Goal: Task Accomplishment & Management: Use online tool/utility

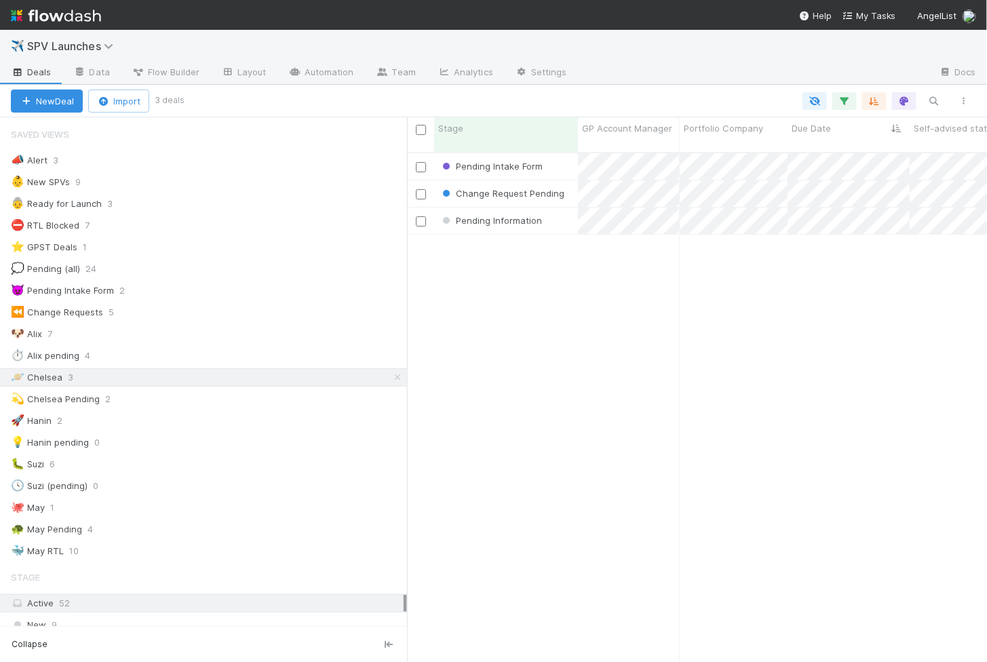
scroll to position [521, 580]
click at [561, 212] on div "Pending Information" at bounding box center [506, 221] width 144 height 26
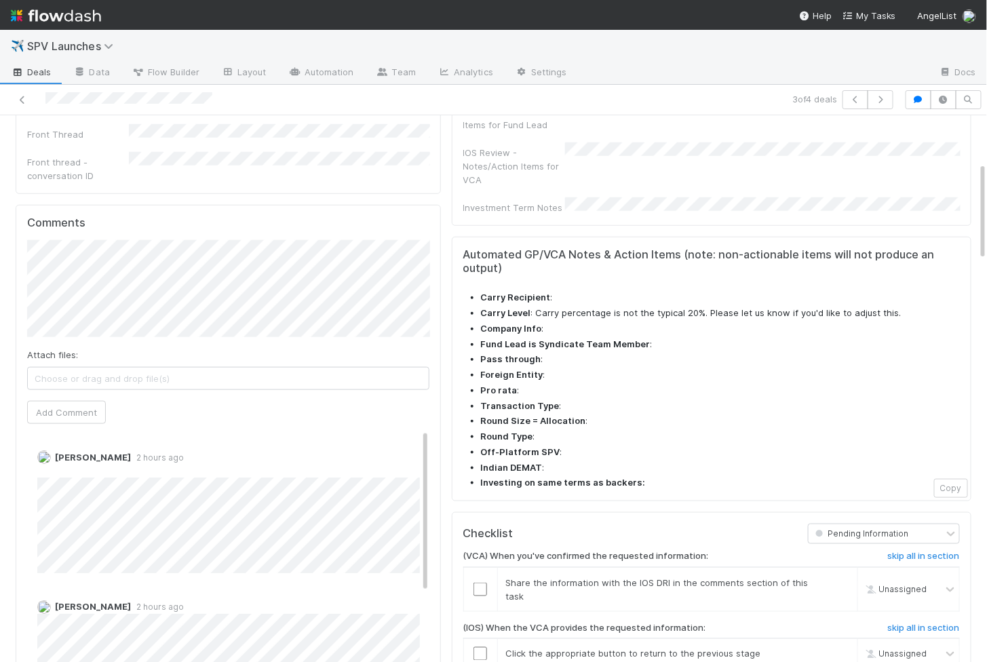
scroll to position [503, 0]
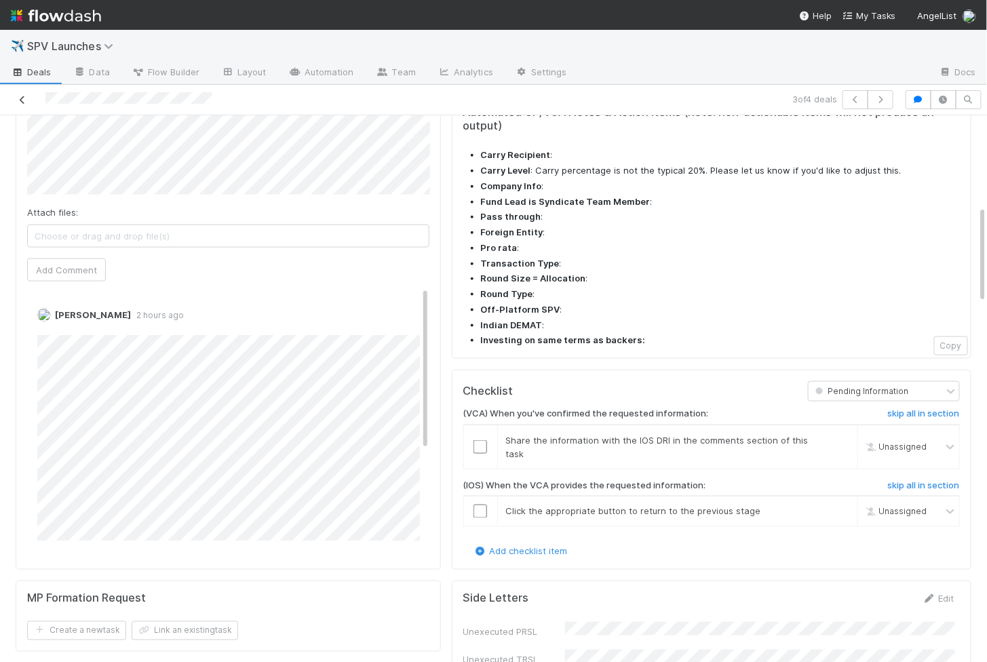
click at [27, 102] on icon at bounding box center [23, 100] width 14 height 9
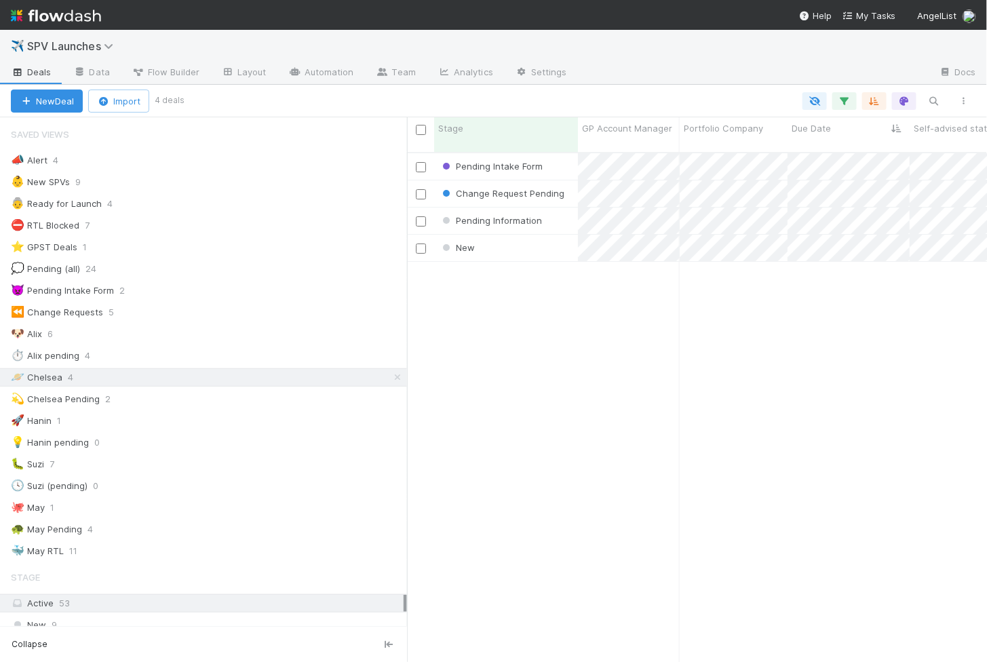
scroll to position [521, 580]
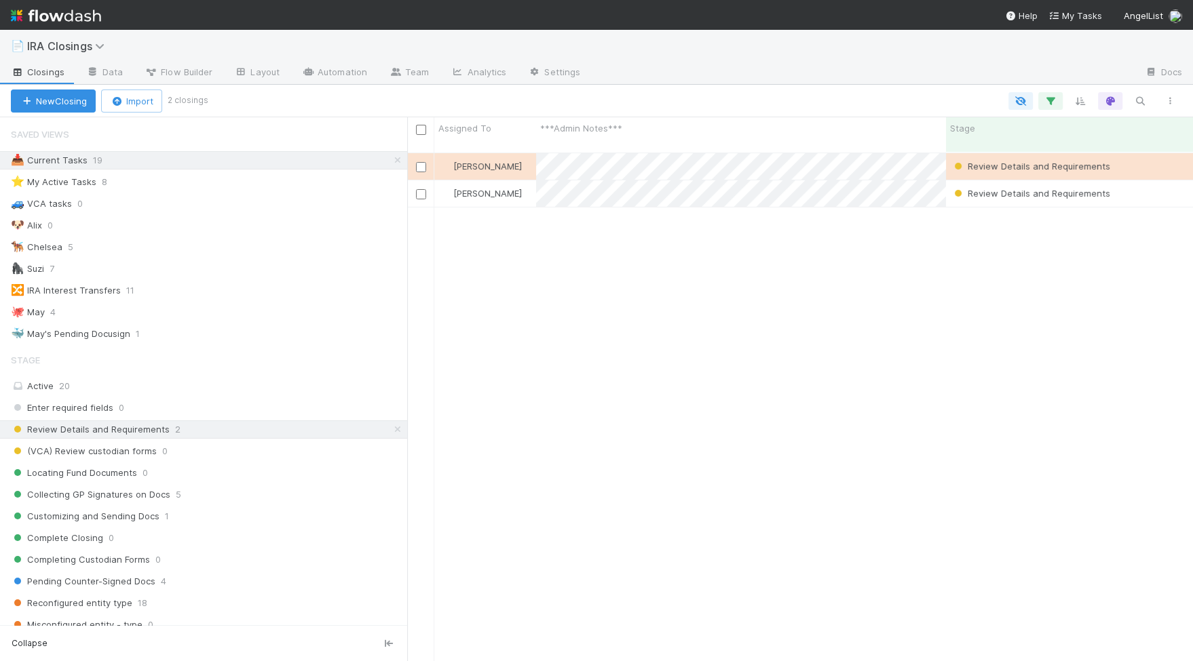
scroll to position [520, 785]
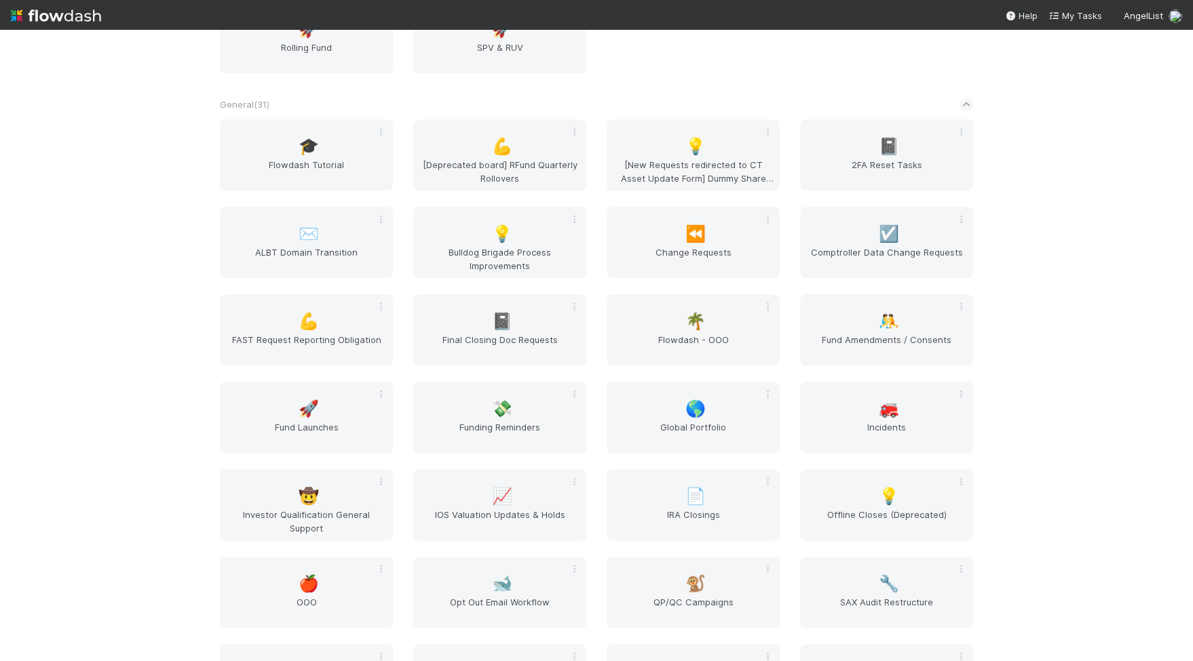
scroll to position [1663, 0]
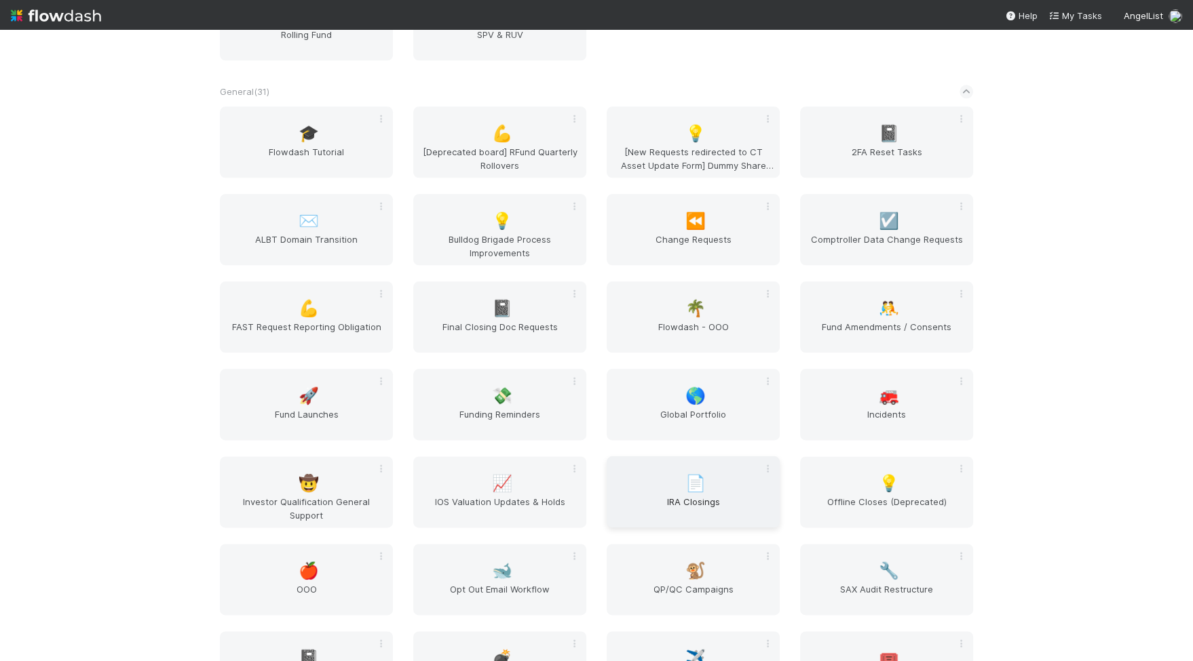
click at [691, 489] on span "📄" at bounding box center [695, 484] width 20 height 18
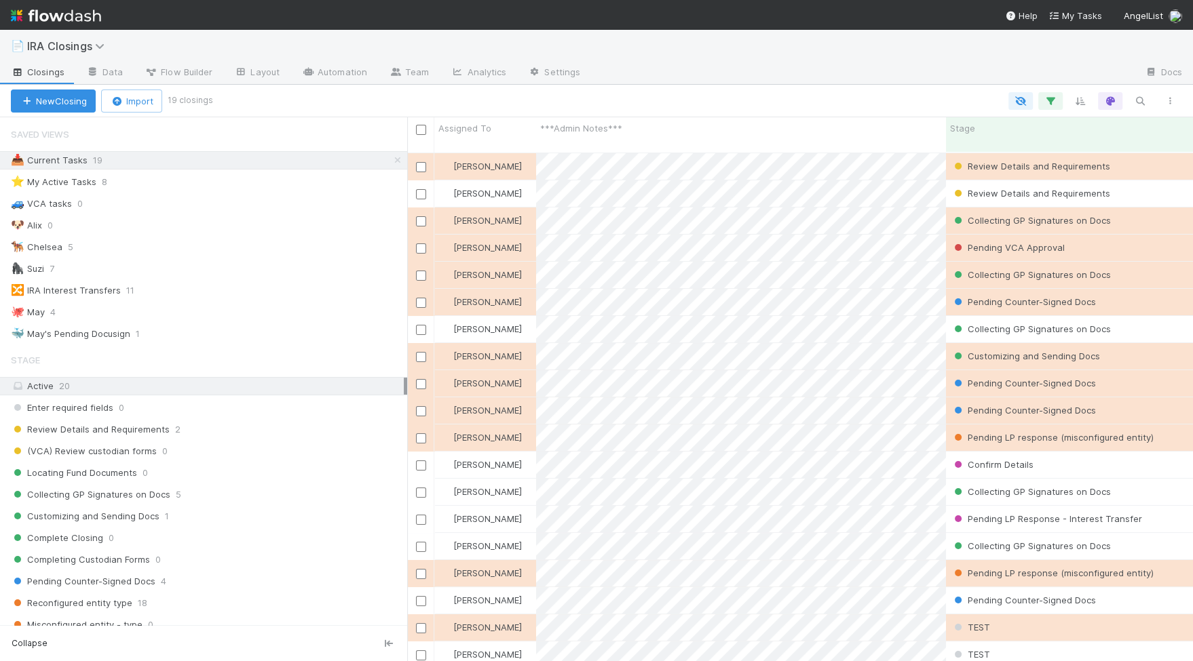
scroll to position [520, 785]
click at [336, 73] on link "Automation" at bounding box center [334, 73] width 88 height 22
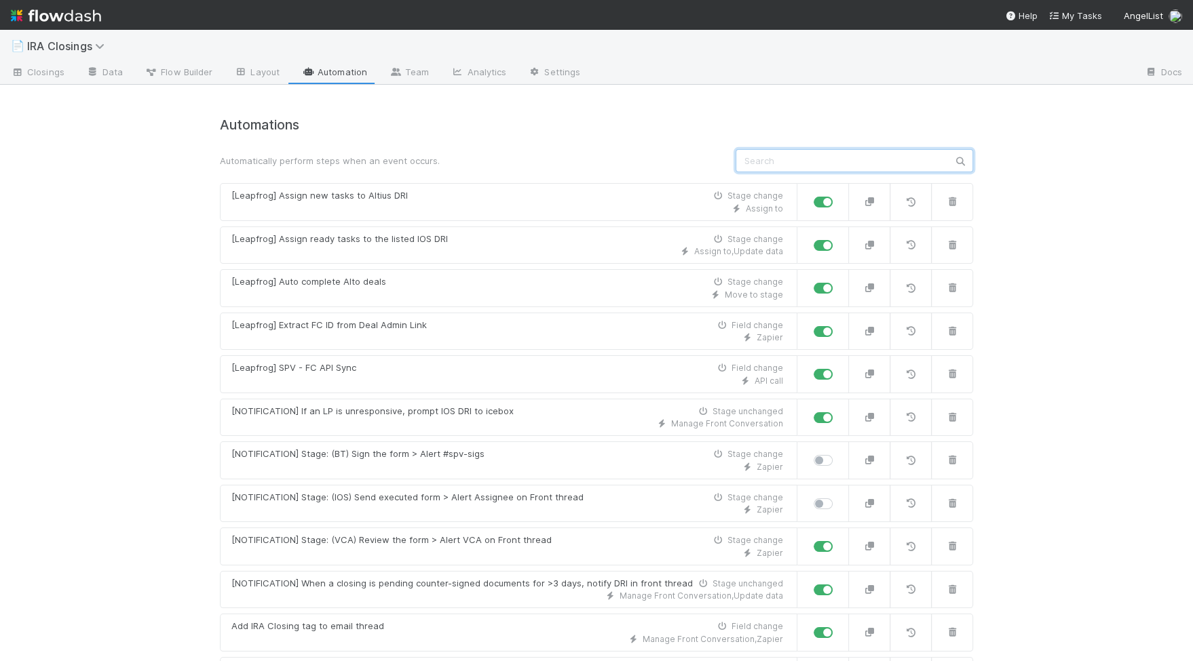
click at [819, 167] on input "text" at bounding box center [853, 160] width 237 height 23
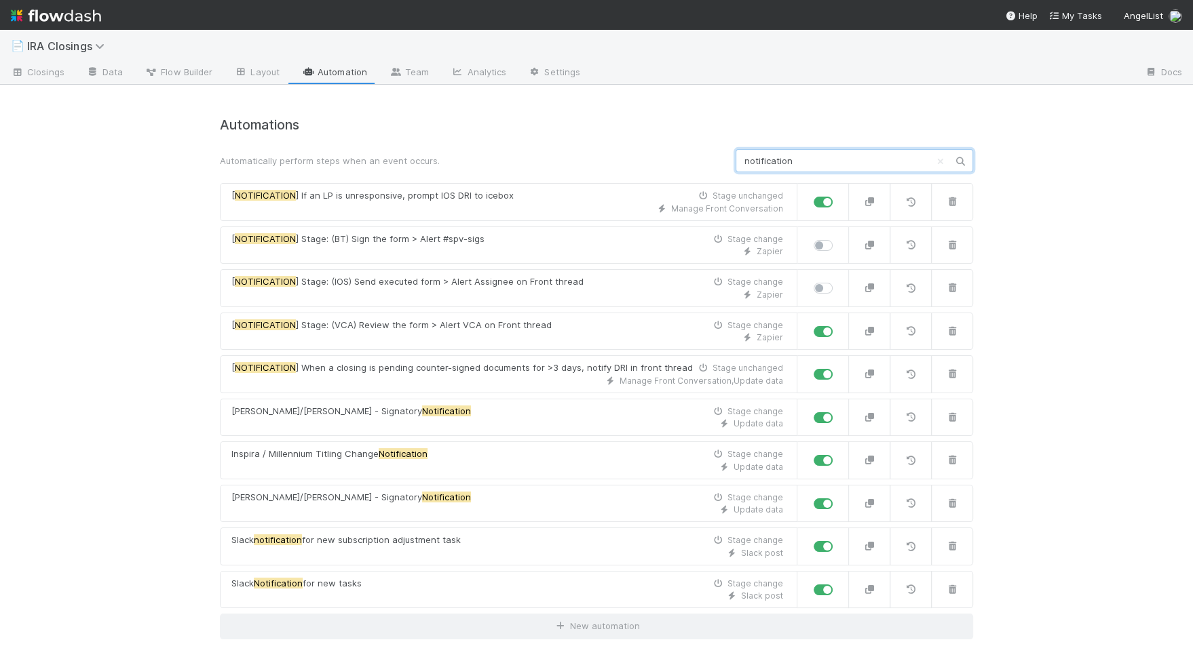
type input "notification"
click at [940, 161] on icon "Clear search" at bounding box center [940, 161] width 14 height 9
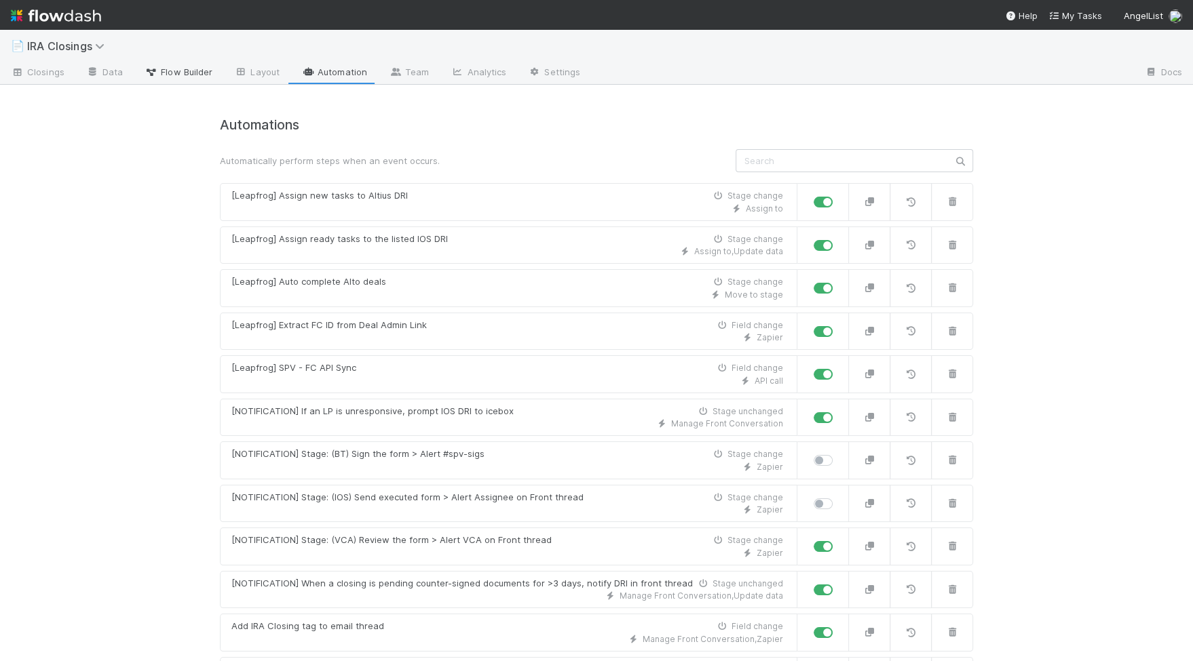
click at [168, 80] on link "Flow Builder" at bounding box center [179, 73] width 90 height 22
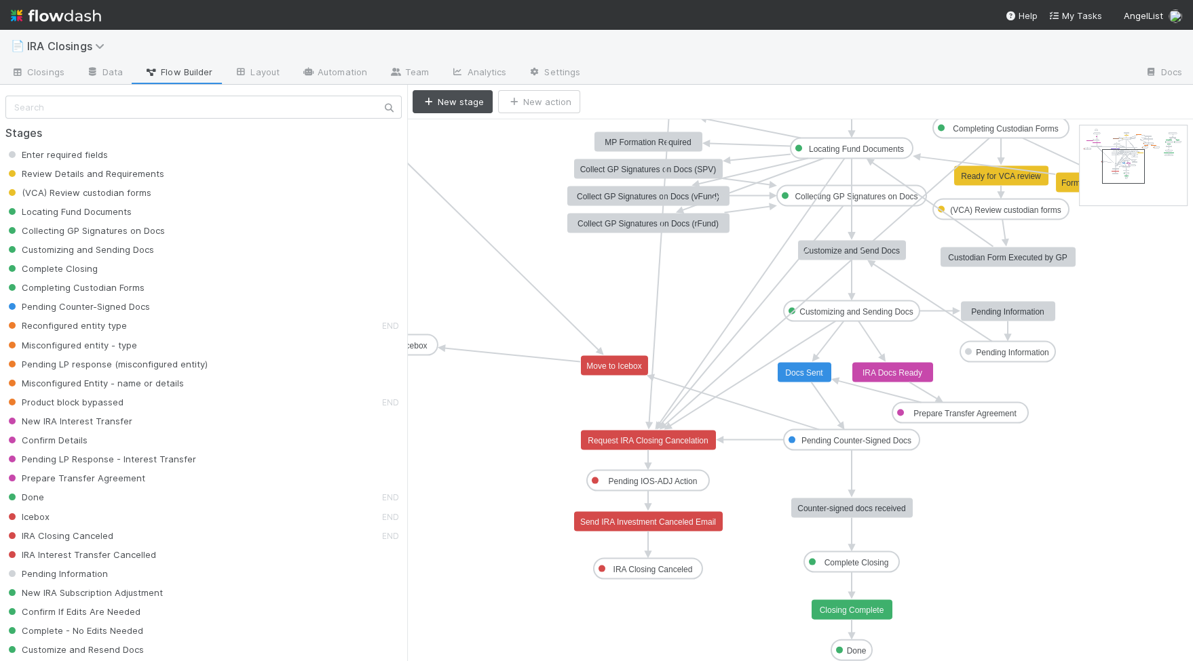
drag, startPoint x: 1086, startPoint y: 143, endPoint x: 1108, endPoint y: 162, distance: 29.4
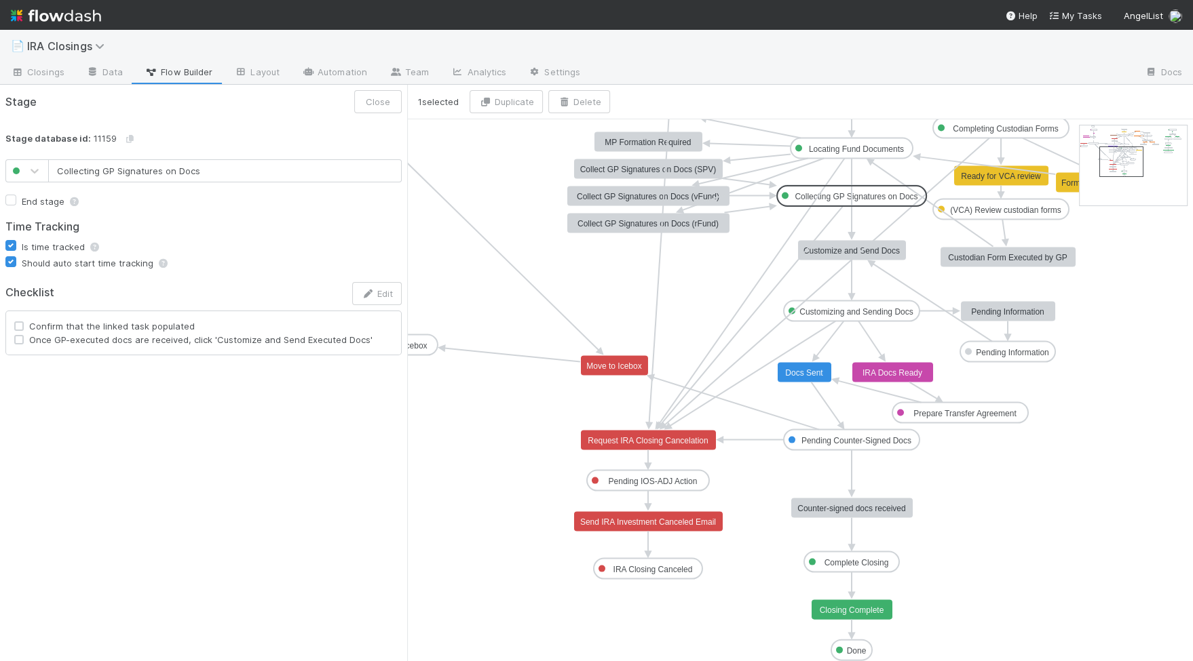
click at [867, 196] on text "Collecting GP Signatures on Docs" at bounding box center [855, 196] width 123 height 9
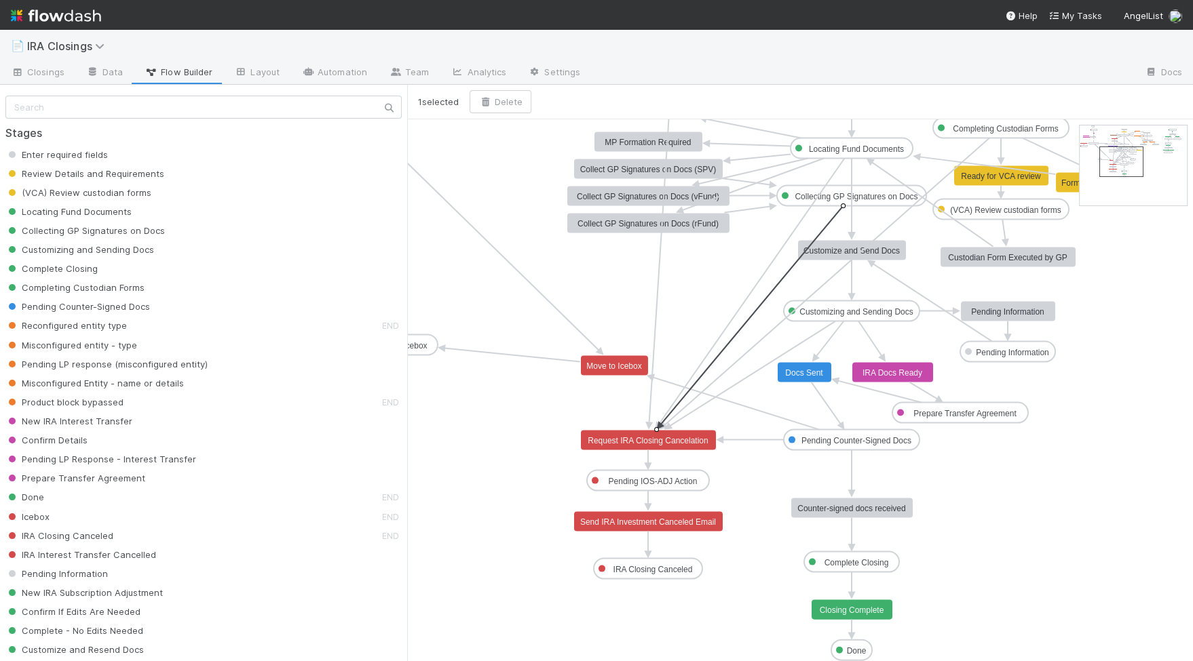
click at [841, 210] on icon at bounding box center [752, 315] width 182 height 218
click at [53, 76] on span "Closings" at bounding box center [38, 72] width 54 height 14
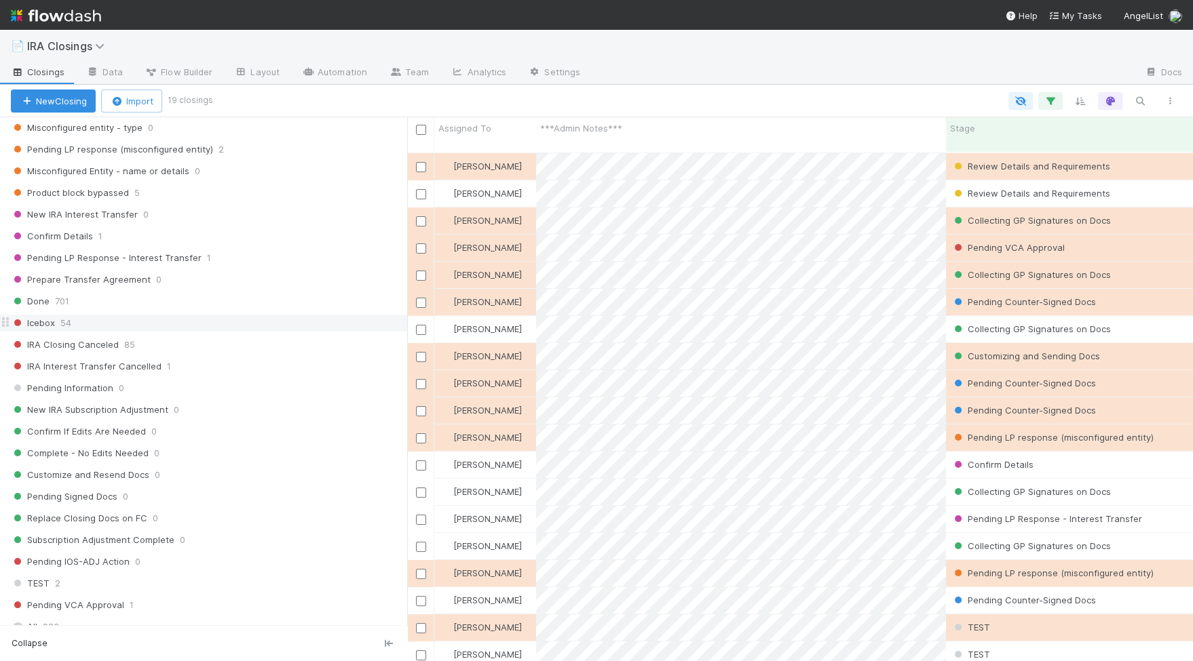
scroll to position [503, 0]
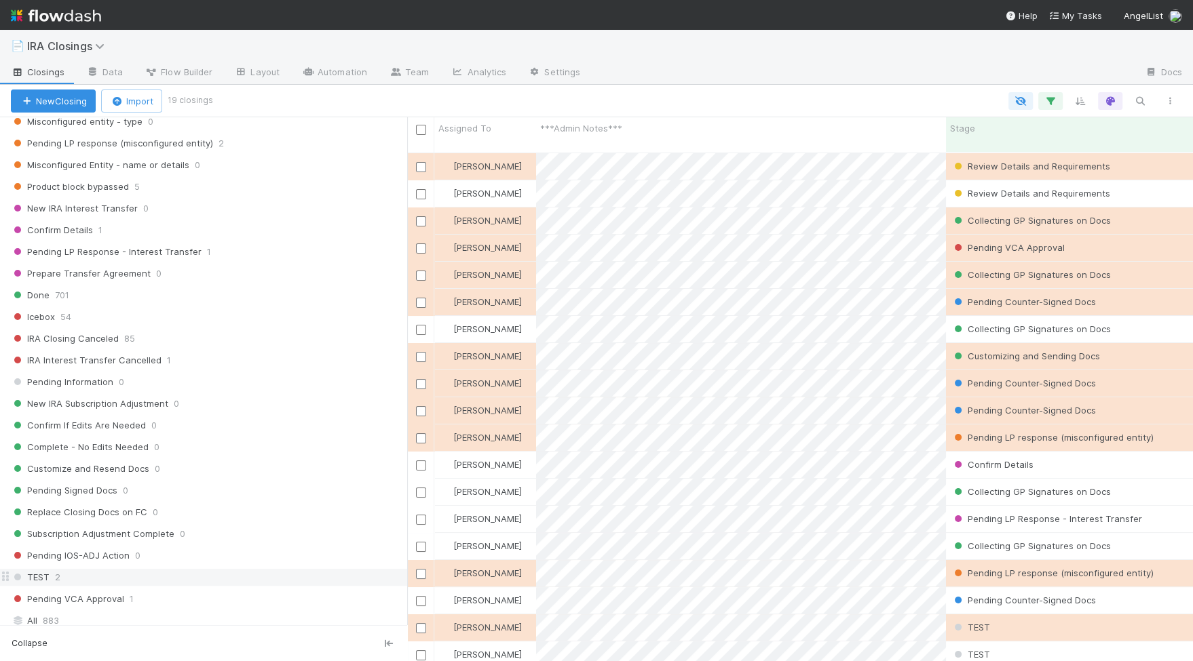
click at [42, 569] on span "TEST" at bounding box center [30, 577] width 39 height 17
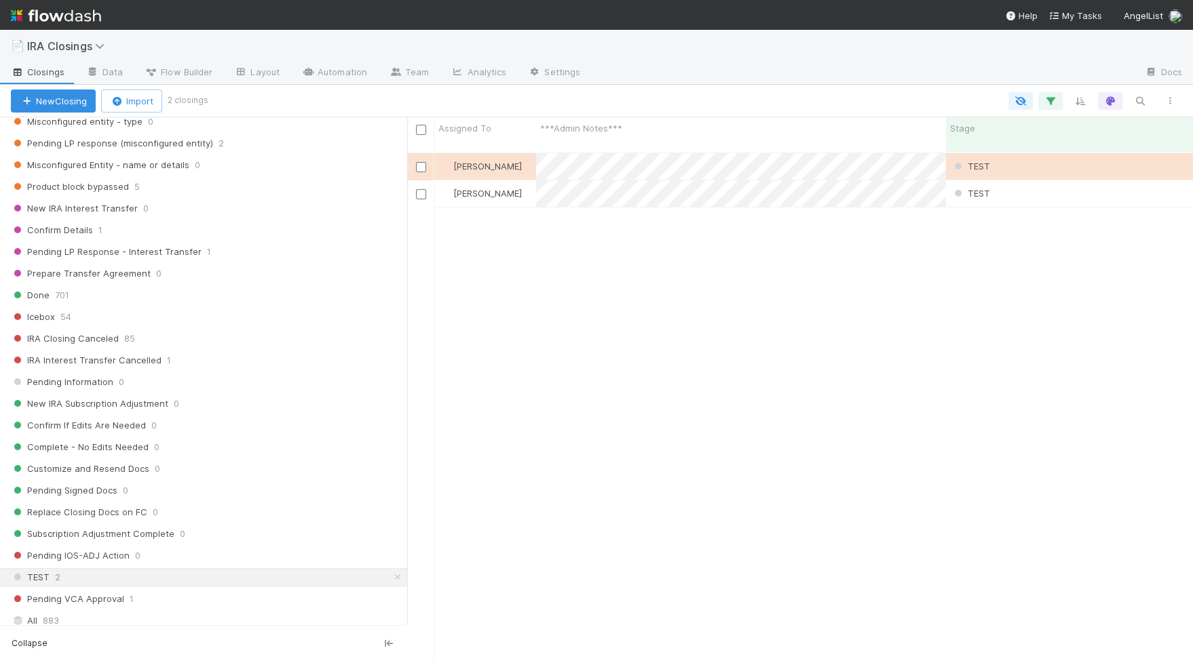
scroll to position [520, 785]
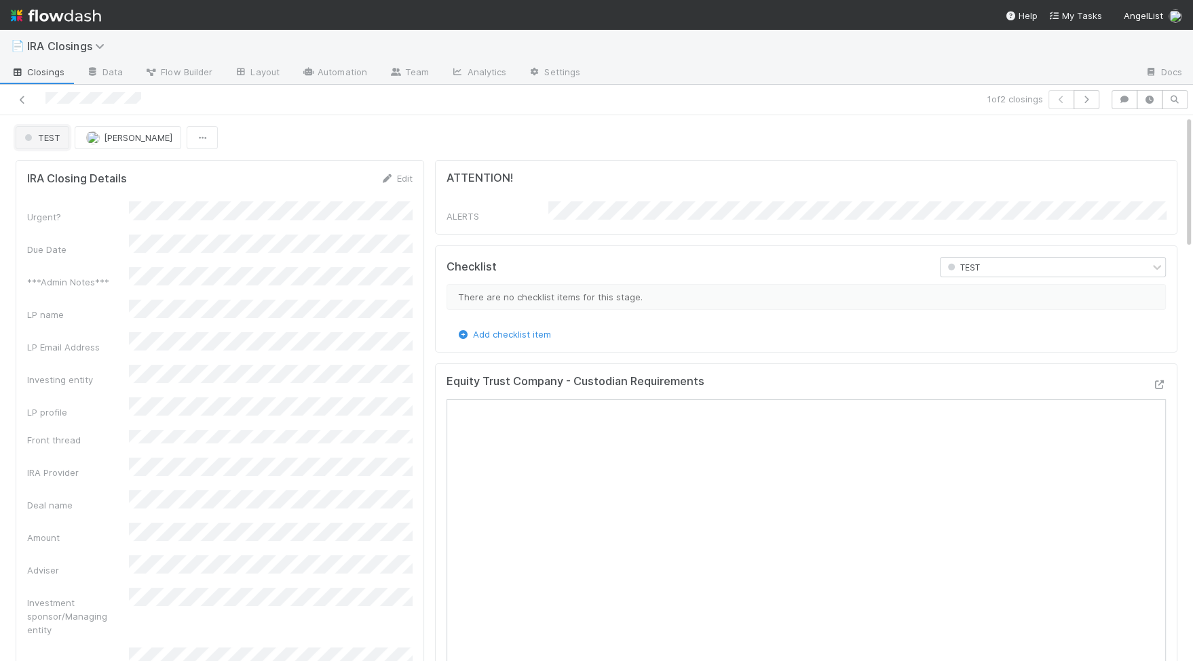
click at [55, 136] on span "TEST" at bounding box center [41, 137] width 39 height 11
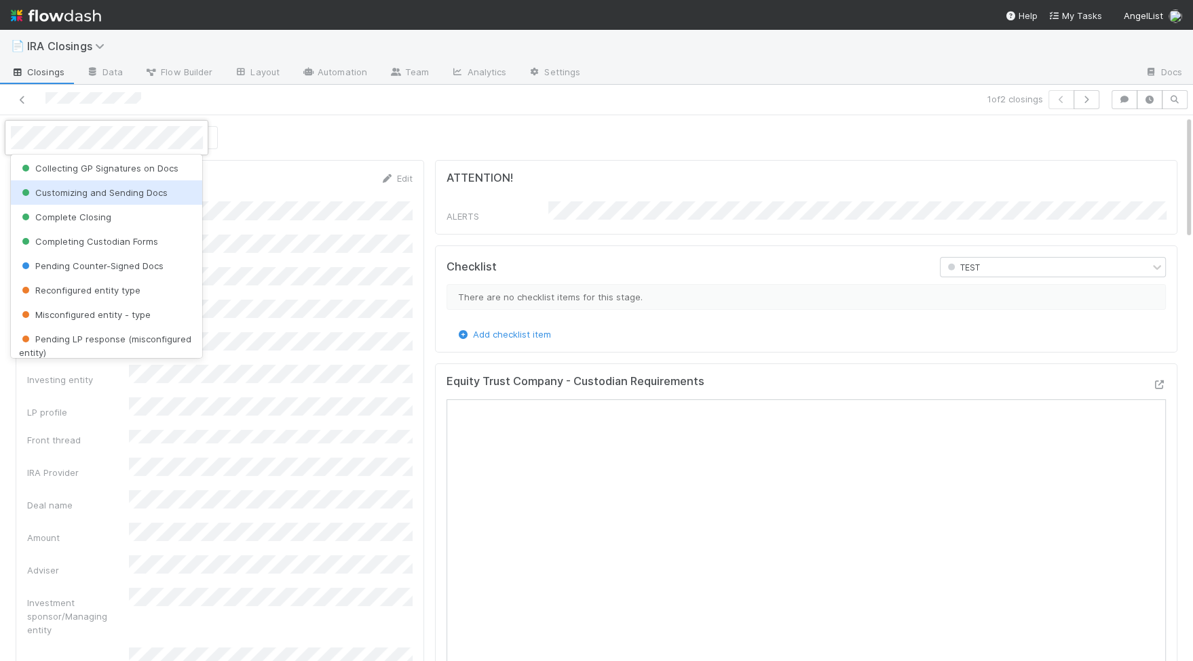
scroll to position [79, 0]
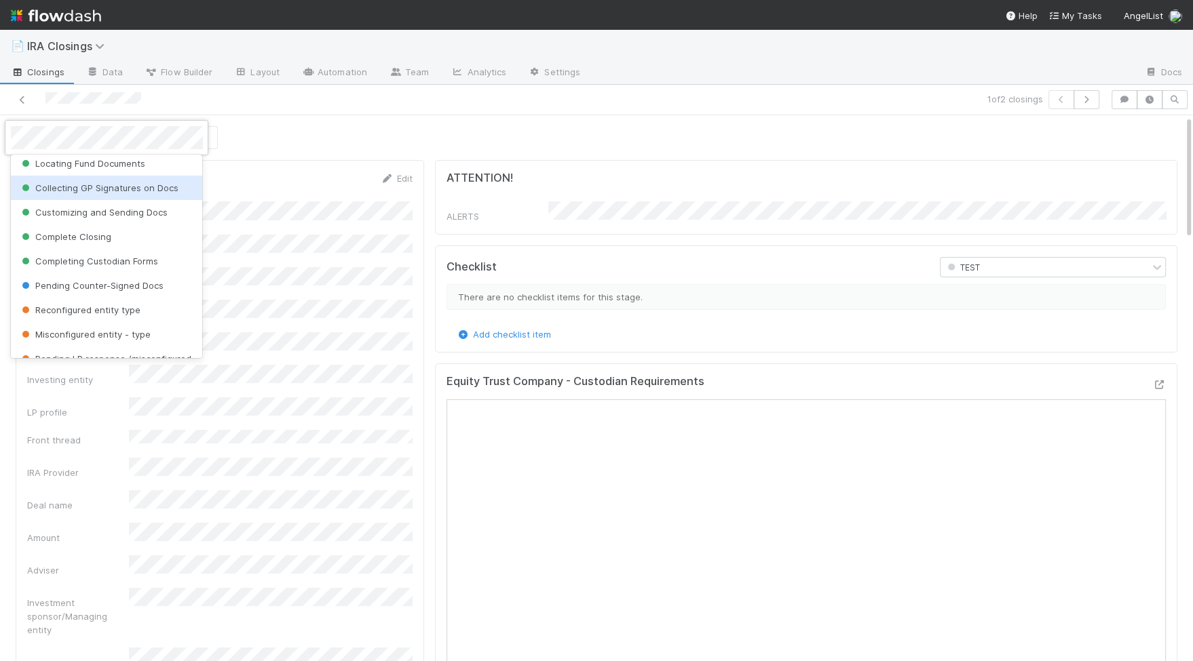
click at [69, 189] on span "Collecting GP Signatures on Docs" at bounding box center [98, 187] width 159 height 11
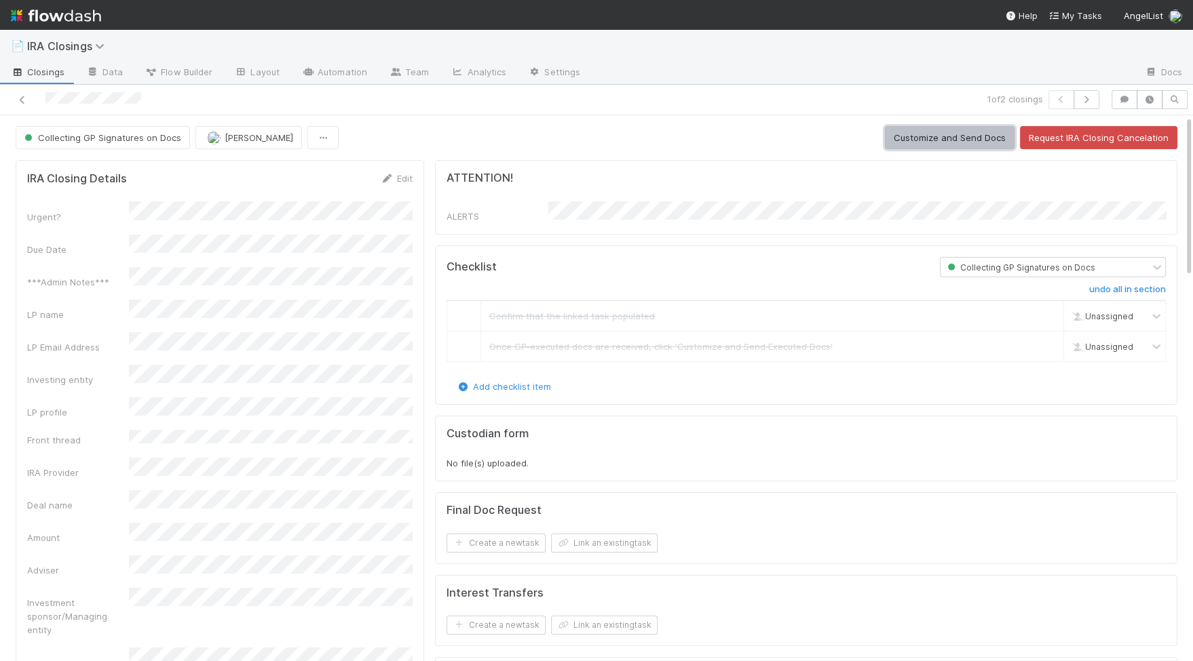
click at [973, 141] on button "Customize and Send Docs" at bounding box center [950, 137] width 130 height 23
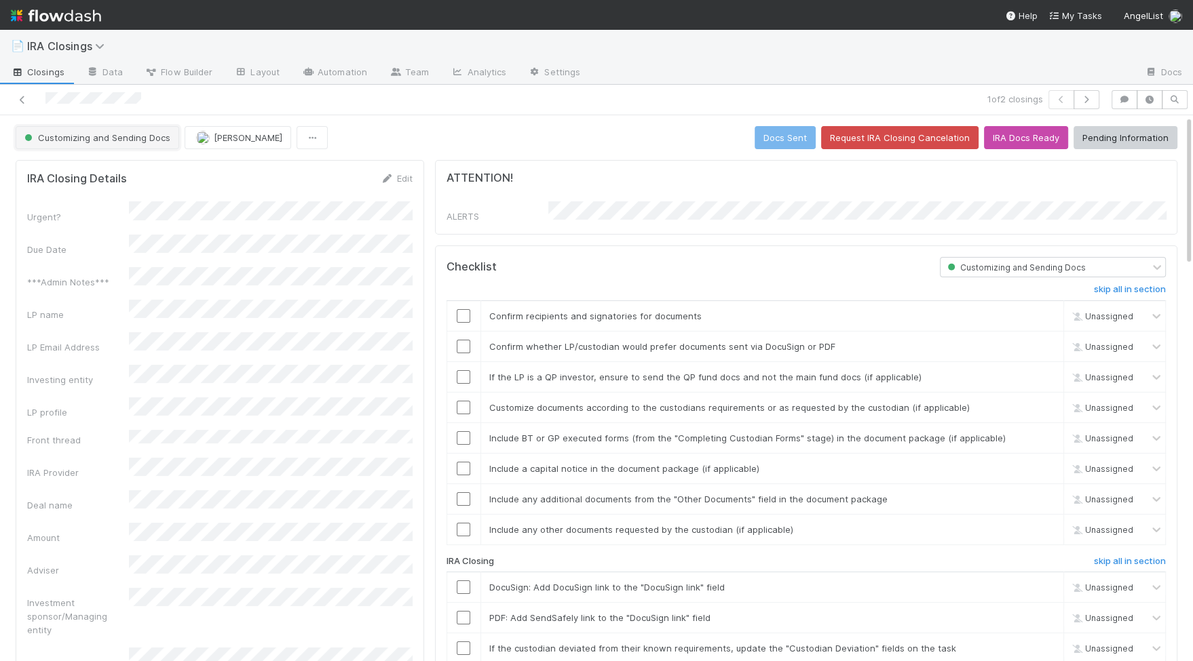
click at [111, 136] on span "Customizing and Sending Docs" at bounding box center [96, 137] width 149 height 11
click at [92, 172] on div "TEST" at bounding box center [107, 169] width 192 height 24
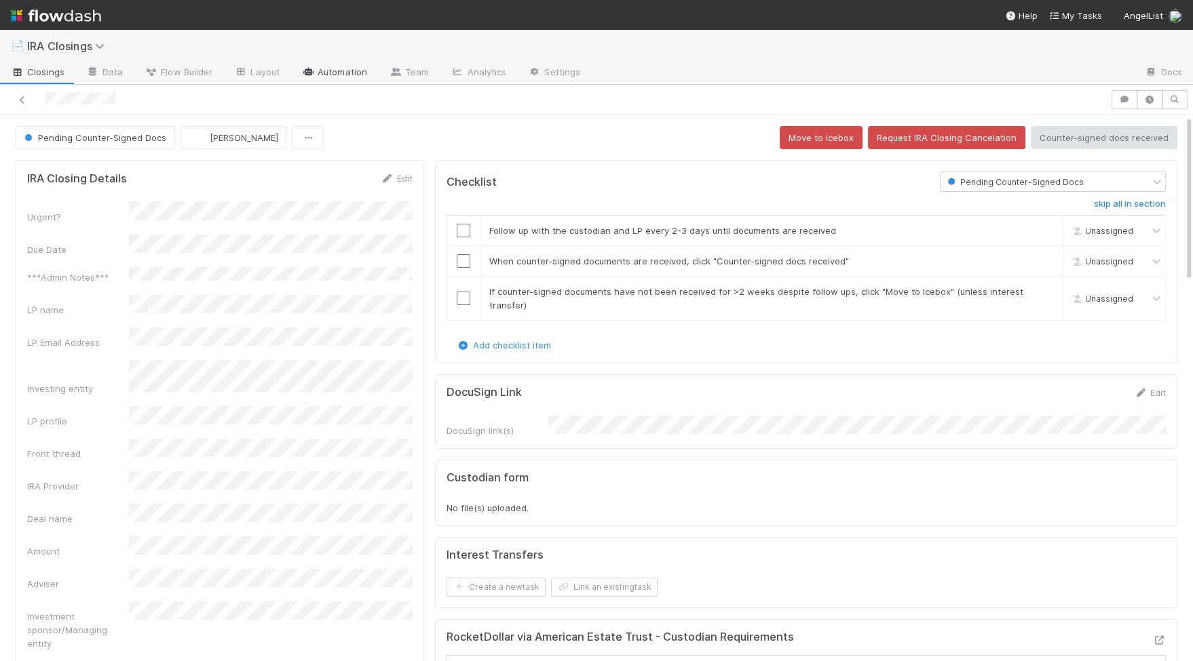
click at [342, 75] on link "Automation" at bounding box center [334, 73] width 88 height 22
click at [102, 144] on button "Pending Counter-Signed Docs" at bounding box center [91, 137] width 159 height 23
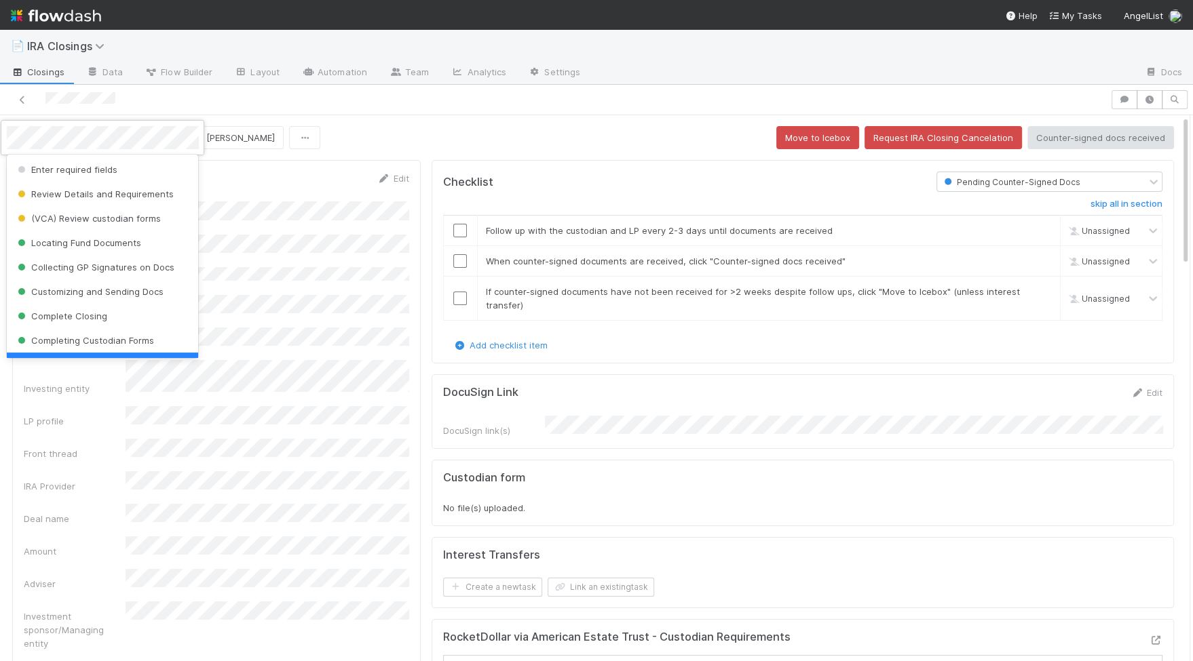
scroll to position [27, 0]
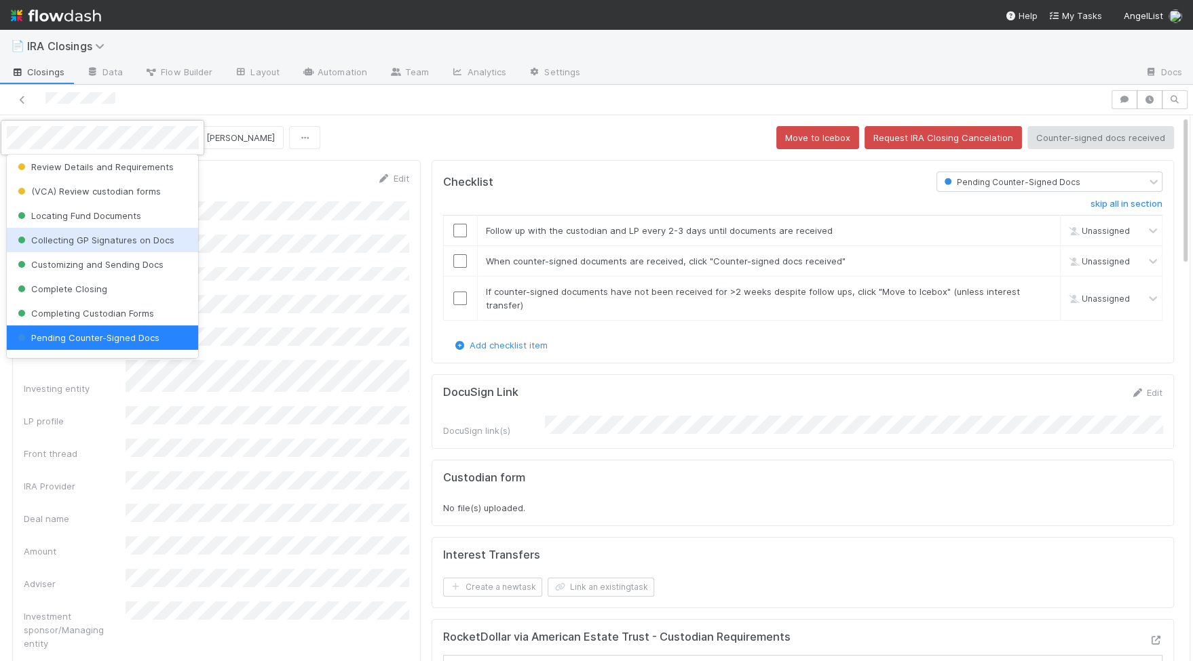
click at [98, 246] on div "Collecting GP Signatures on Docs" at bounding box center [103, 240] width 192 height 24
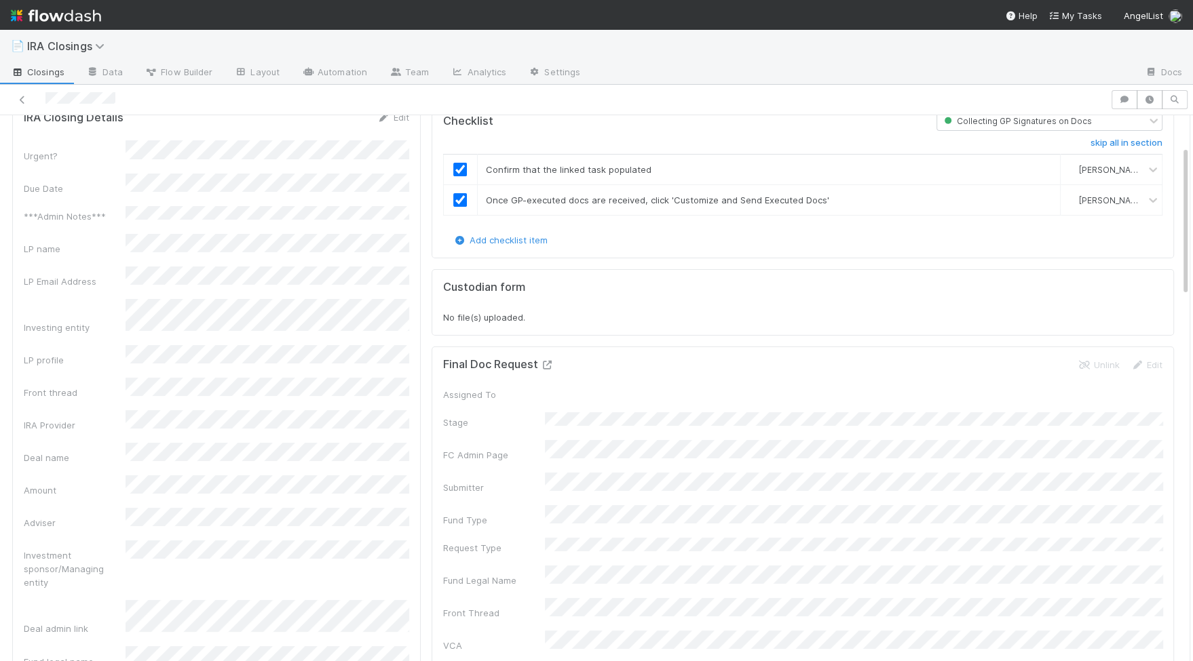
scroll to position [0, 0]
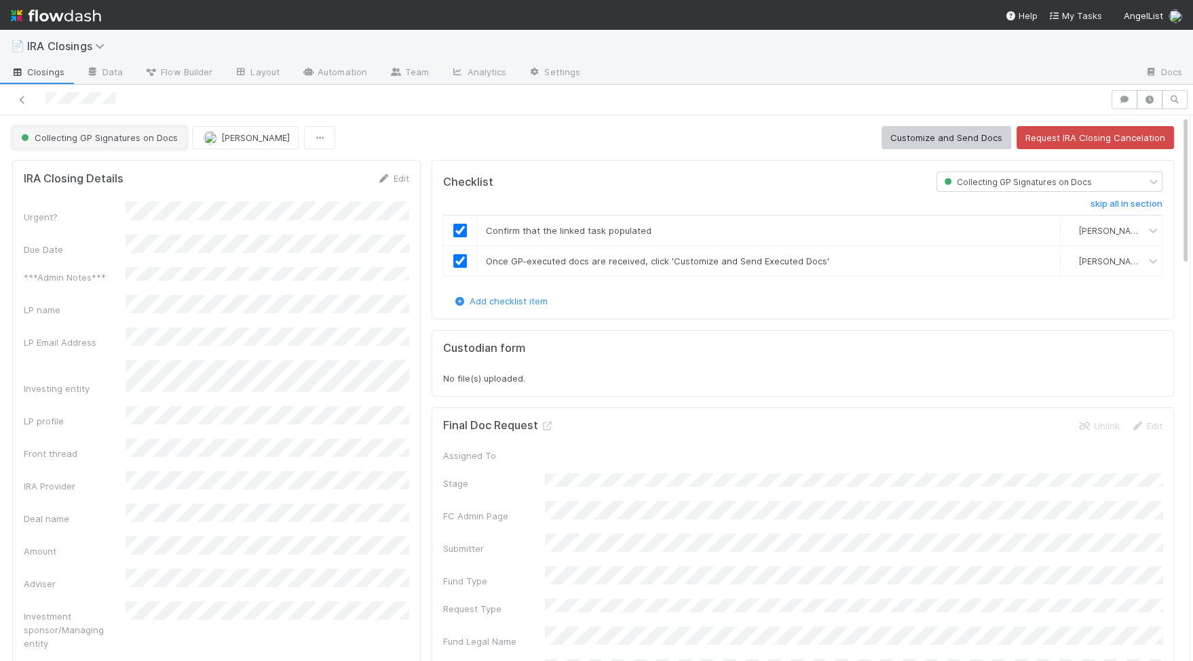
click at [90, 143] on button "Collecting GP Signatures on Docs" at bounding box center [99, 137] width 174 height 23
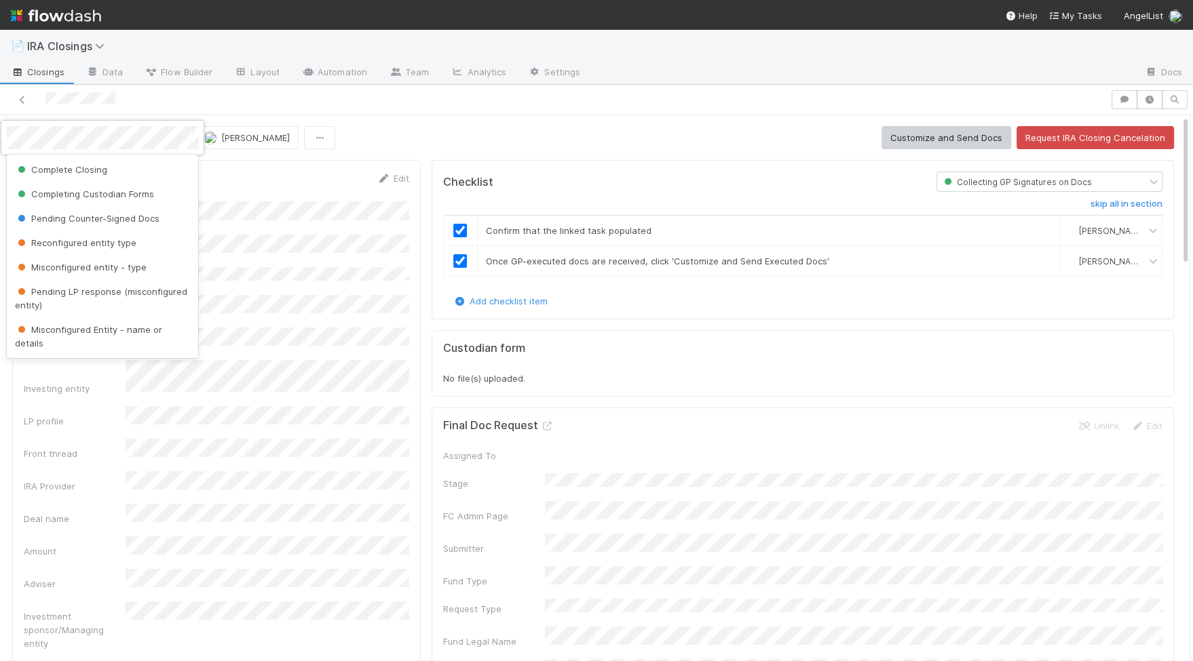
scroll to position [140, 0]
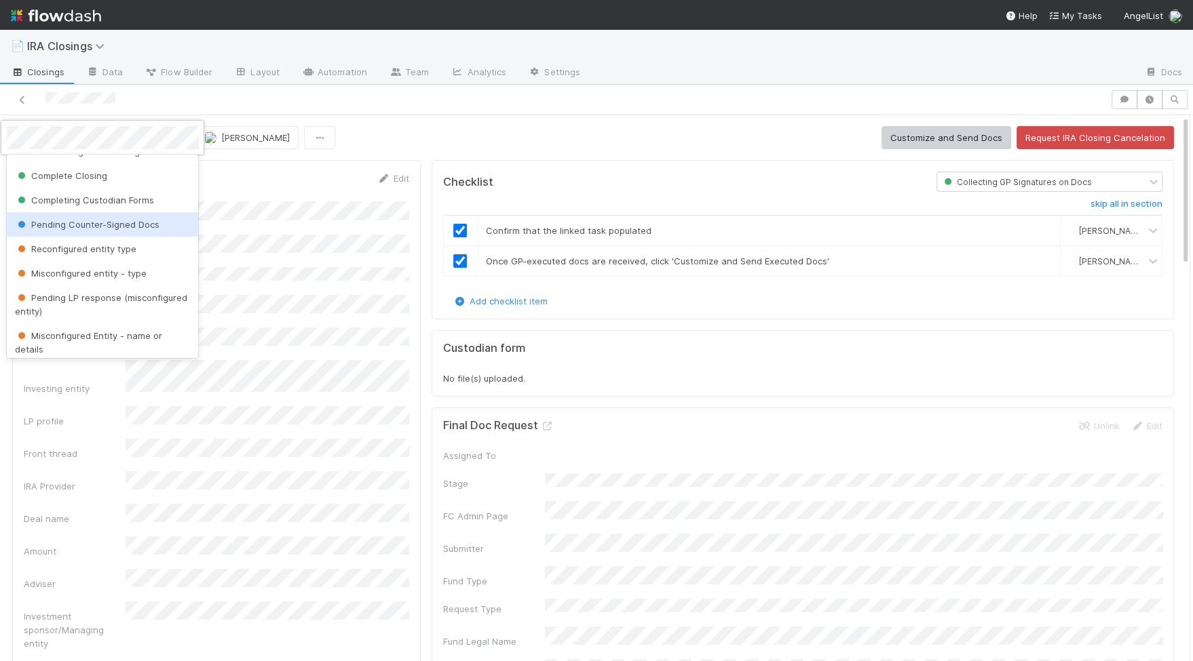
click at [98, 230] on div "Pending Counter-Signed Docs" at bounding box center [103, 224] width 192 height 24
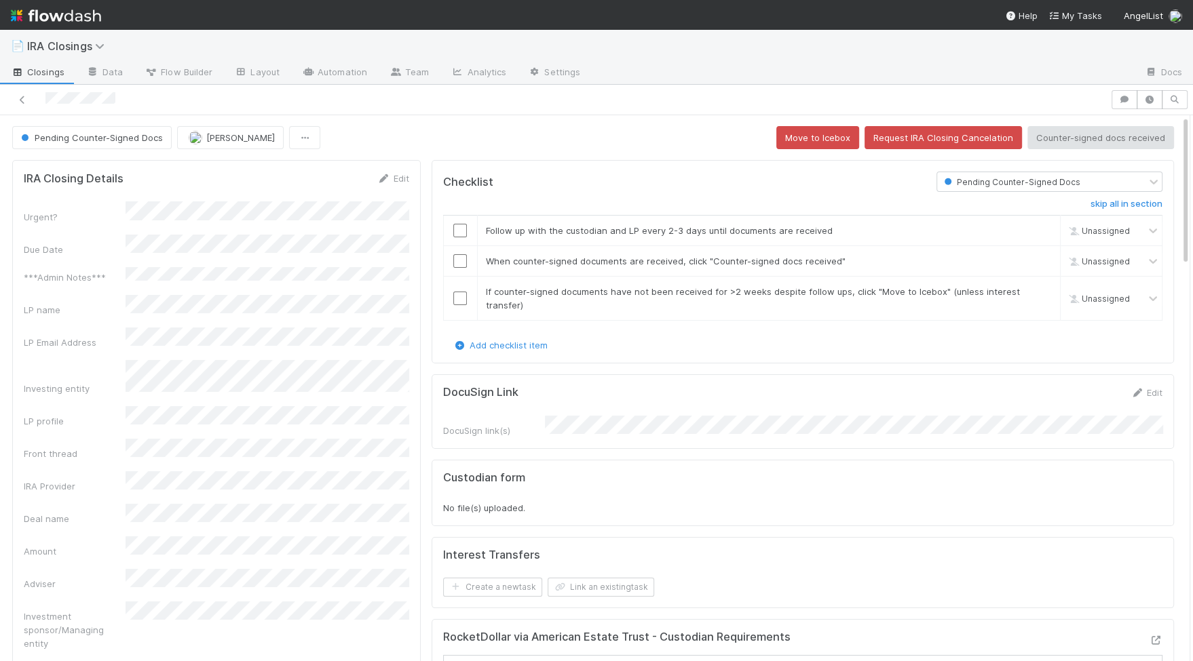
scroll to position [3102, 0]
click at [318, 73] on link "Automation" at bounding box center [334, 73] width 88 height 22
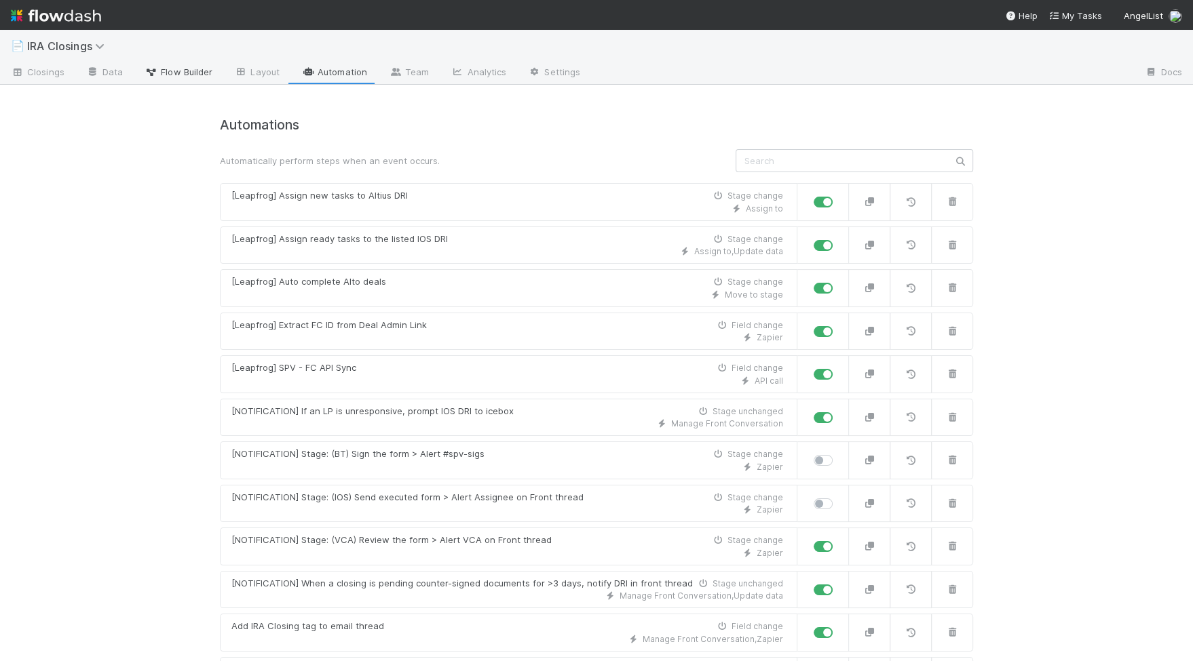
click at [159, 67] on span "Flow Builder" at bounding box center [178, 72] width 68 height 14
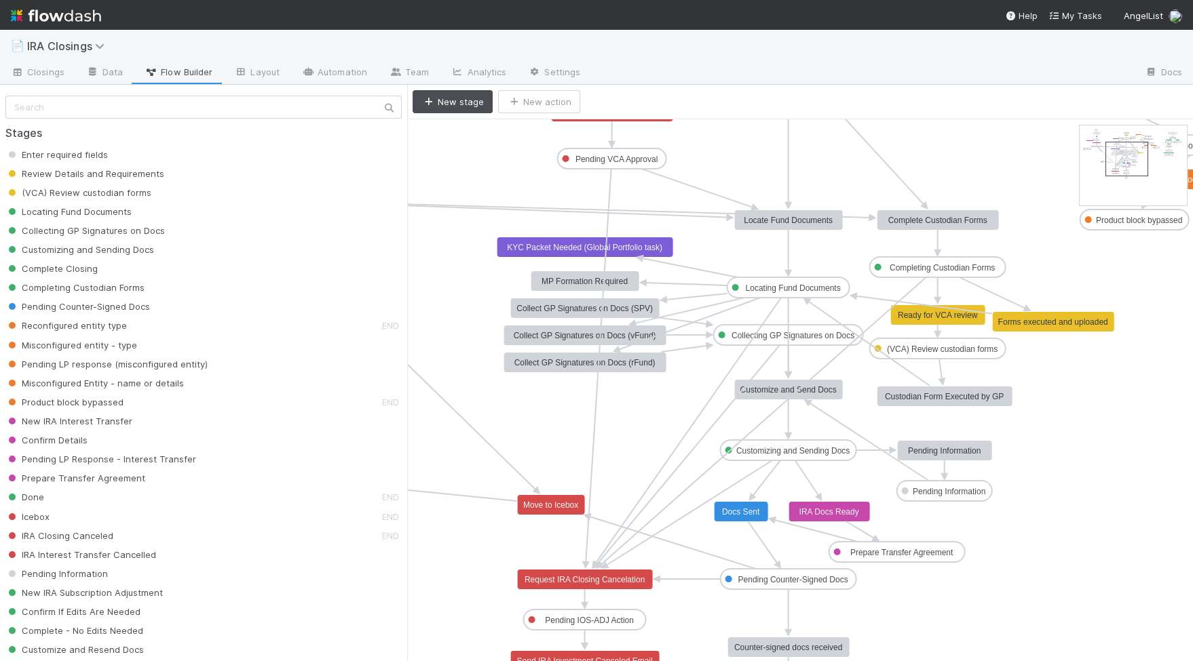
drag, startPoint x: 1096, startPoint y: 138, endPoint x: 1117, endPoint y: 147, distance: 22.8
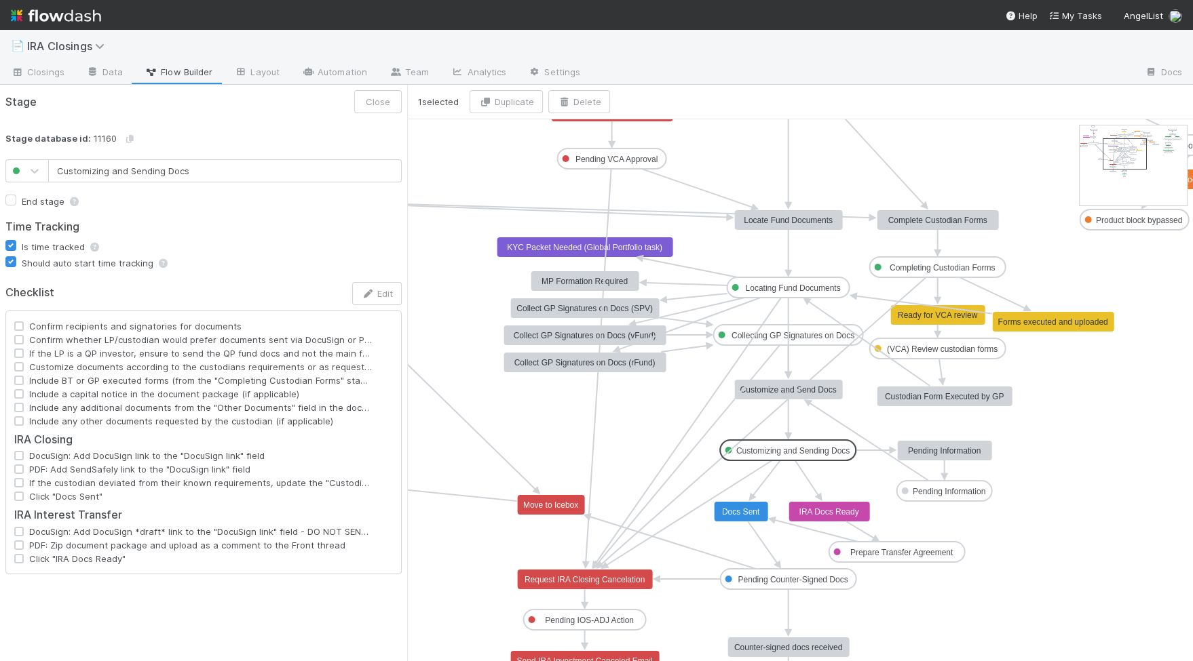
click at [754, 449] on text "Customizing and Sending Docs" at bounding box center [792, 450] width 113 height 9
click at [132, 172] on input "Customizing and Sending Docs" at bounding box center [224, 170] width 353 height 23
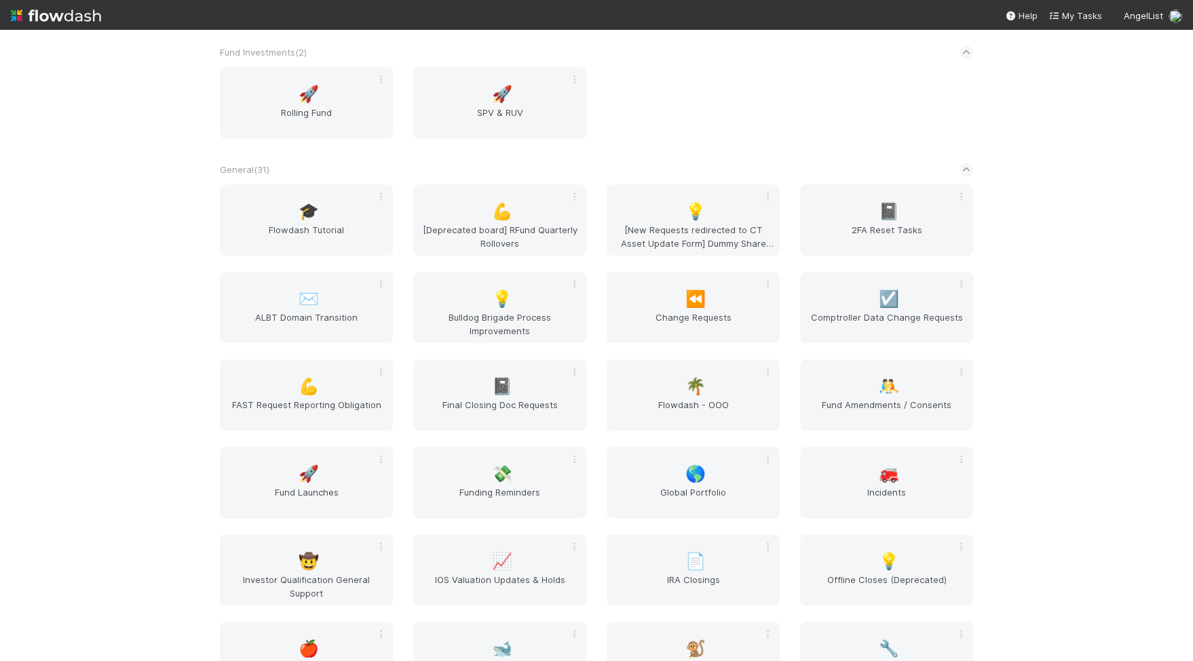
scroll to position [1598, 0]
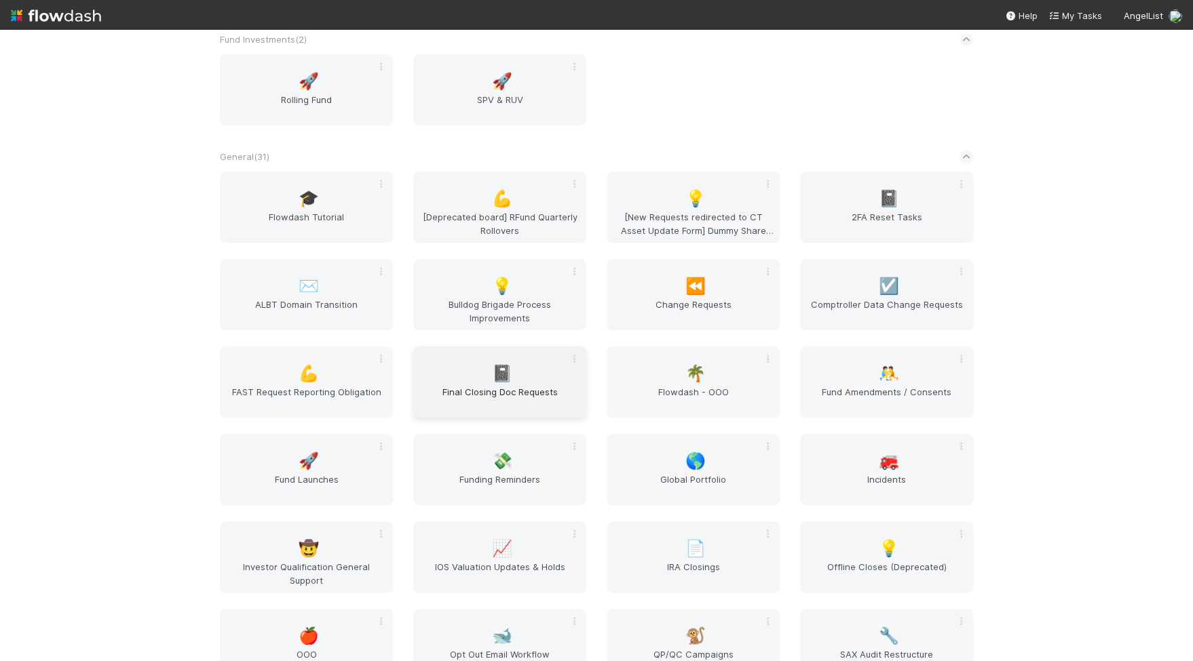
click at [498, 387] on span "Final Closing Doc Requests" at bounding box center [500, 398] width 162 height 27
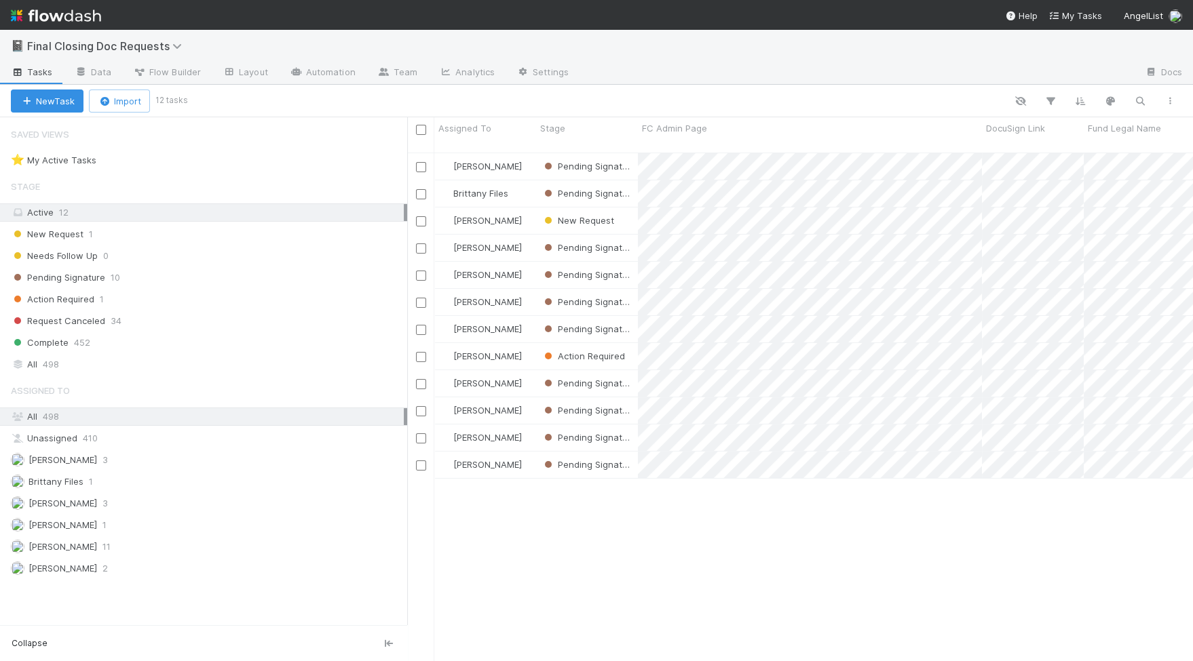
scroll to position [520, 785]
click at [311, 74] on link "Automation" at bounding box center [323, 73] width 88 height 22
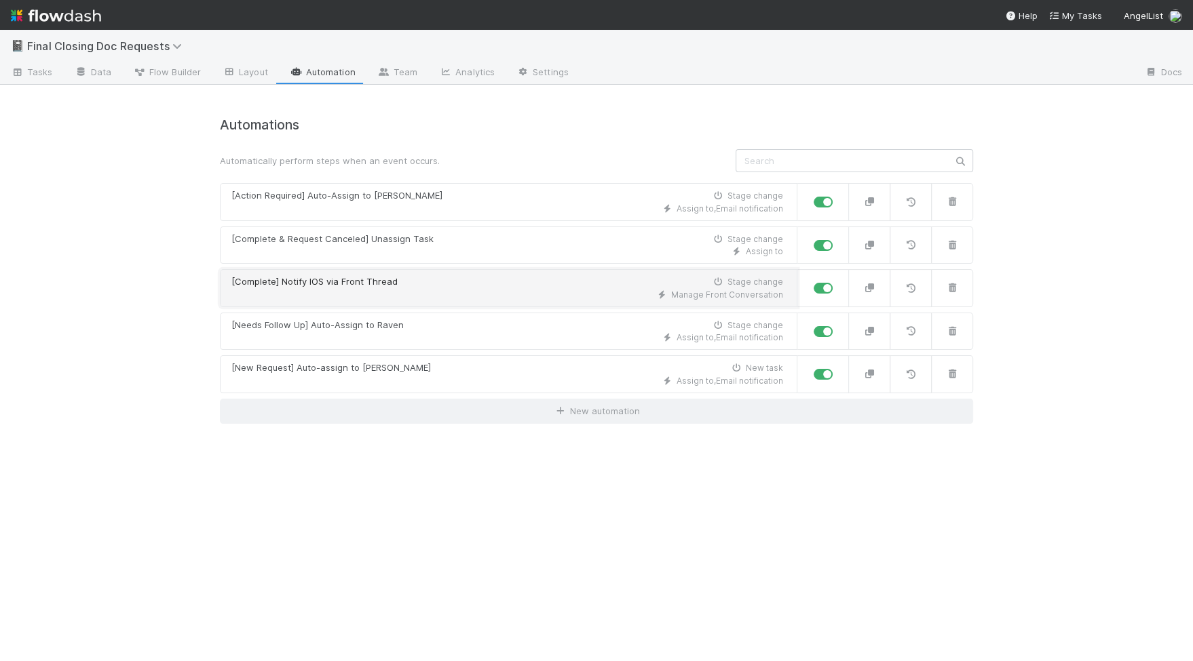
click at [303, 286] on div "[Complete] Notify IOS via Front Thread" at bounding box center [314, 282] width 166 height 14
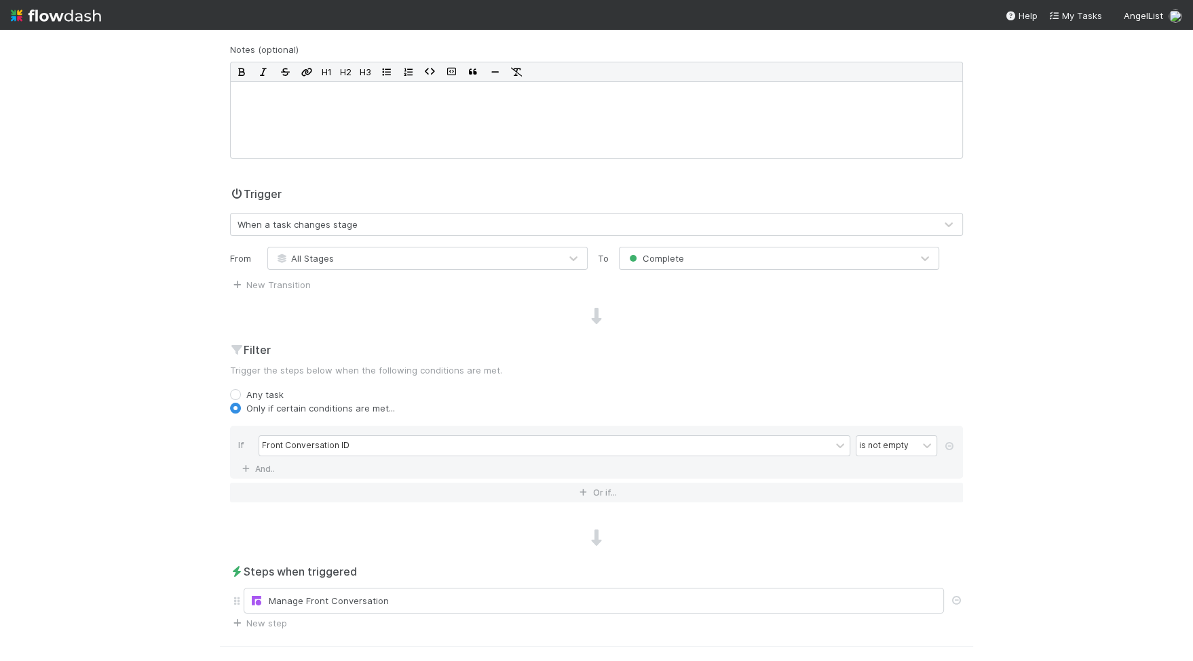
scroll to position [204, 0]
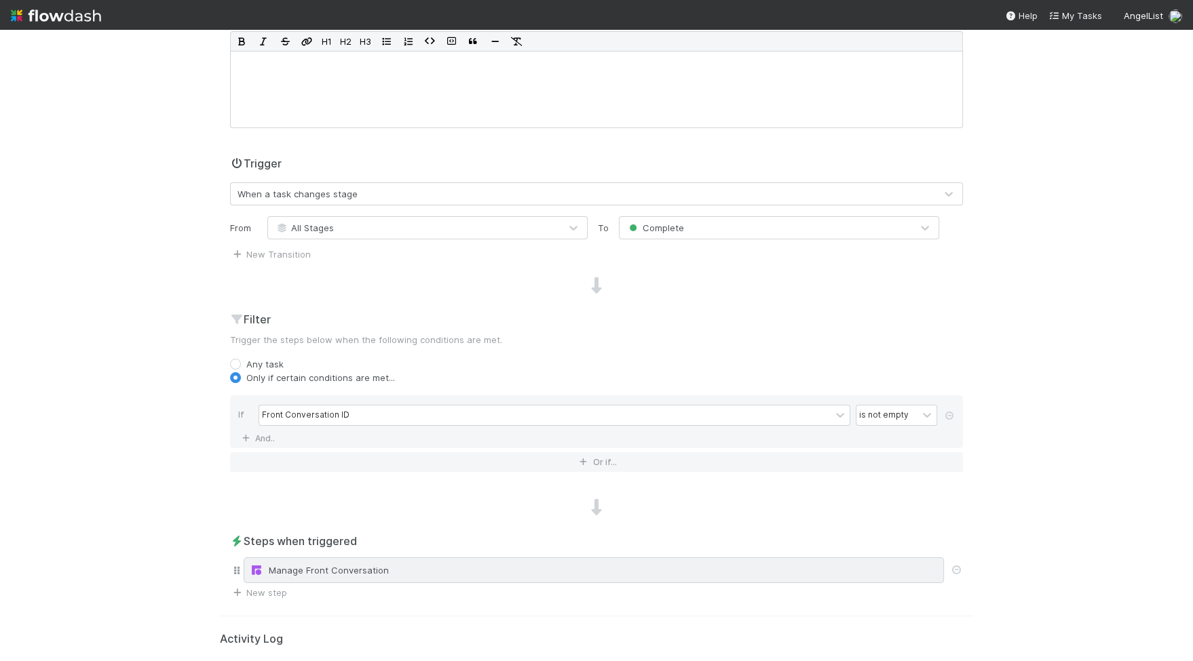
click at [372, 564] on div "Manage Front Conversation" at bounding box center [594, 571] width 688 height 14
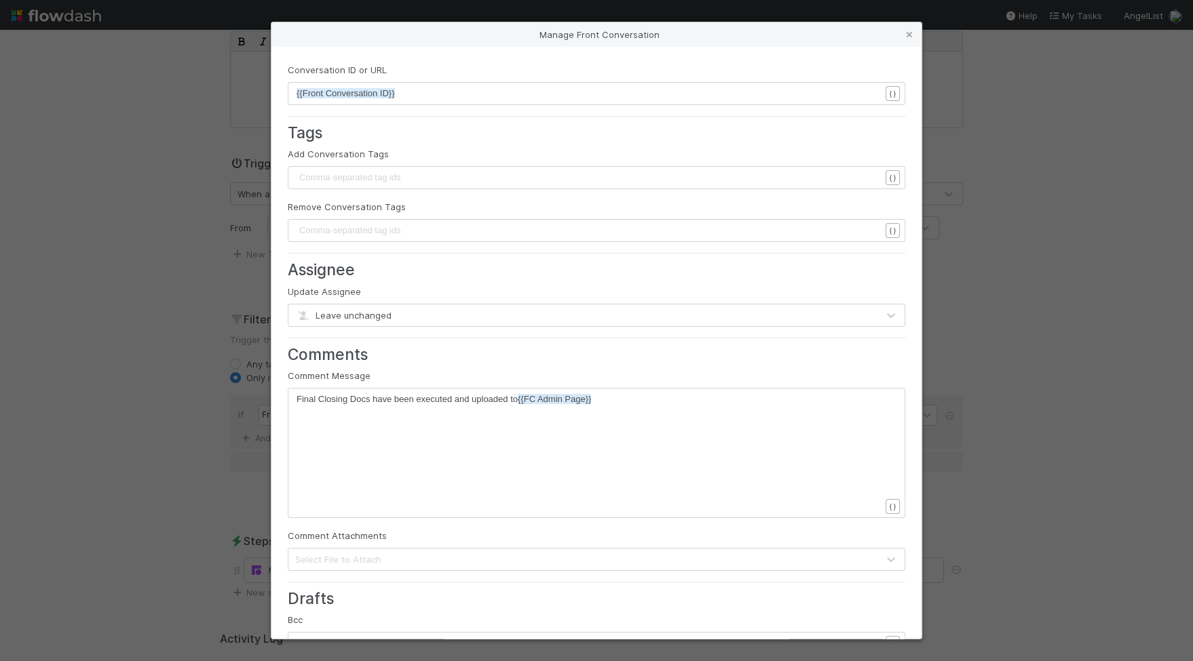
click at [128, 414] on div "Manage Front Conversation Conversation ID or URL xxxxxxxxxx {{Front Conversatio…" at bounding box center [596, 330] width 1193 height 661
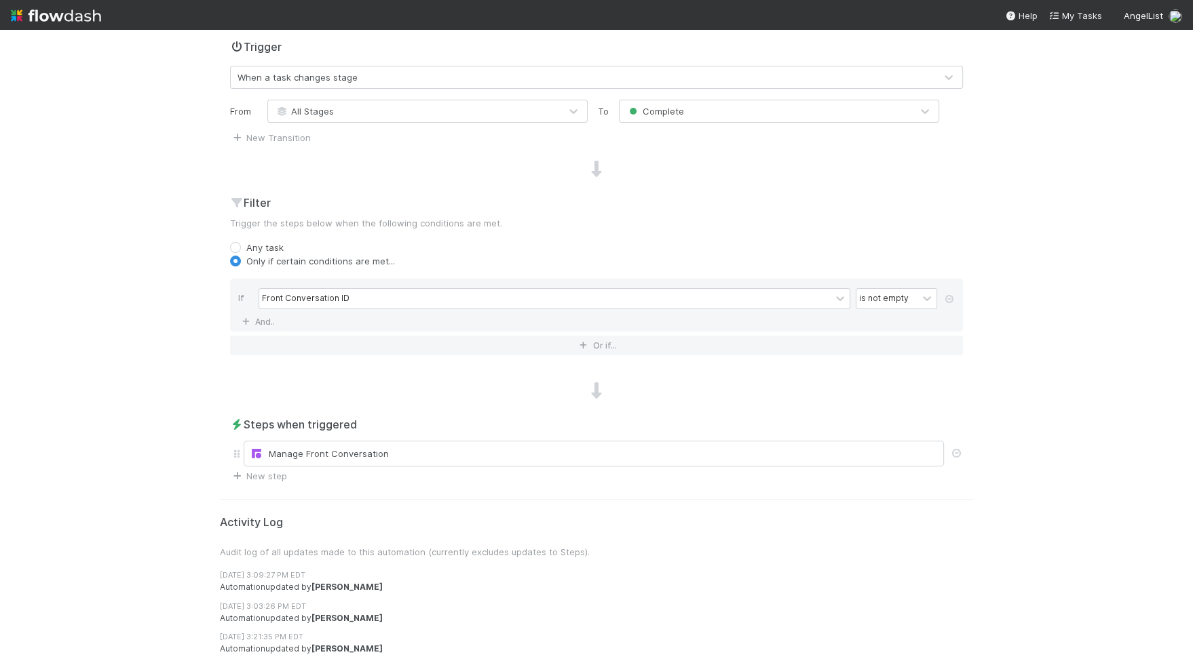
scroll to position [348, 0]
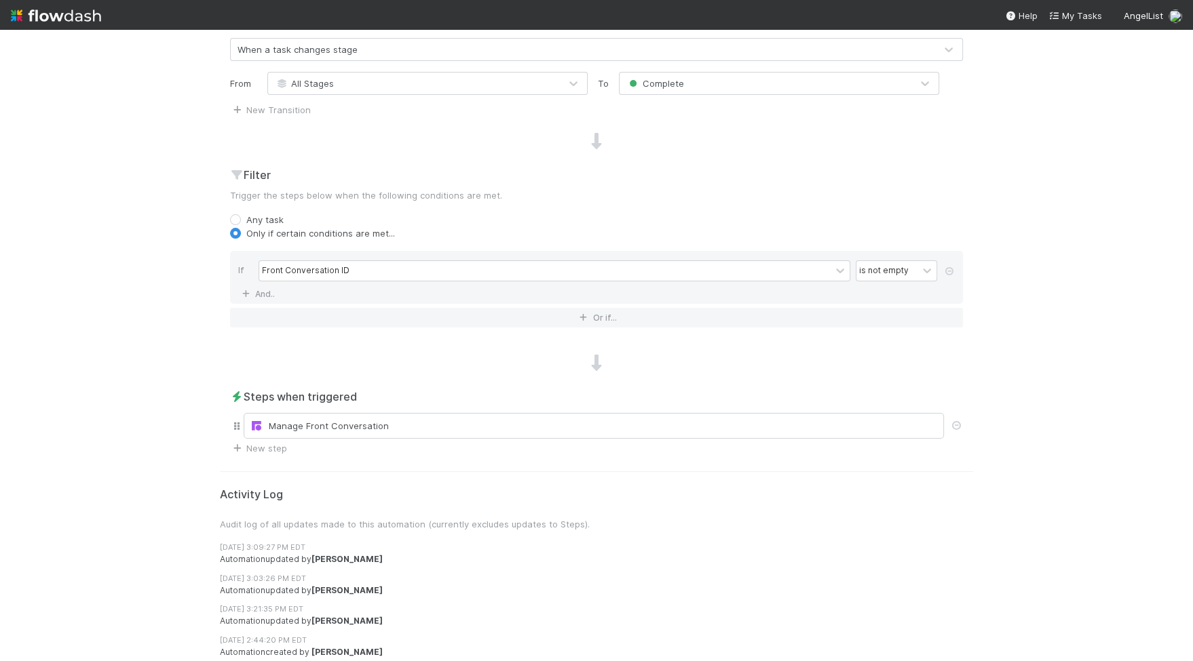
click at [292, 436] on div "Manage Front Conversation" at bounding box center [596, 425] width 733 height 31
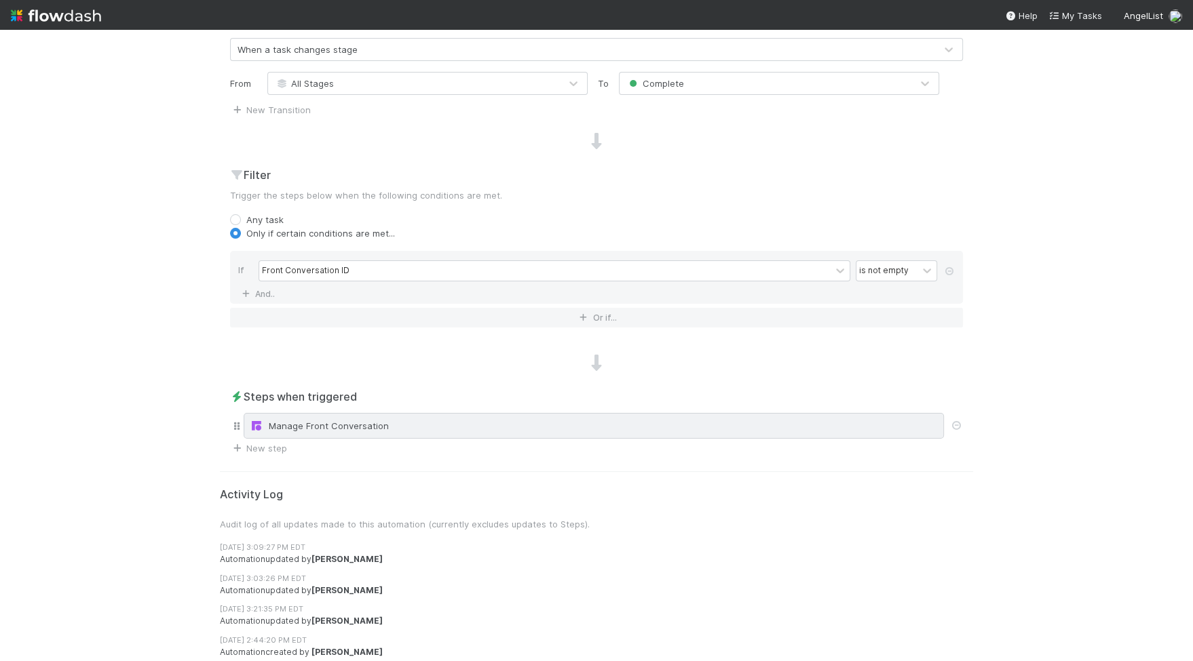
click at [294, 423] on div "Manage Front Conversation" at bounding box center [594, 426] width 688 height 14
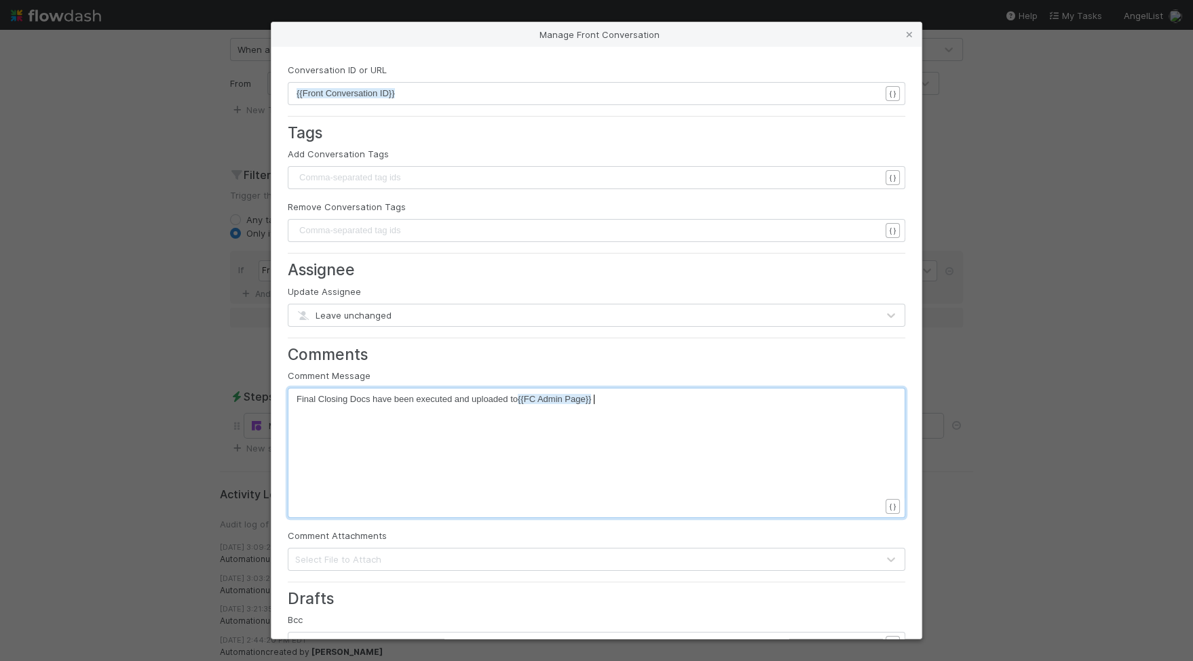
scroll to position [4, 0]
click at [632, 393] on pre "Final Closing Docs have been executed and uploaded to {{FC Admin Page}}" at bounding box center [587, 400] width 583 height 14
type textarea "IRA Closing task has"
type textarea "cla"
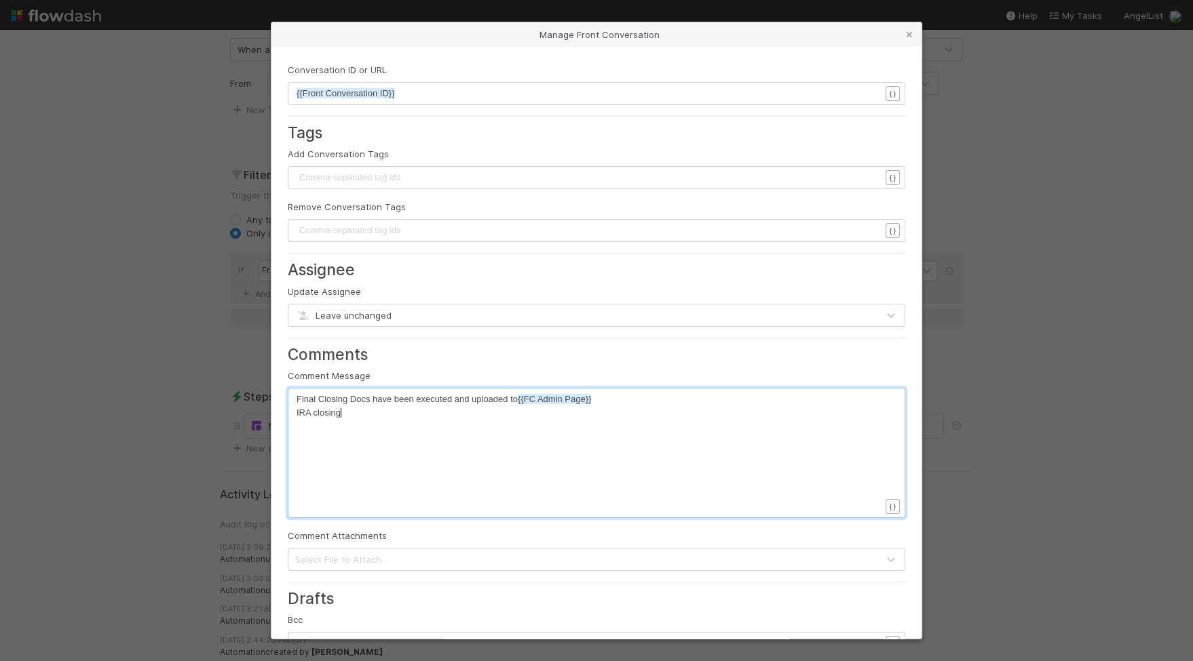
type textarea "osing d"
type textarea "tak"
type textarea "sk ha"
type textarea "s moved to the '"
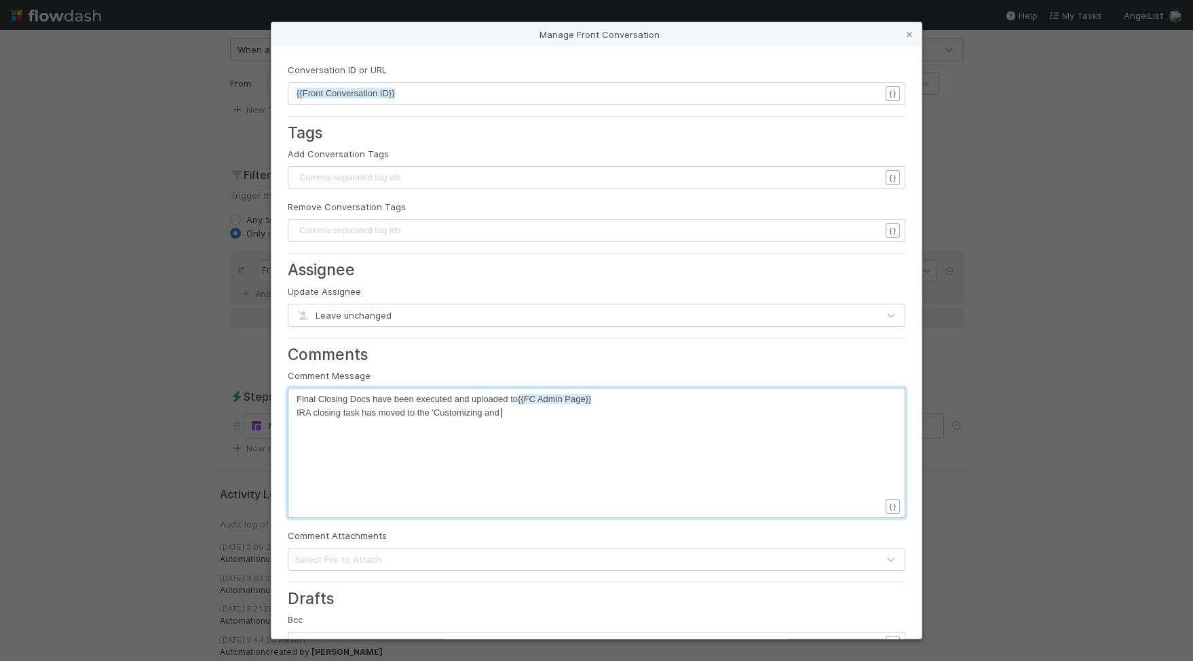
scroll to position [4, 66]
type textarea "Customizing and"
type textarea "Sending Docs' stage on FD."
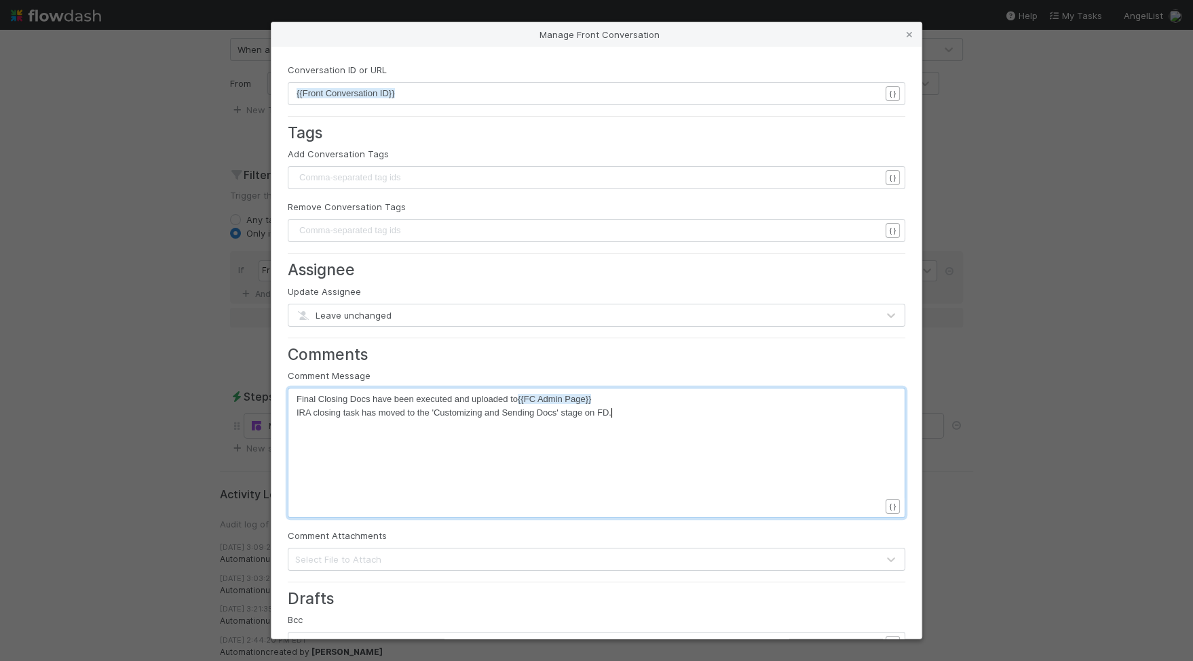
type textarea "on FD."
drag, startPoint x: 613, startPoint y: 413, endPoint x: 579, endPoint y: 414, distance: 33.3
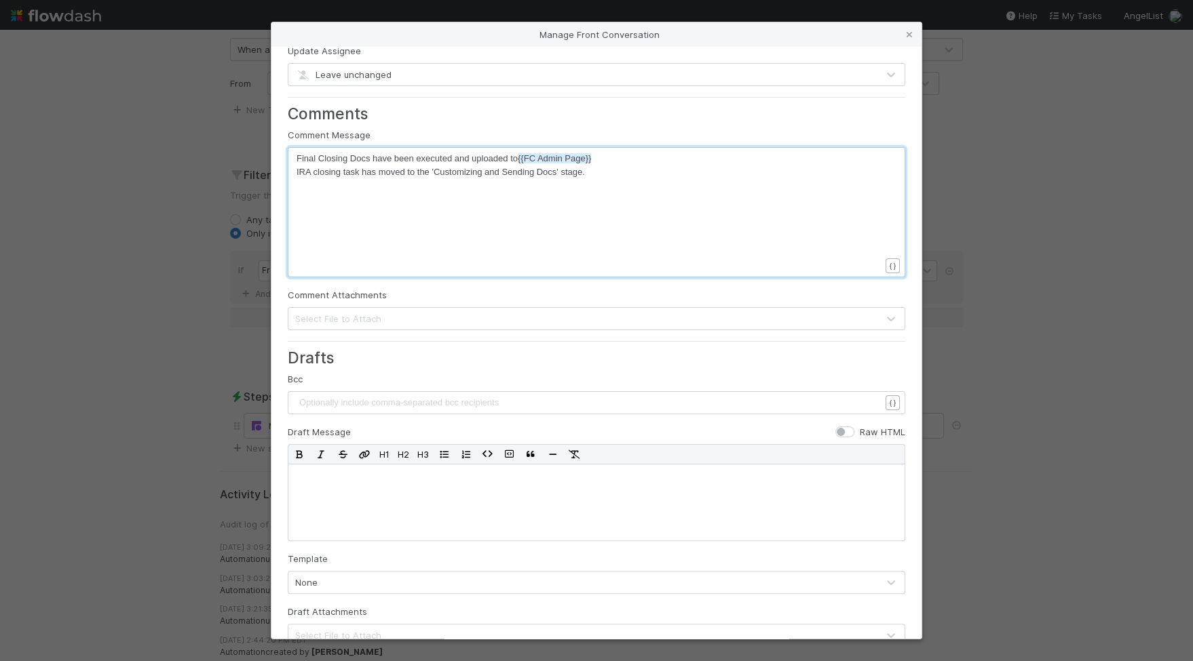
scroll to position [301, 0]
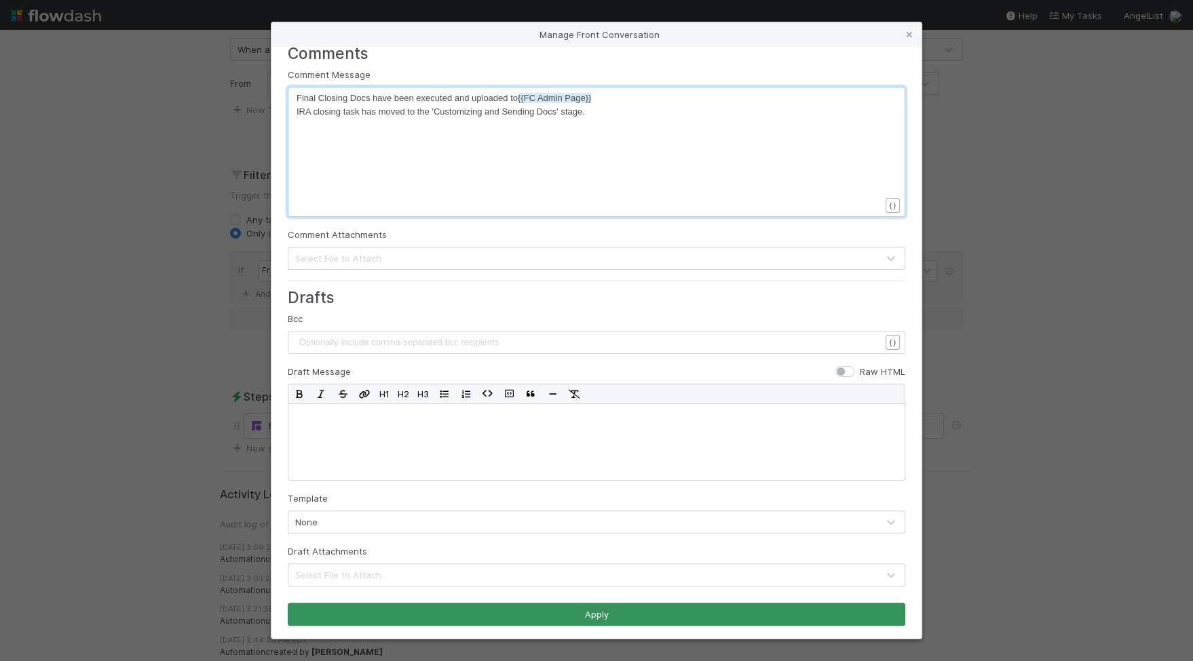
type textarea "."
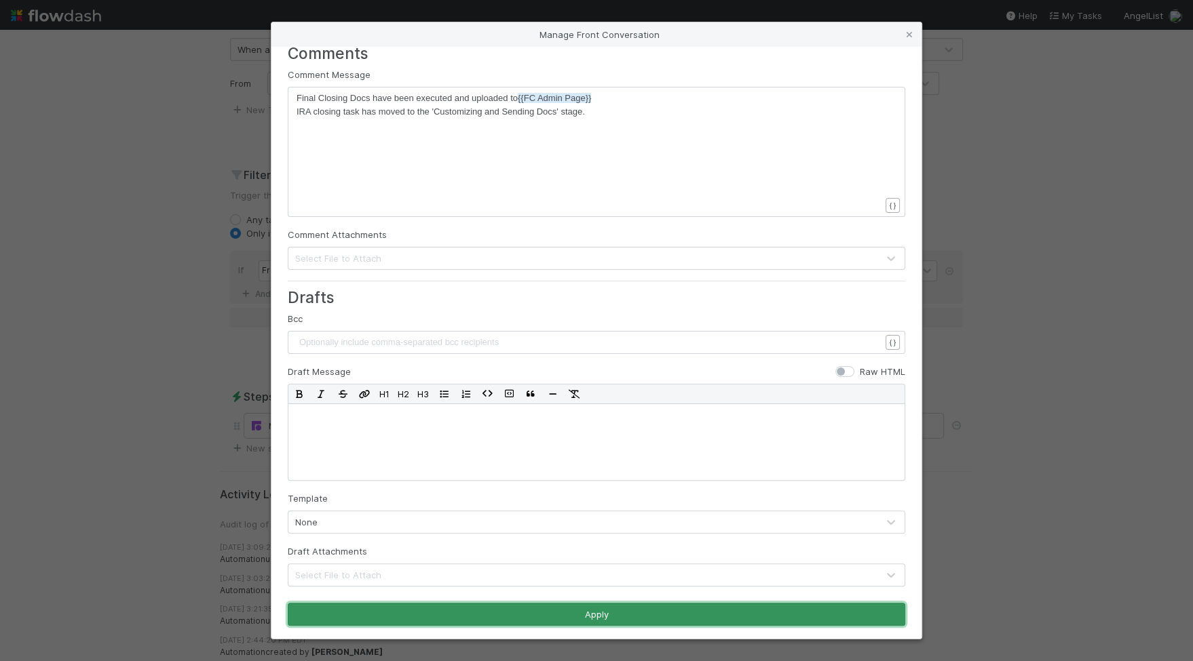
click at [564, 604] on button "Apply" at bounding box center [596, 614] width 617 height 23
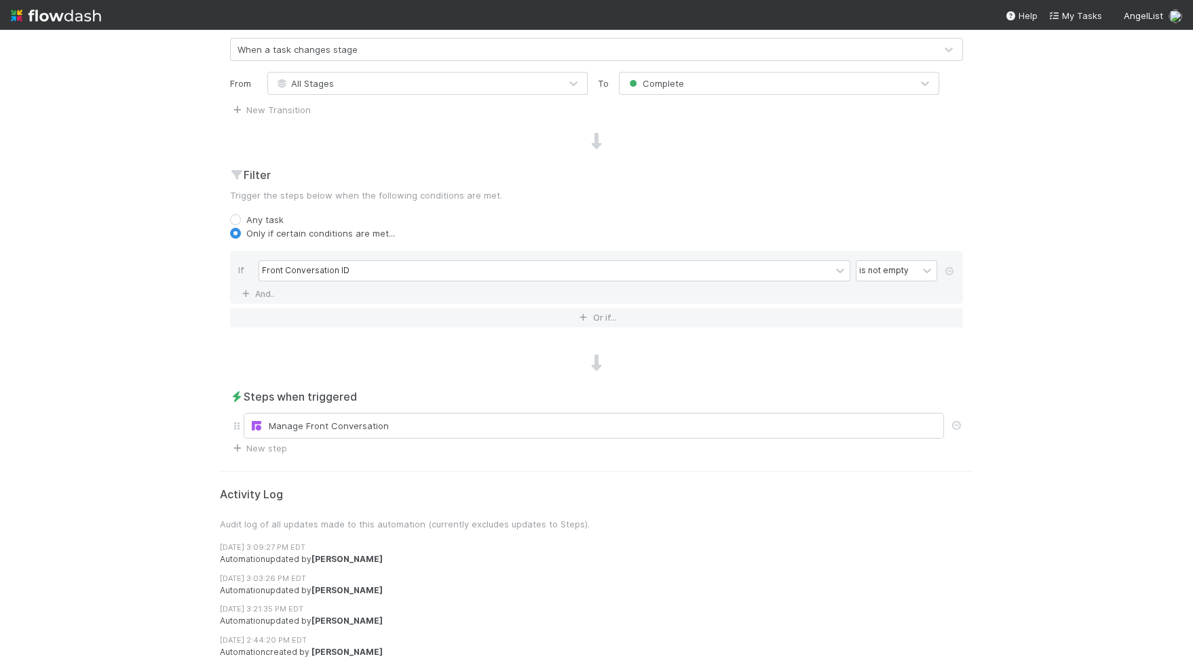
scroll to position [0, 0]
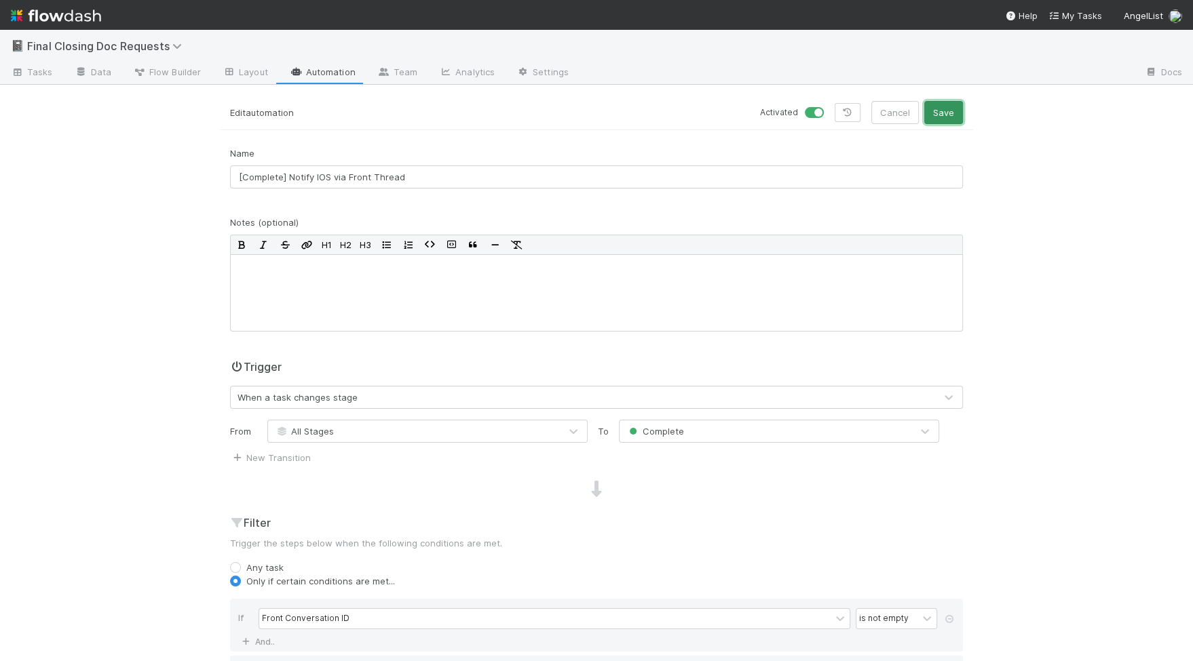
click at [946, 111] on button "Save" at bounding box center [943, 112] width 39 height 23
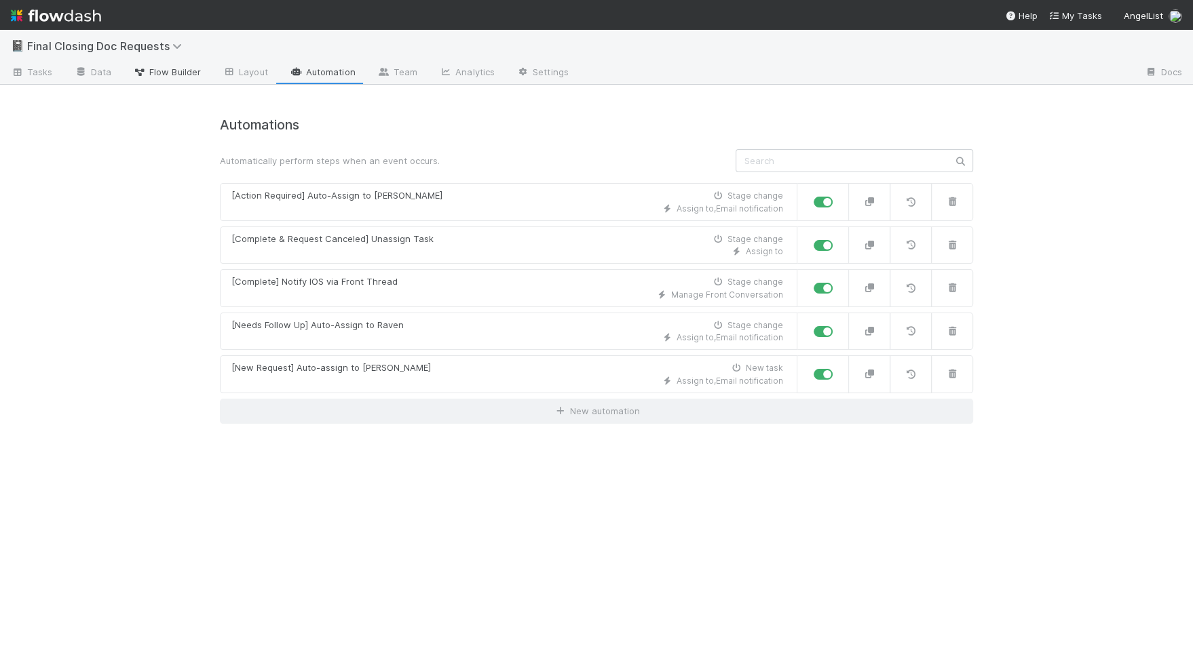
click at [151, 69] on span "Flow Builder" at bounding box center [167, 72] width 68 height 14
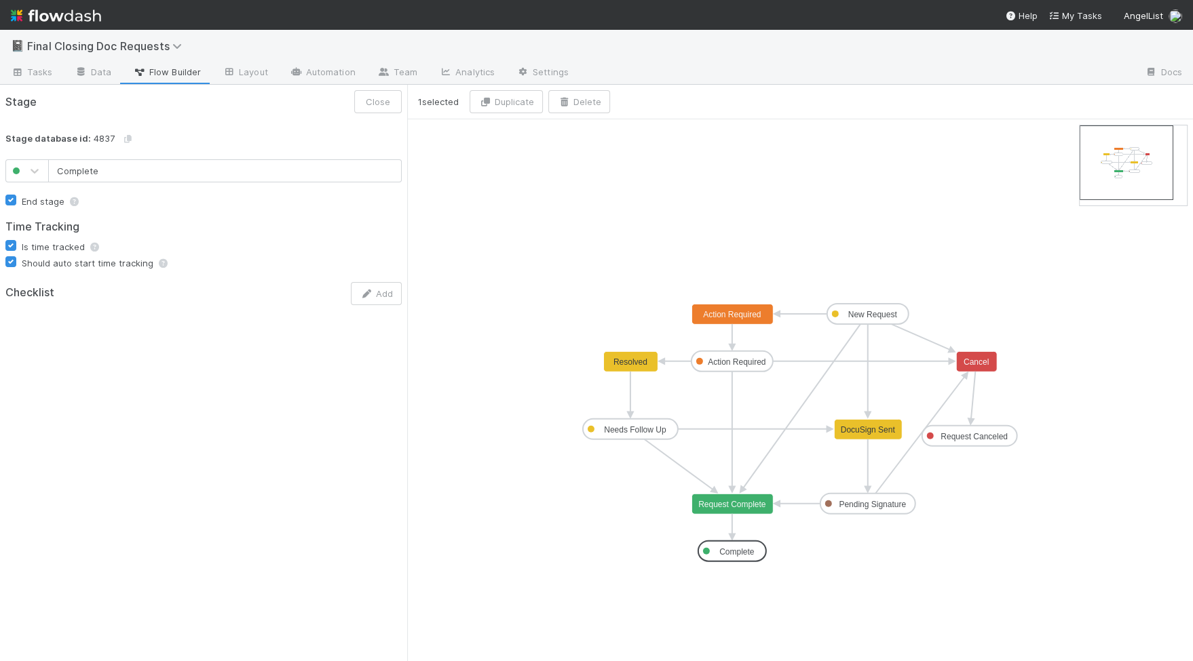
click at [727, 547] on text "Complete" at bounding box center [736, 551] width 35 height 9
click at [714, 500] on text "Request Complete" at bounding box center [732, 504] width 68 height 9
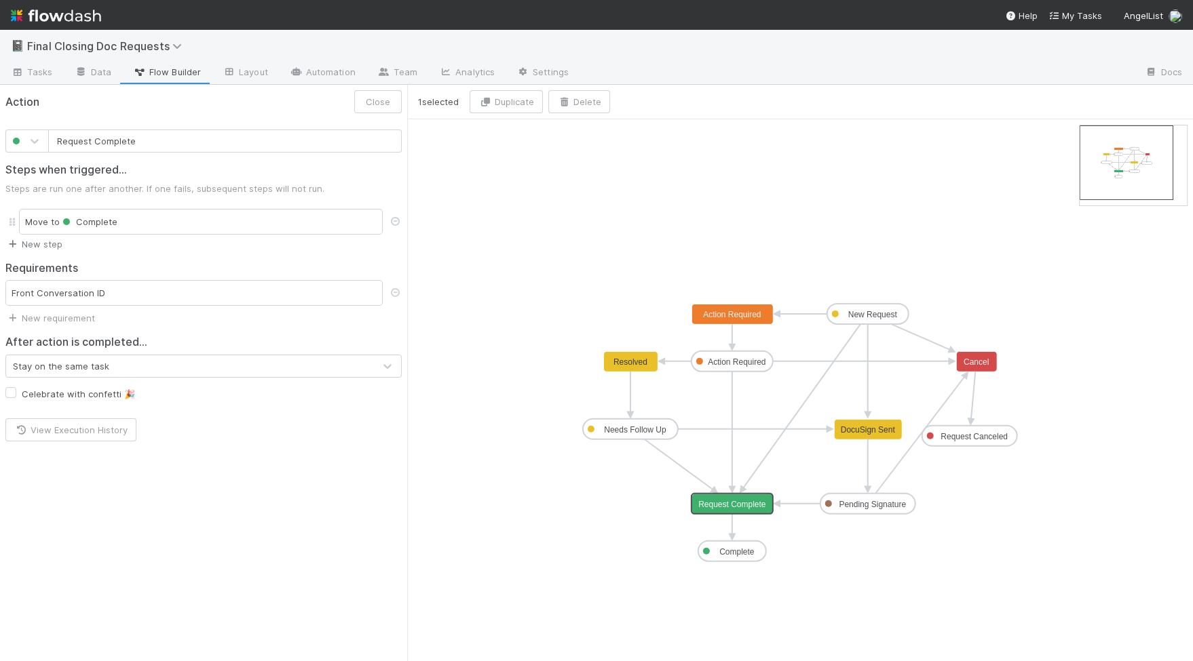
click at [39, 240] on link "New step" at bounding box center [33, 244] width 57 height 11
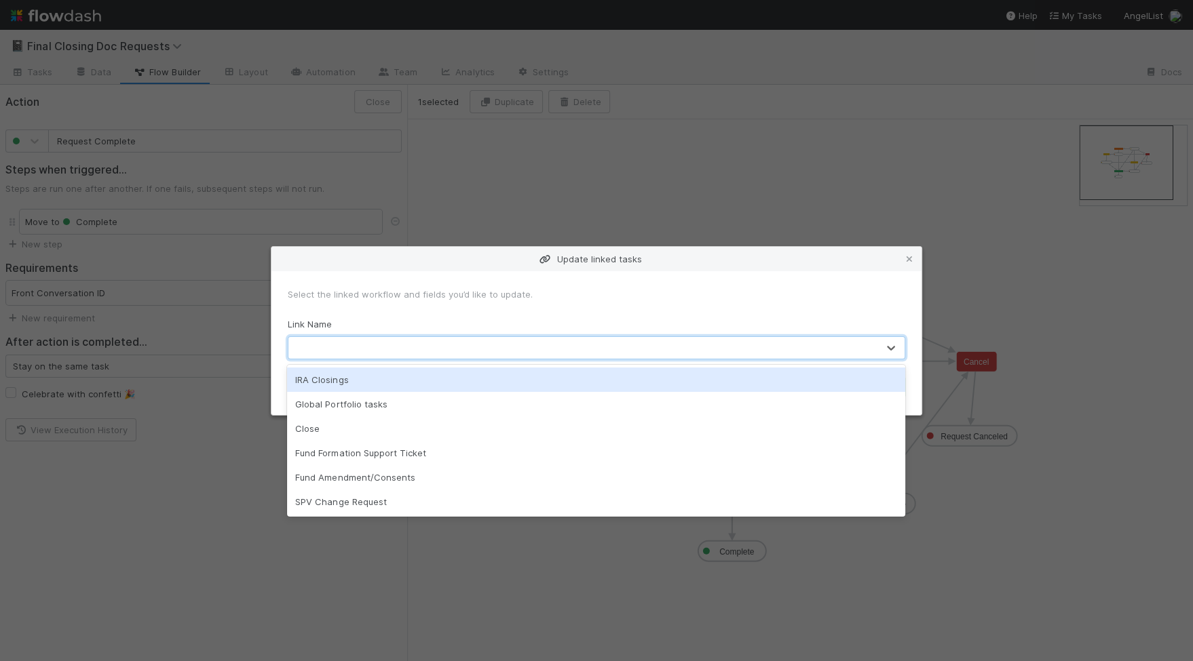
click at [330, 341] on div at bounding box center [582, 348] width 589 height 22
click at [333, 379] on div "IRA Closings" at bounding box center [596, 380] width 618 height 24
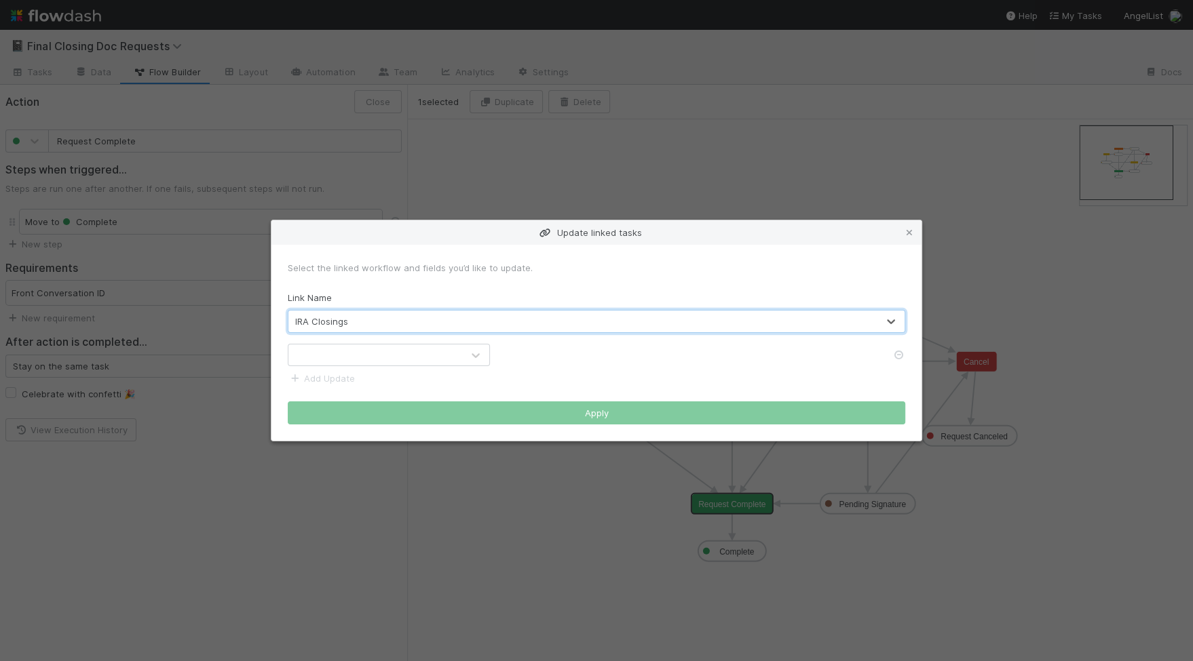
click at [383, 357] on div at bounding box center [375, 356] width 174 height 22
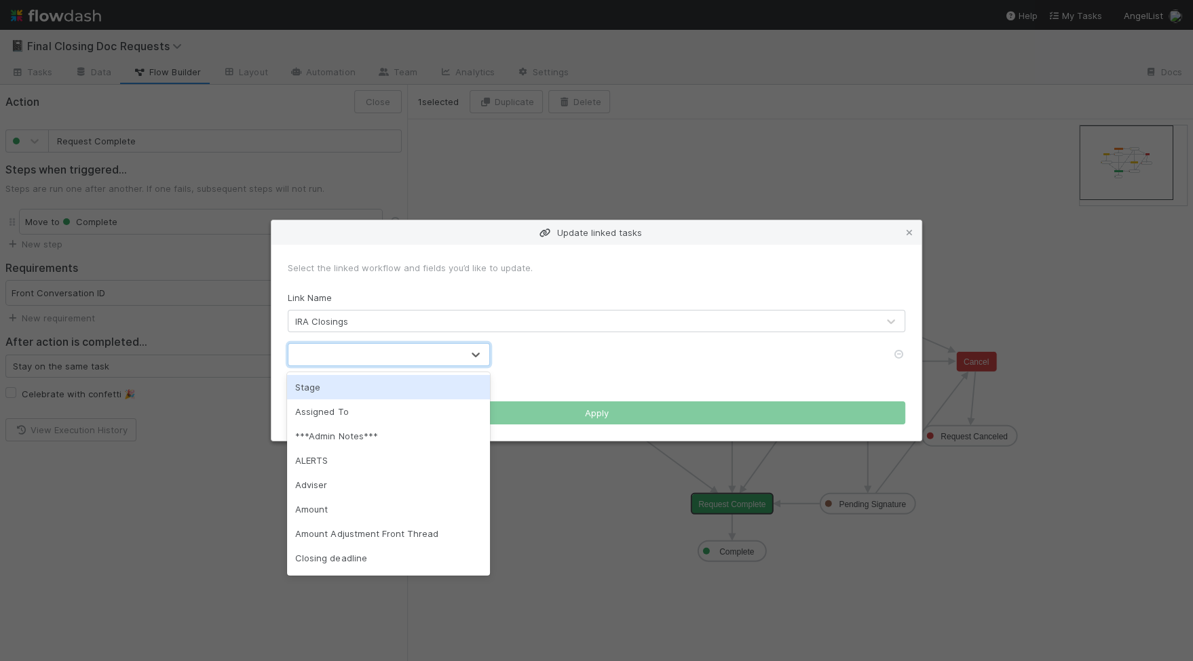
click at [336, 391] on div "Stage" at bounding box center [388, 387] width 203 height 24
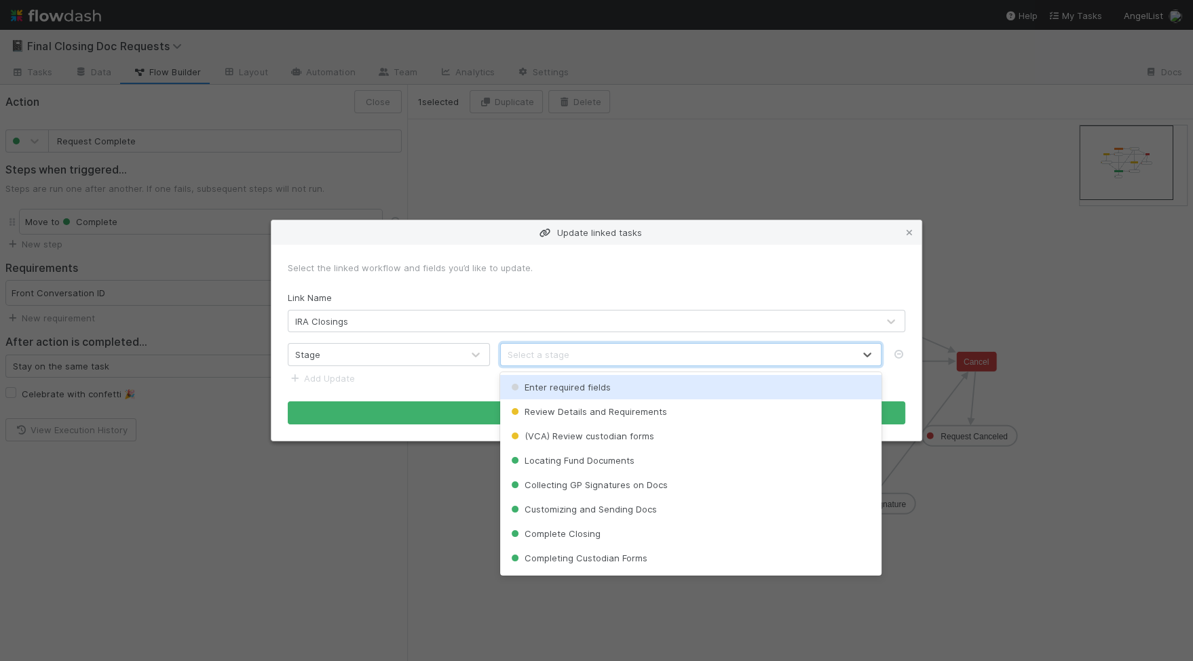
click at [531, 347] on div "Select a stage" at bounding box center [677, 355] width 353 height 22
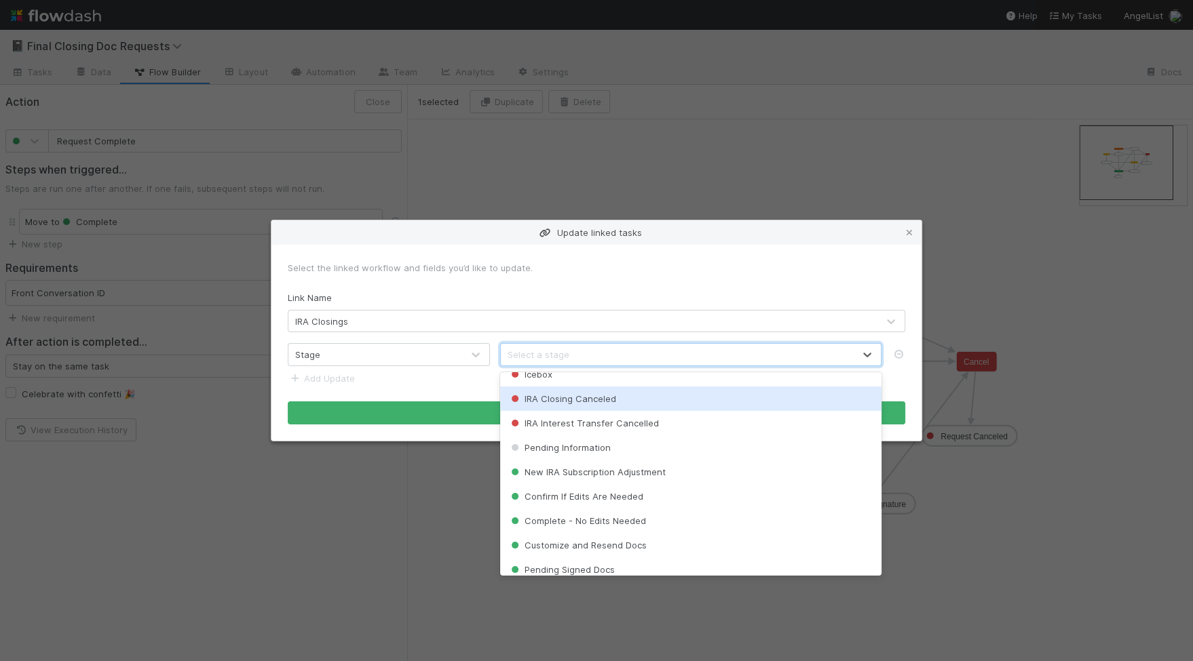
scroll to position [607, 0]
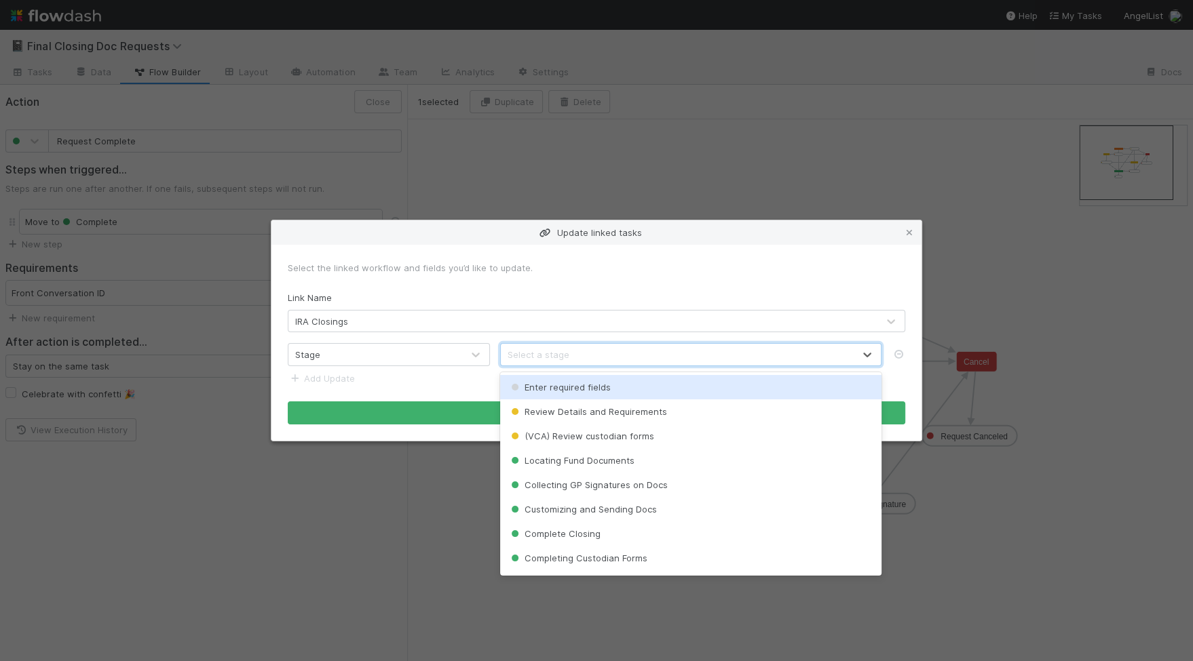
paste input "Customizing and Sending Docs"
type input "Customizing and Sending Docs"
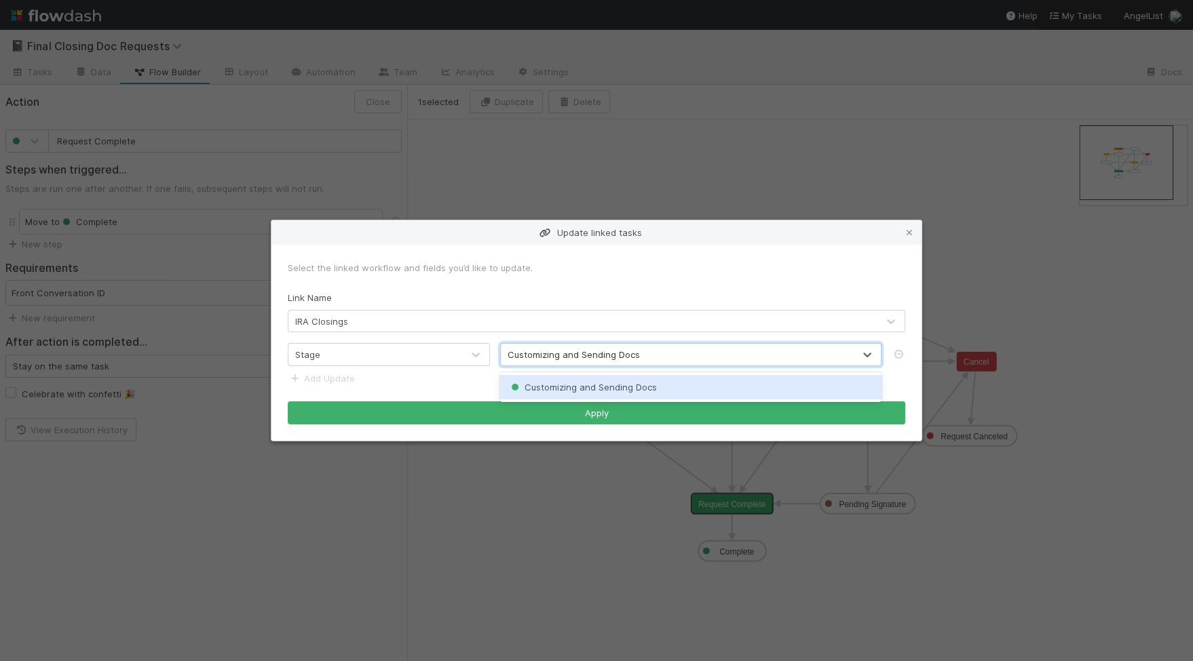
click at [570, 388] on span "Customizing and Sending Docs" at bounding box center [582, 387] width 149 height 11
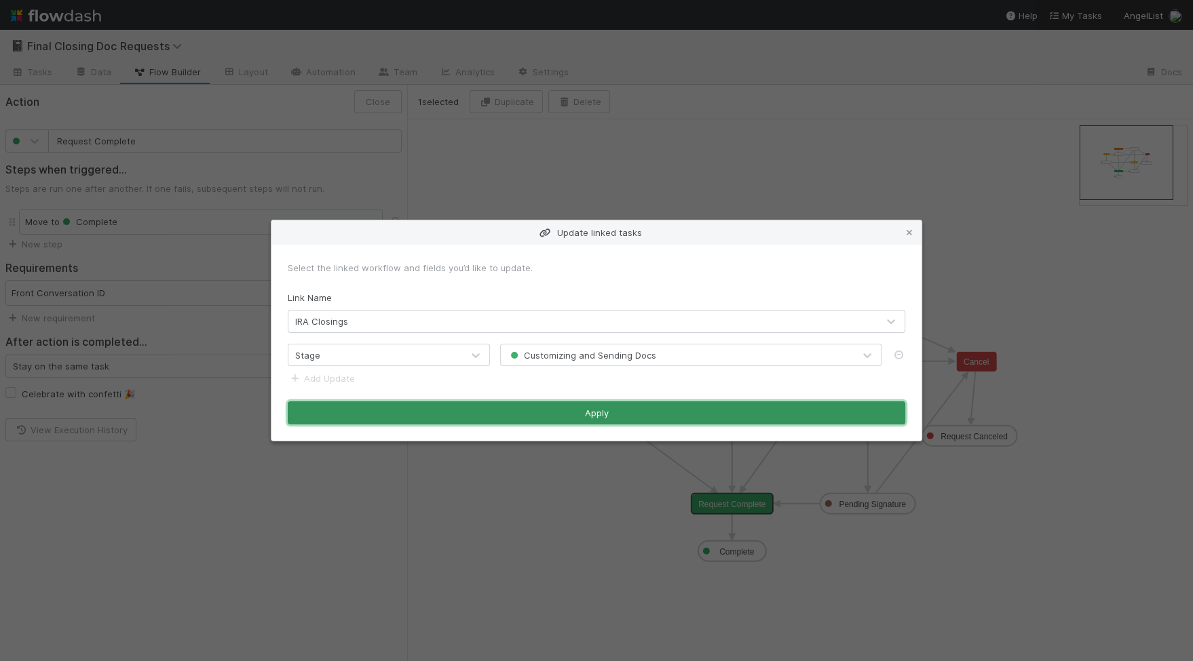
click at [587, 411] on button "Apply" at bounding box center [596, 413] width 617 height 23
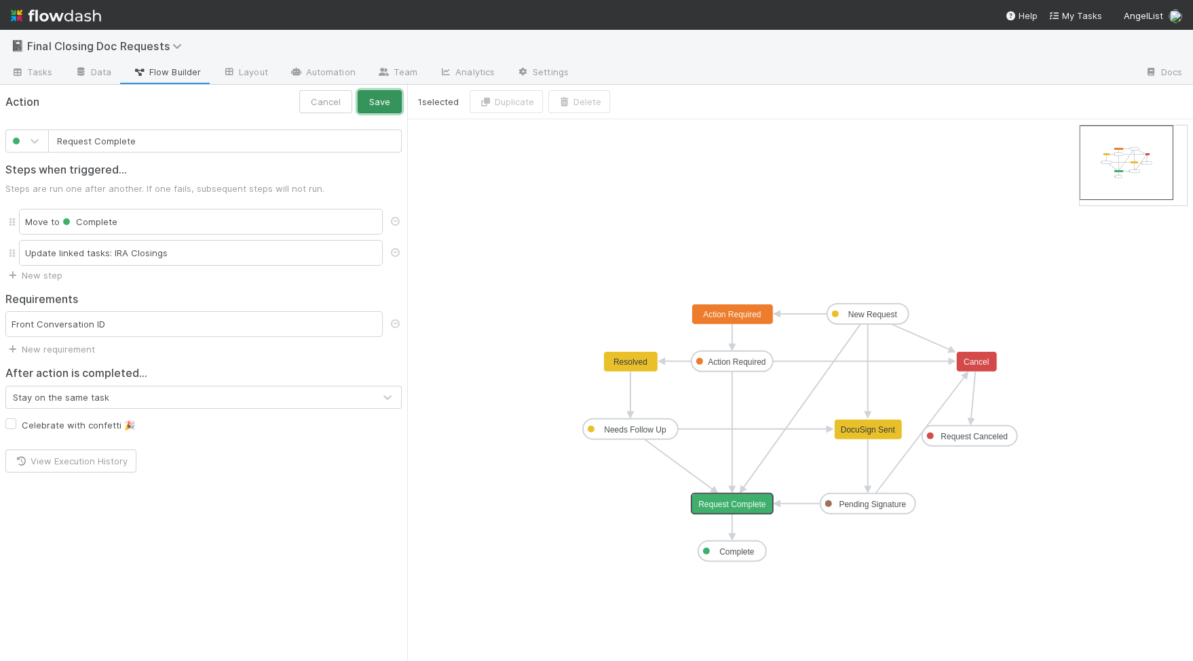
click at [370, 102] on button "Save" at bounding box center [380, 101] width 44 height 23
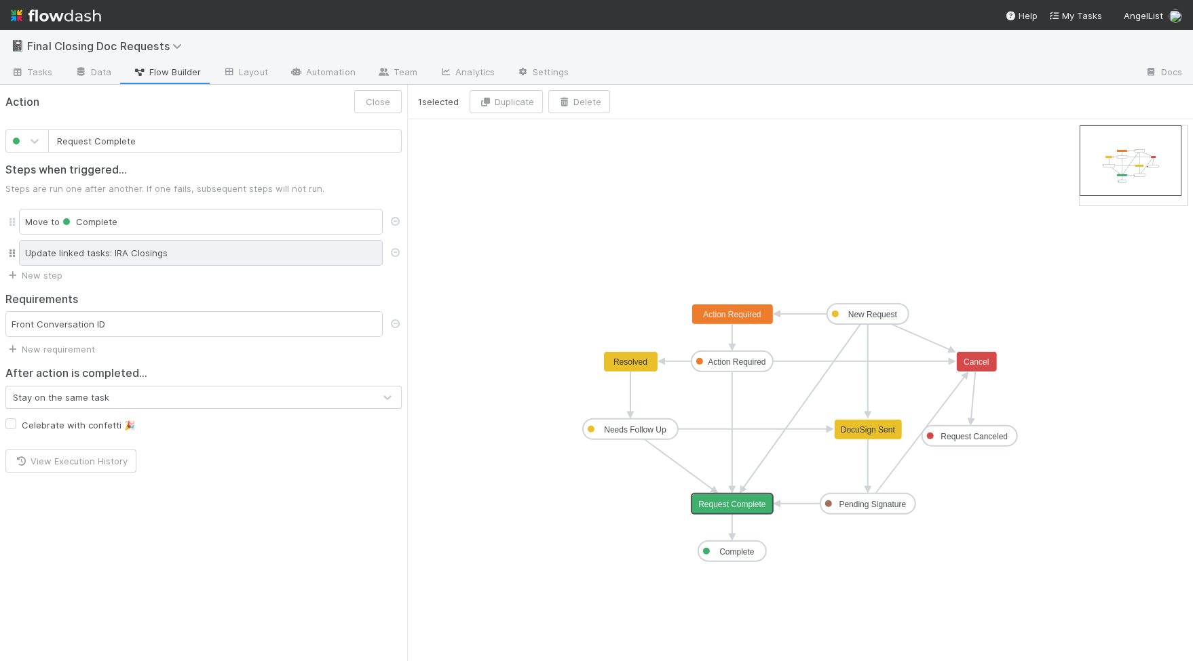
click at [194, 253] on div "Update linked tasks: IRA Closings" at bounding box center [201, 253] width 364 height 26
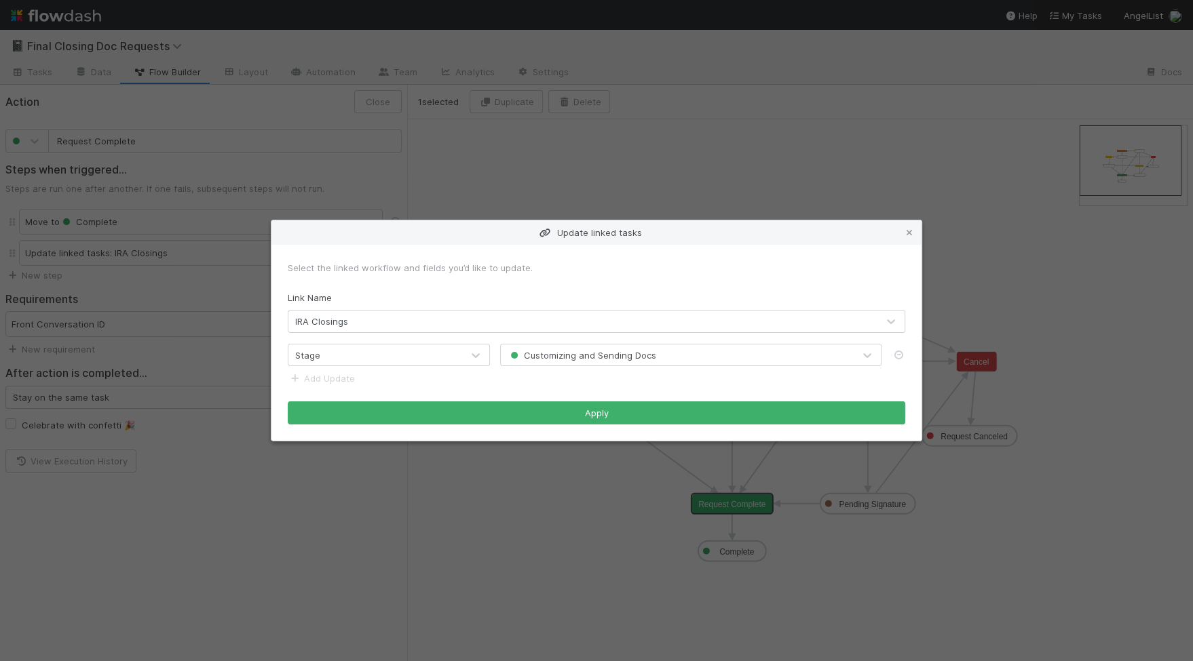
click at [789, 131] on div "Update linked tasks Select the linked workflow and fields you’d like to update.…" at bounding box center [596, 330] width 1193 height 661
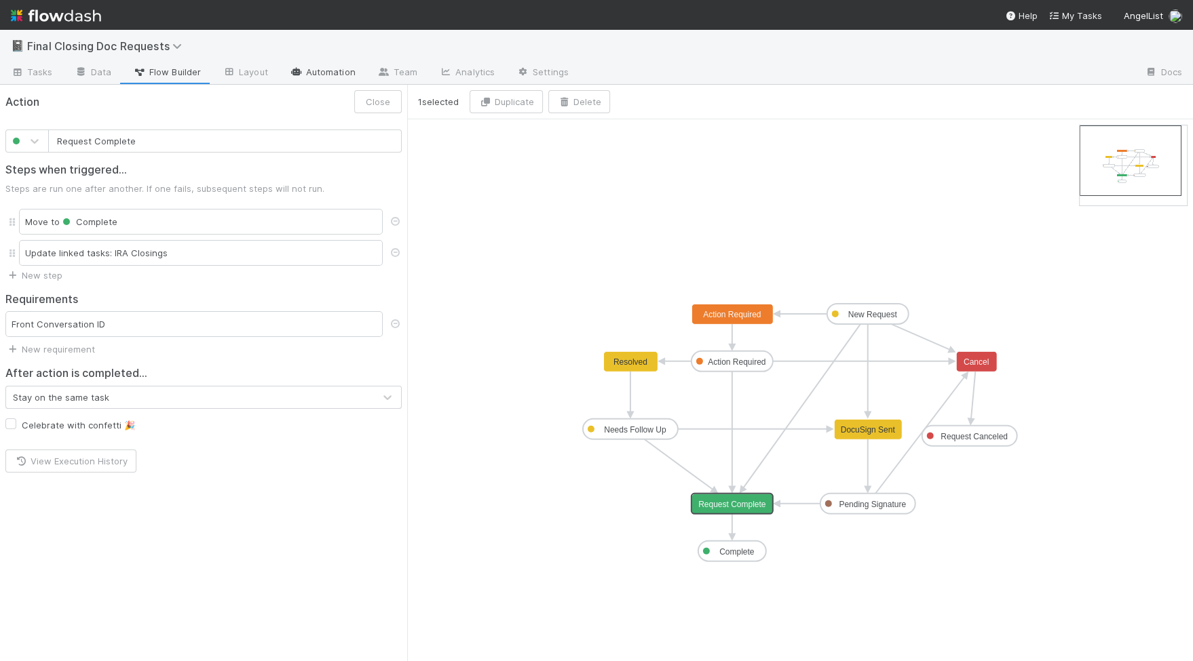
click at [328, 80] on link "Automation" at bounding box center [323, 73] width 88 height 22
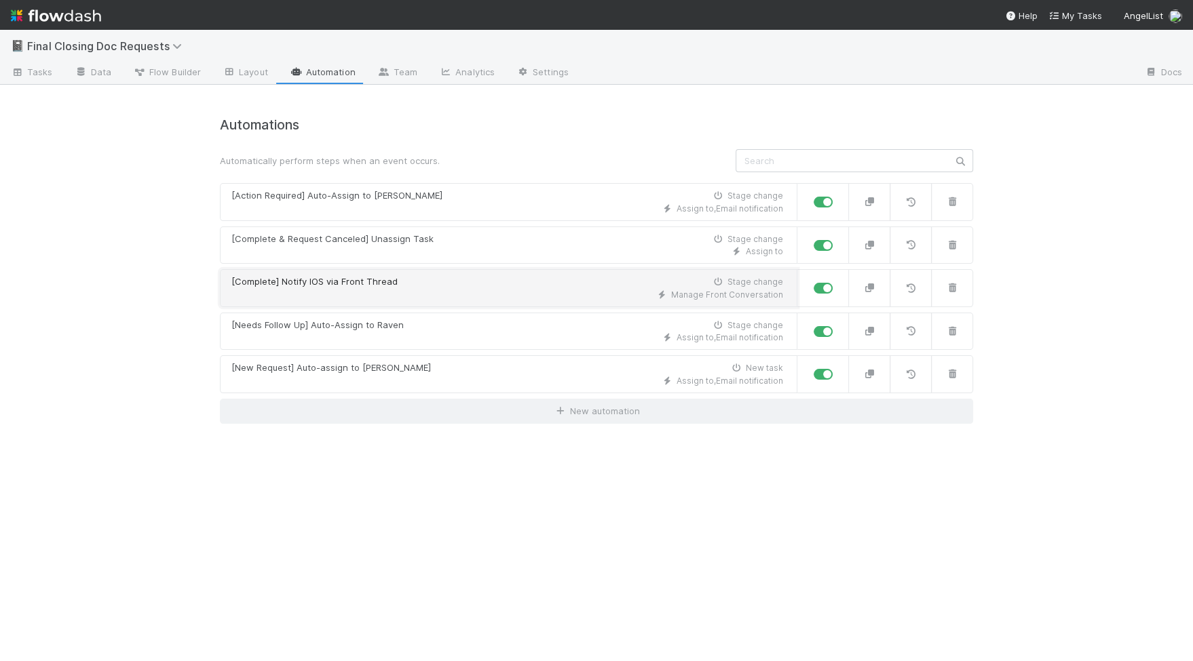
click at [377, 290] on div "Manage Front Conversation" at bounding box center [507, 295] width 552 height 12
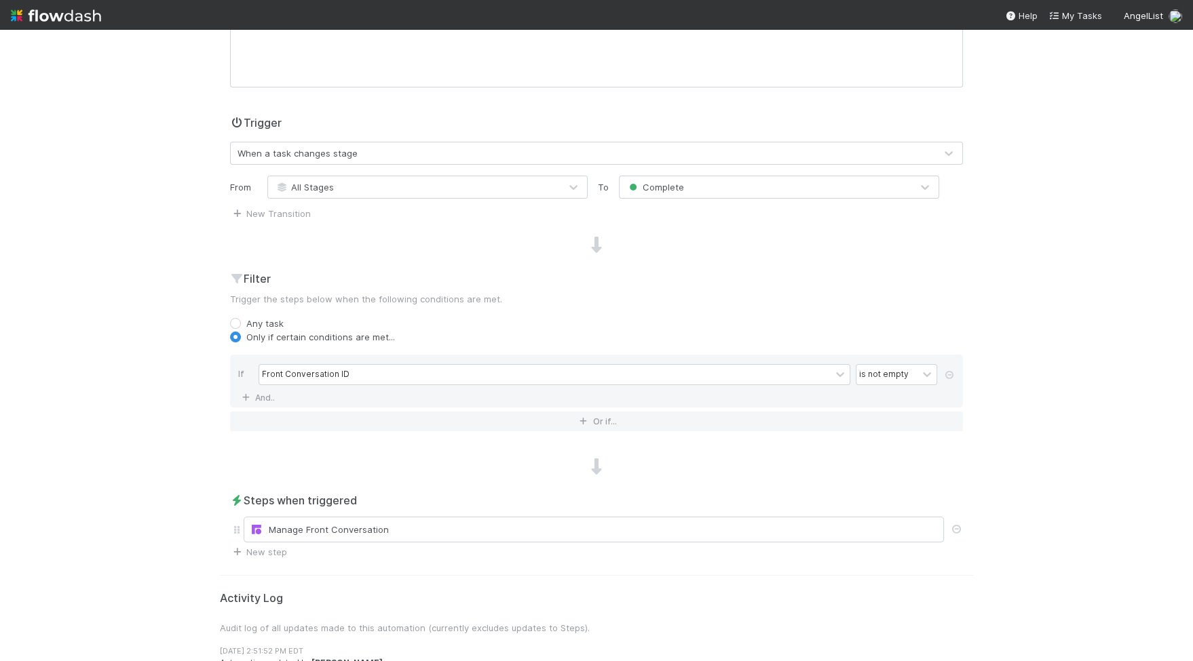
scroll to position [288, 0]
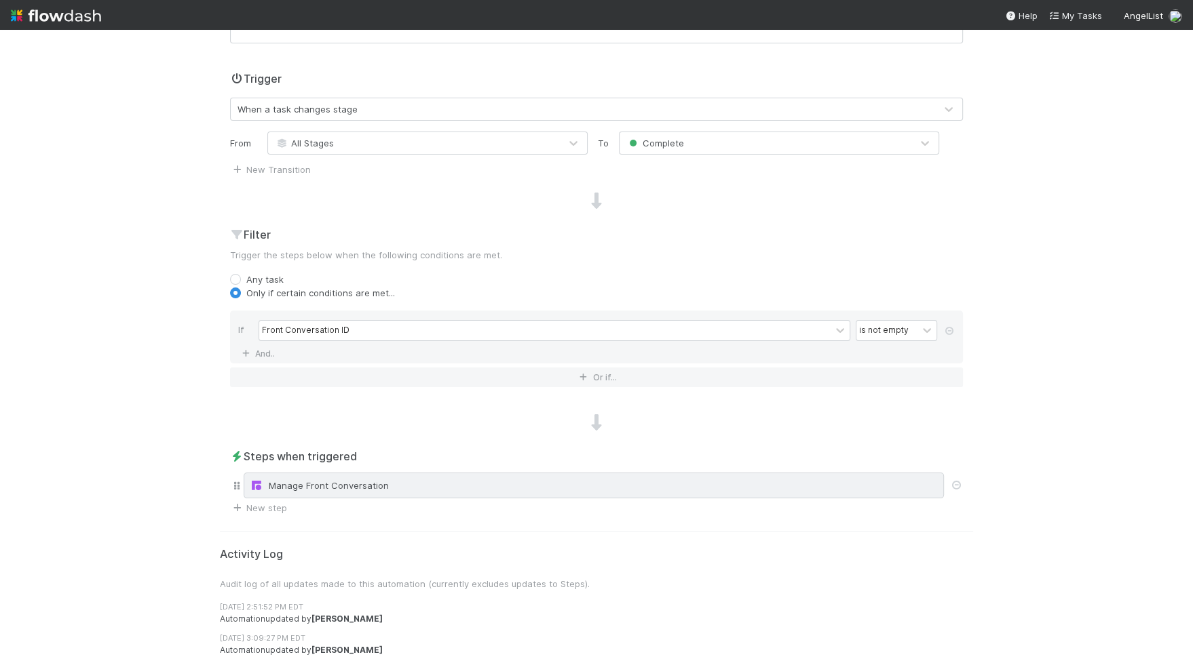
click at [330, 489] on div "Manage Front Conversation" at bounding box center [594, 486] width 688 height 14
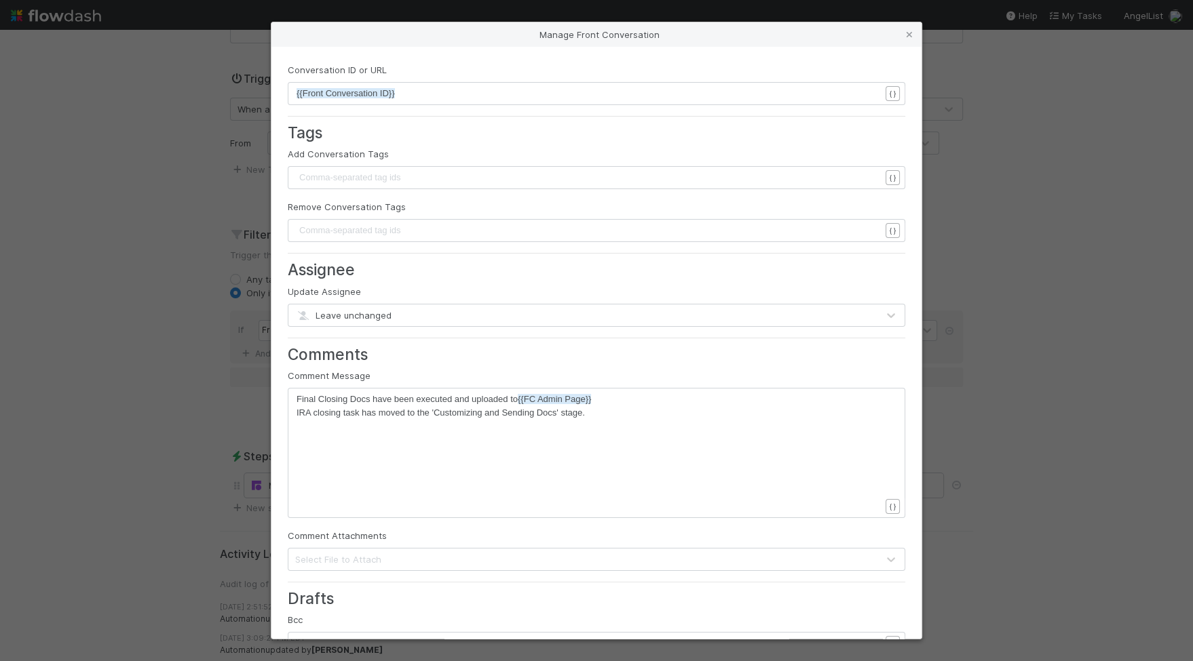
scroll to position [4, 0]
click at [596, 410] on pre "IRA closing task has moved to the 'Customizing and Sending Docs' stage." at bounding box center [587, 413] width 583 height 14
type textarea "j{"
type textarea "Please ad"
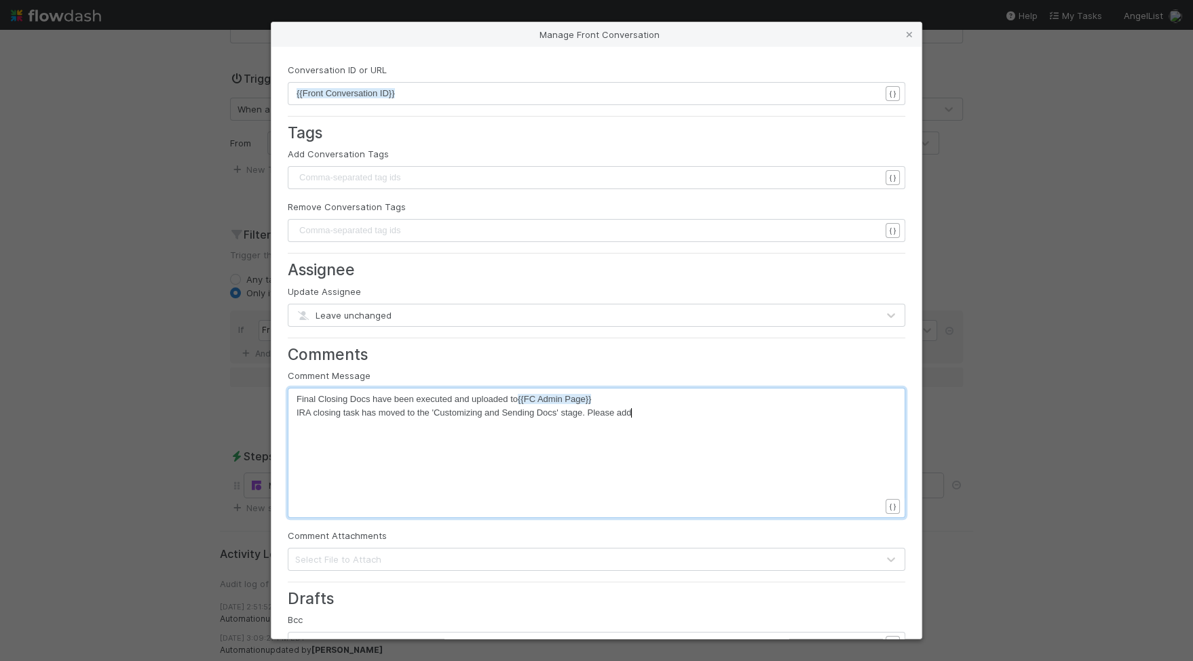
type textarea "addes"
type textarea "ress task within 24 hours to avoo"
type textarea "id SLA bra"
type textarea "each."
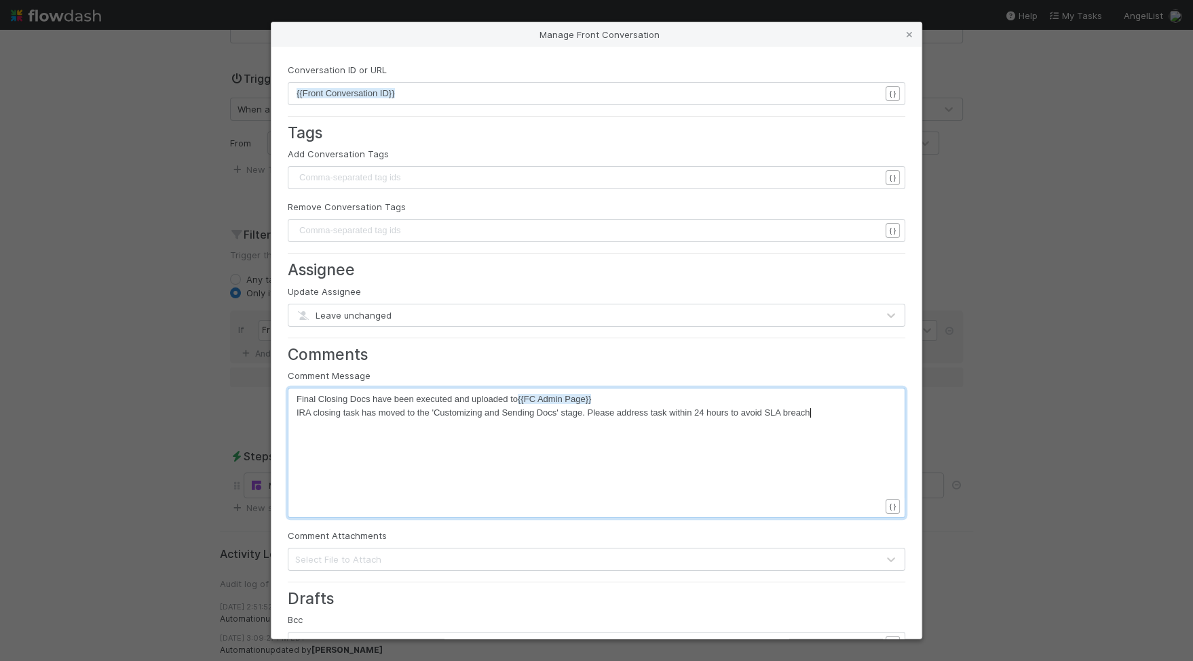
scroll to position [4, 20]
type textarea "Please address task within 24 hours to avoid SLA breach."
drag, startPoint x: 823, startPoint y: 412, endPoint x: 587, endPoint y: 410, distance: 236.1
click at [603, 469] on div "x Final Closing Docs have been executed and uploaded to {{FC Admin Page}} IRA c…" at bounding box center [604, 470] width 617 height 155
type textarea "."
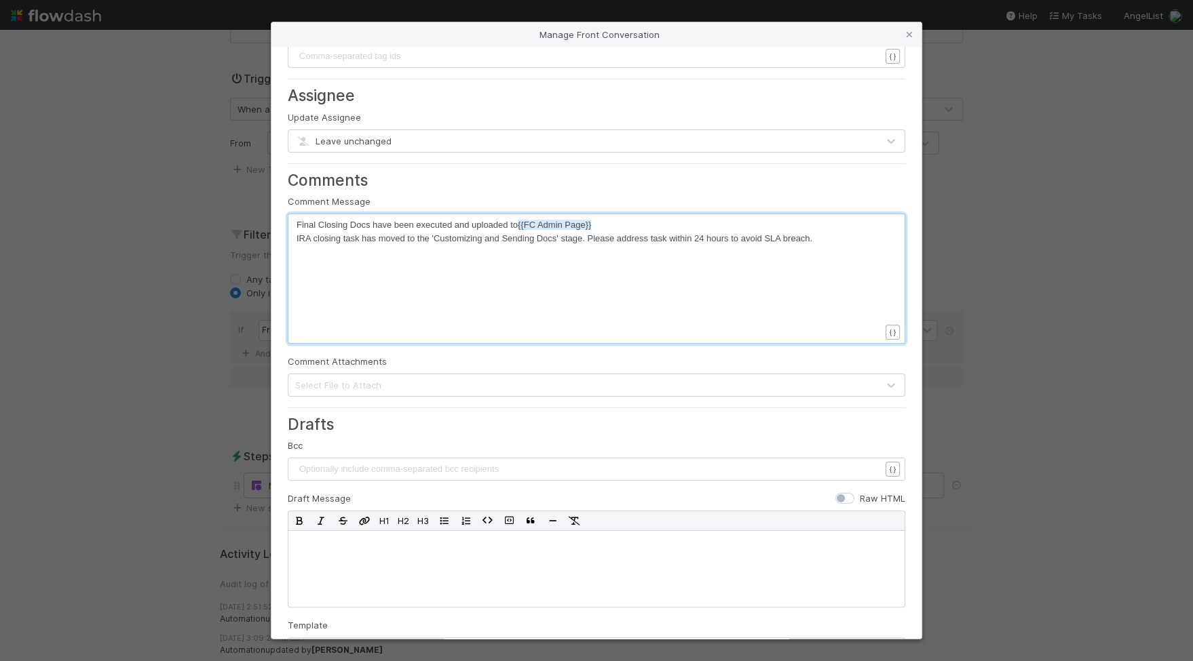
scroll to position [301, 0]
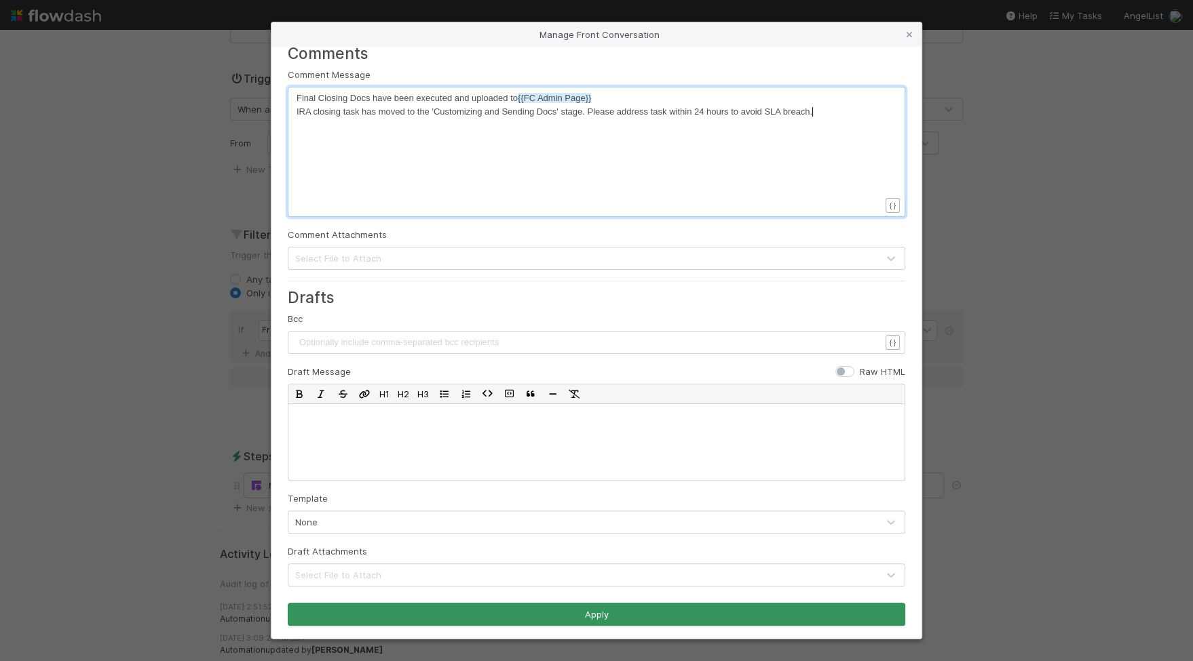
type textarea "."
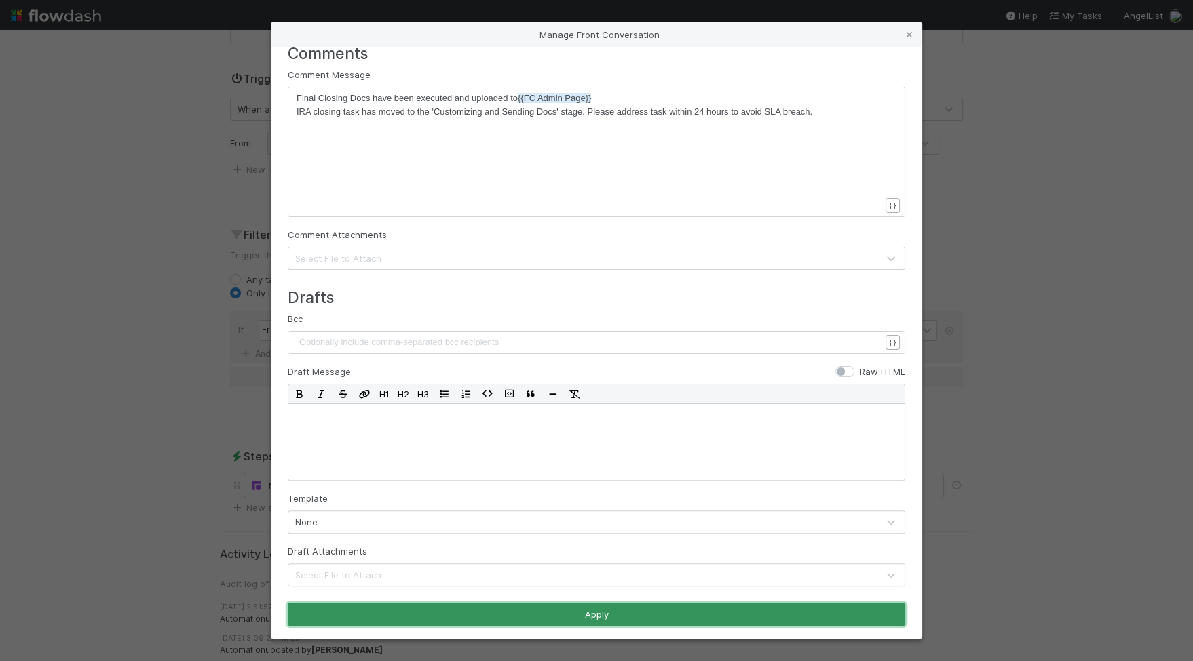
click at [503, 607] on button "Apply" at bounding box center [596, 614] width 617 height 23
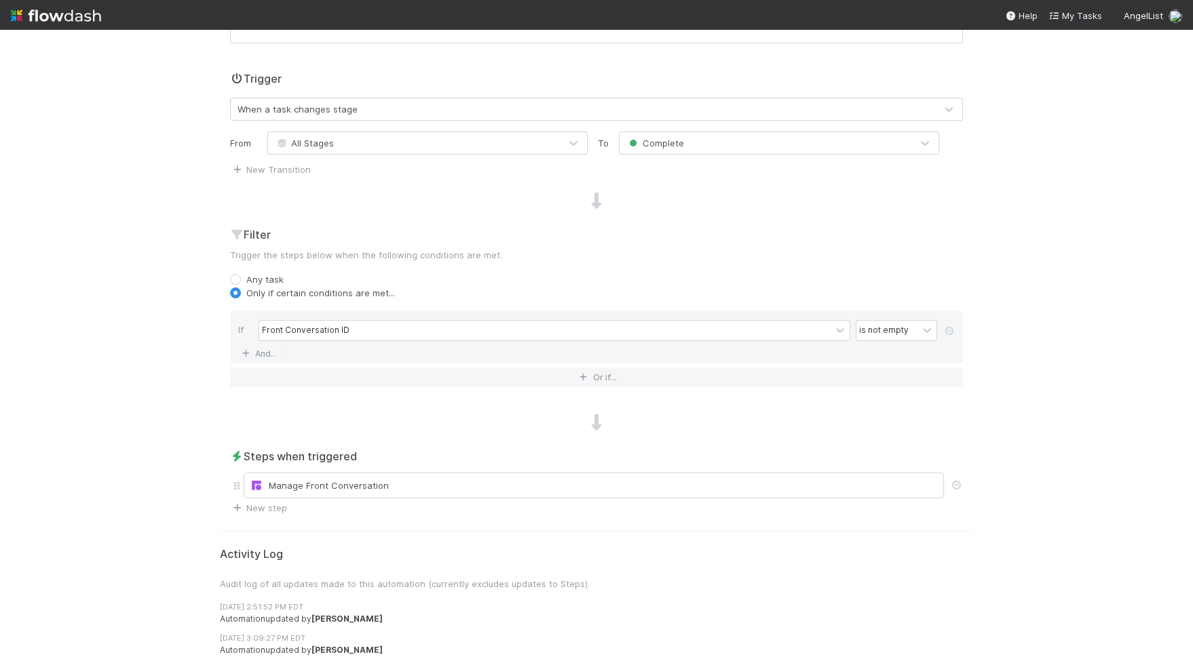
scroll to position [0, 0]
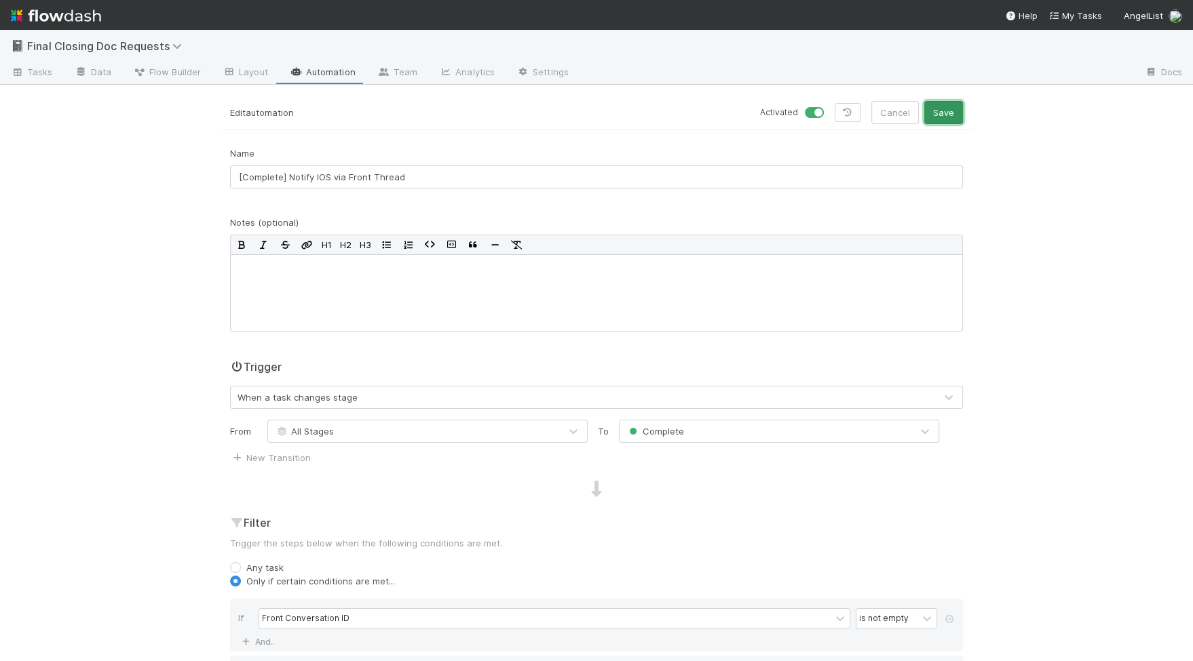
click at [933, 107] on button "Save" at bounding box center [943, 112] width 39 height 23
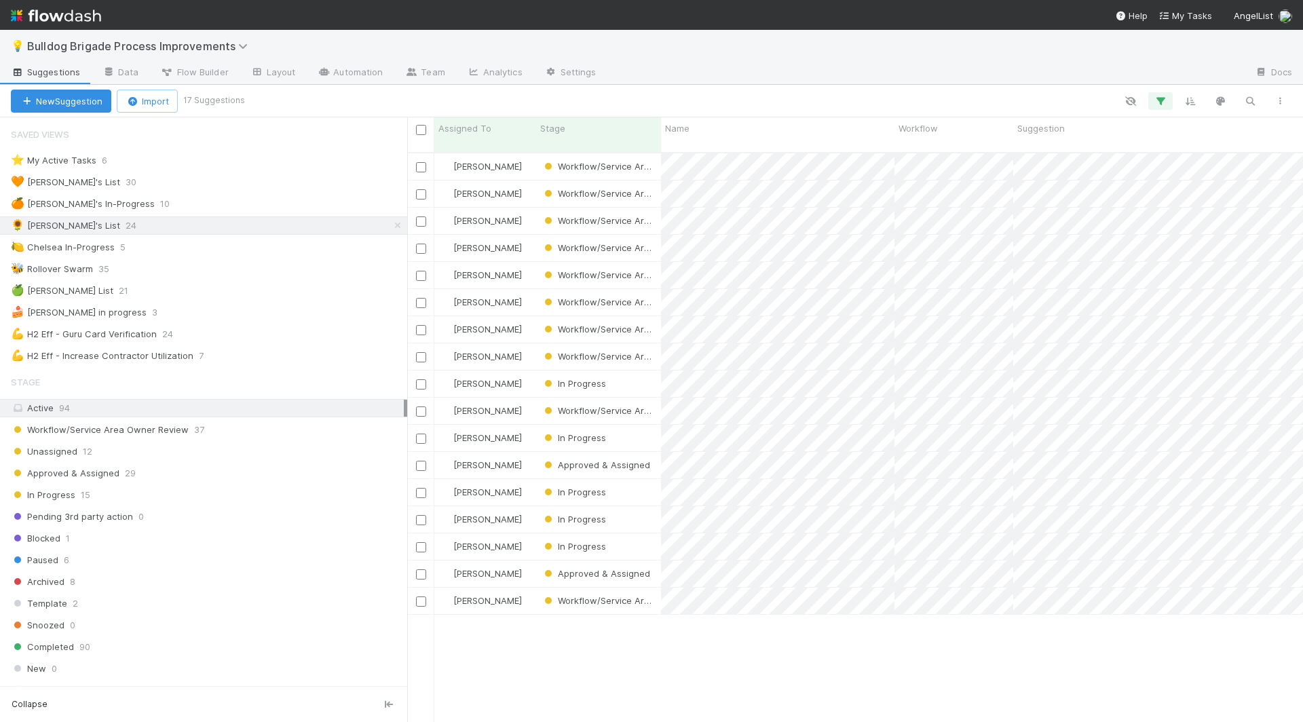
scroll to position [581, 895]
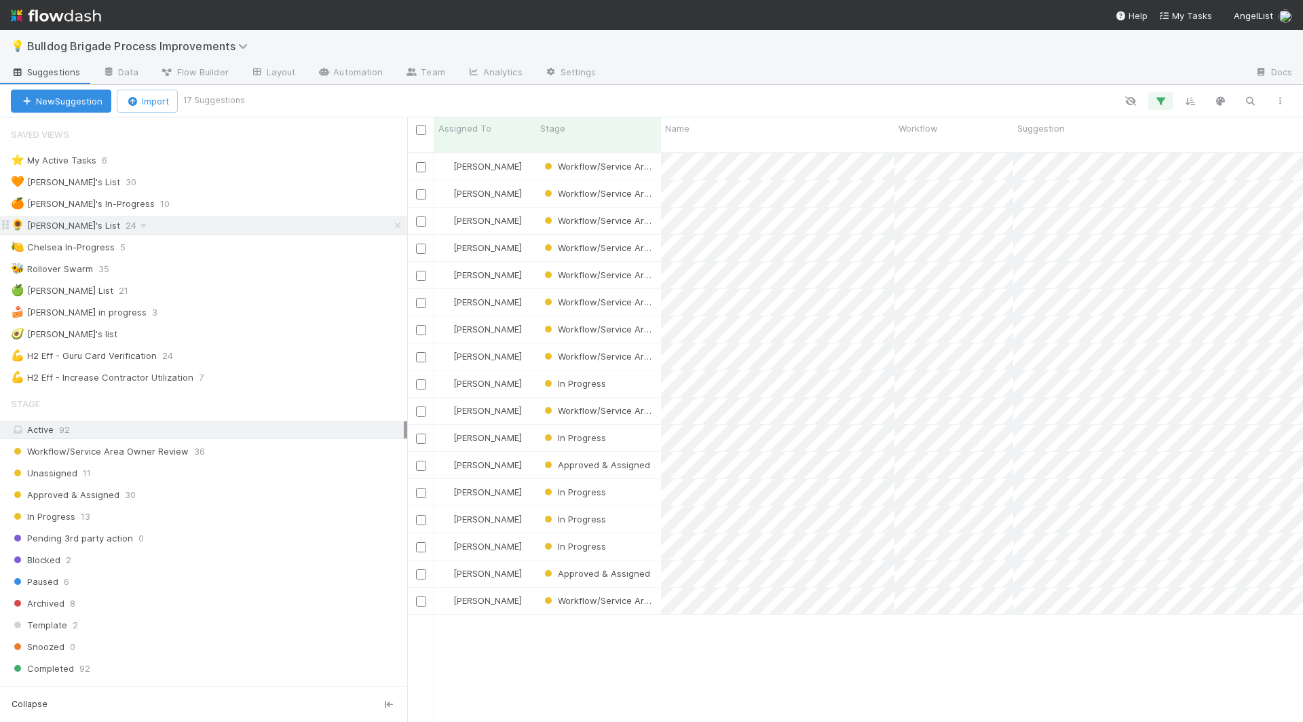
click at [64, 224] on div "🌻 [PERSON_NAME]'s List" at bounding box center [65, 225] width 109 height 17
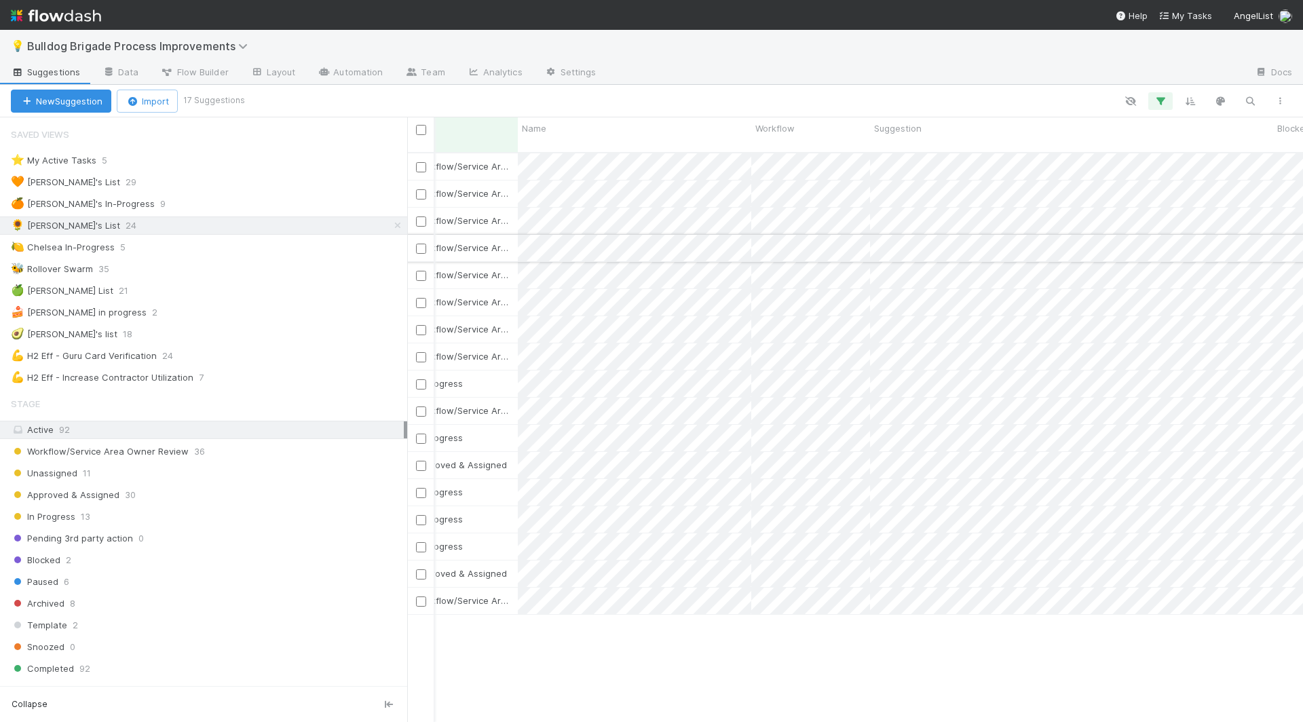
scroll to position [0, 0]
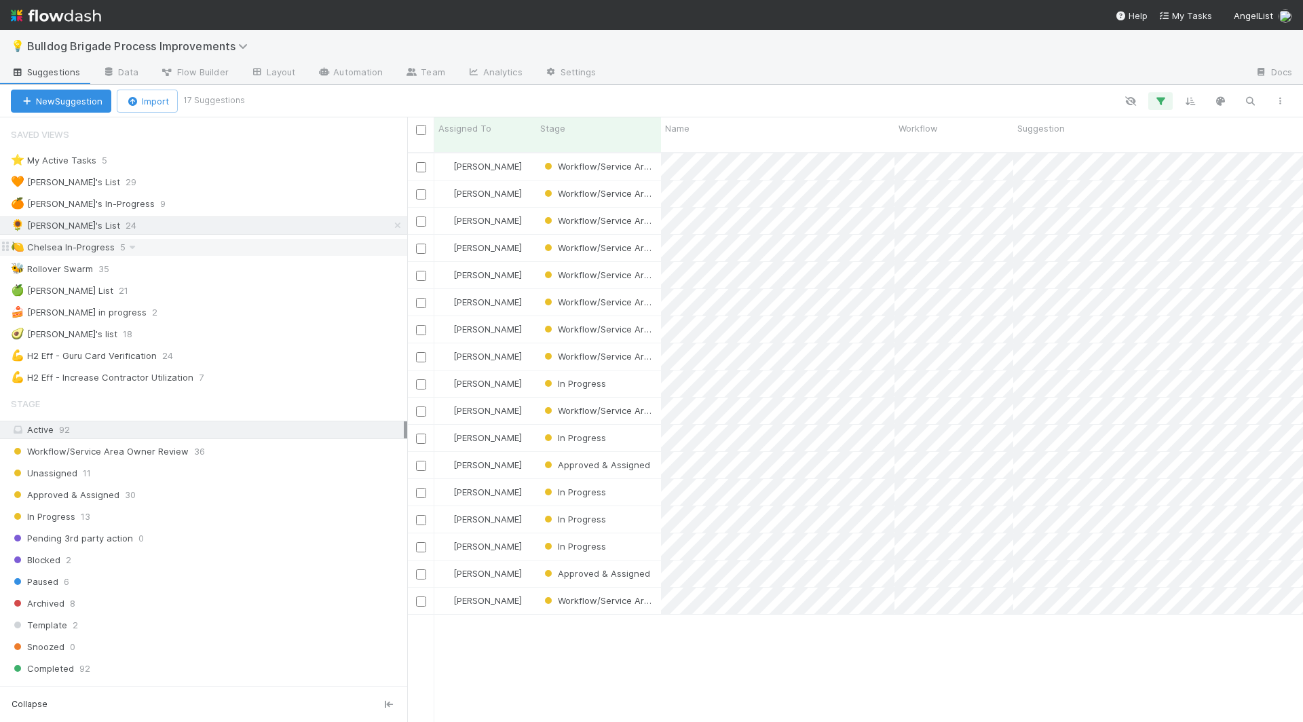
click at [79, 244] on div "🍋 Chelsea In-Progress" at bounding box center [63, 247] width 104 height 17
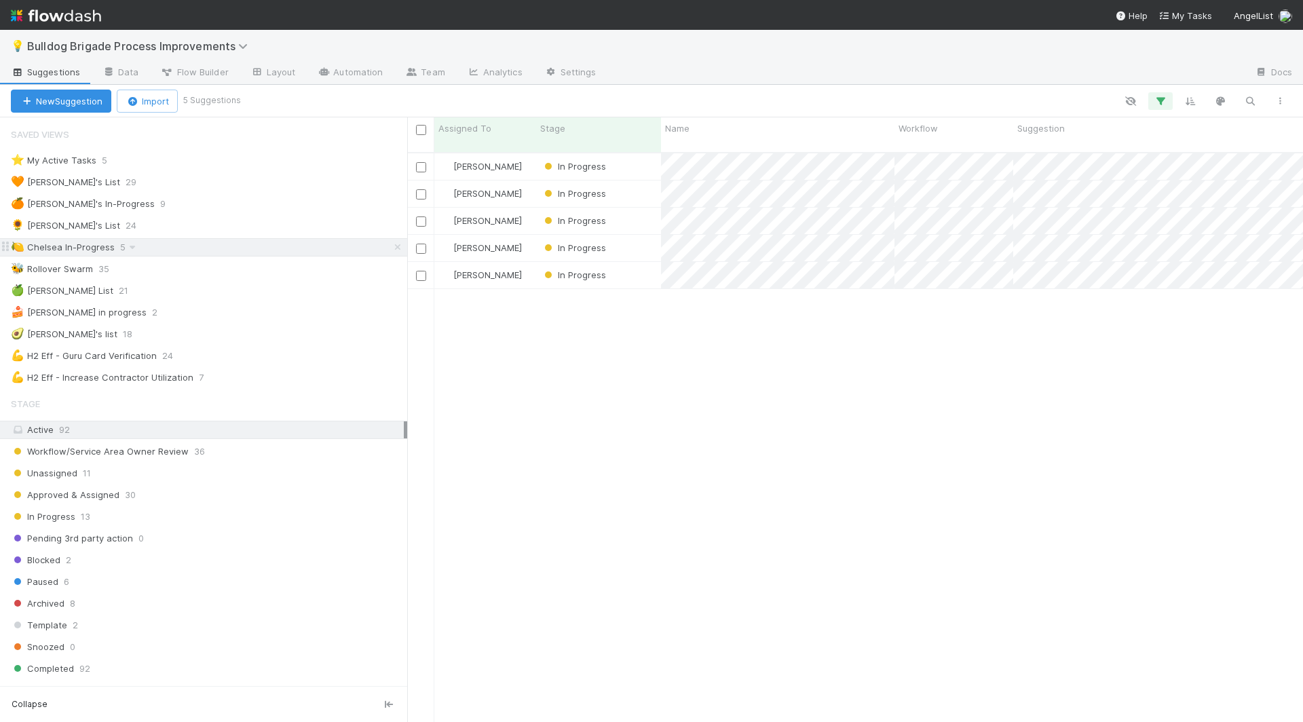
scroll to position [581, 895]
click at [644, 210] on div "In Progress" at bounding box center [598, 221] width 125 height 26
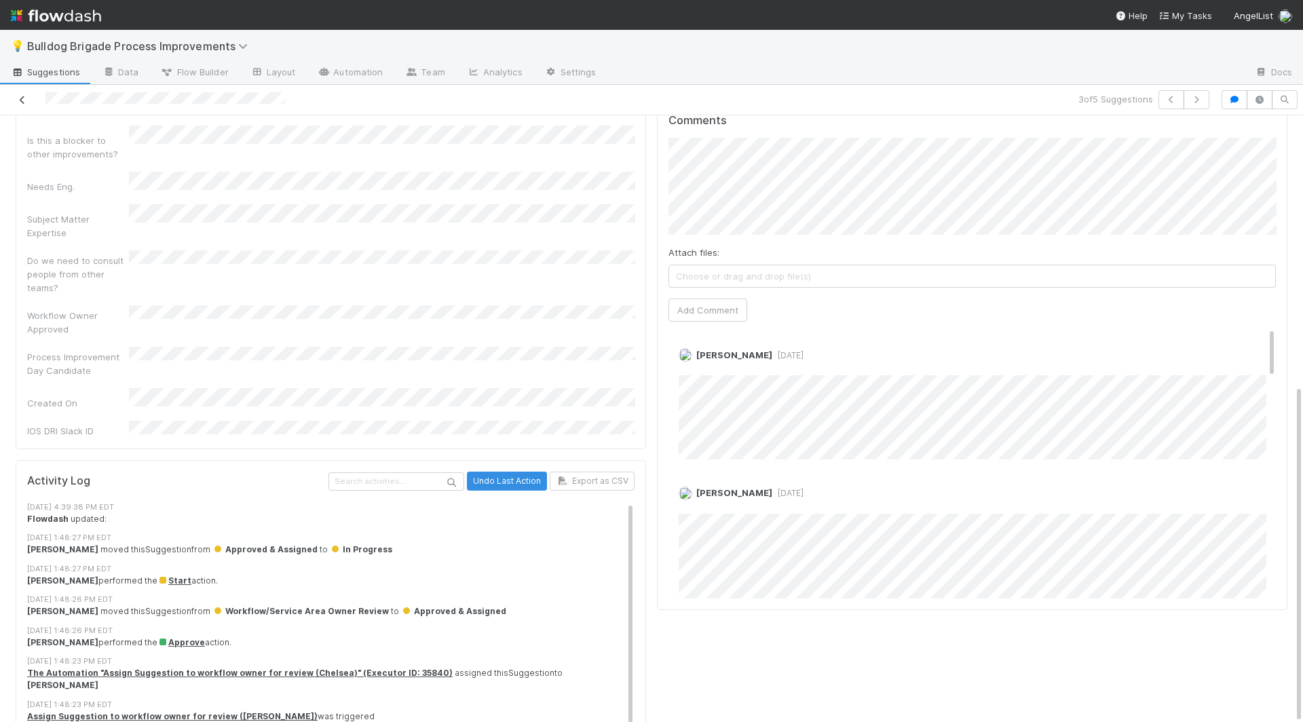
click at [22, 96] on icon at bounding box center [23, 100] width 14 height 9
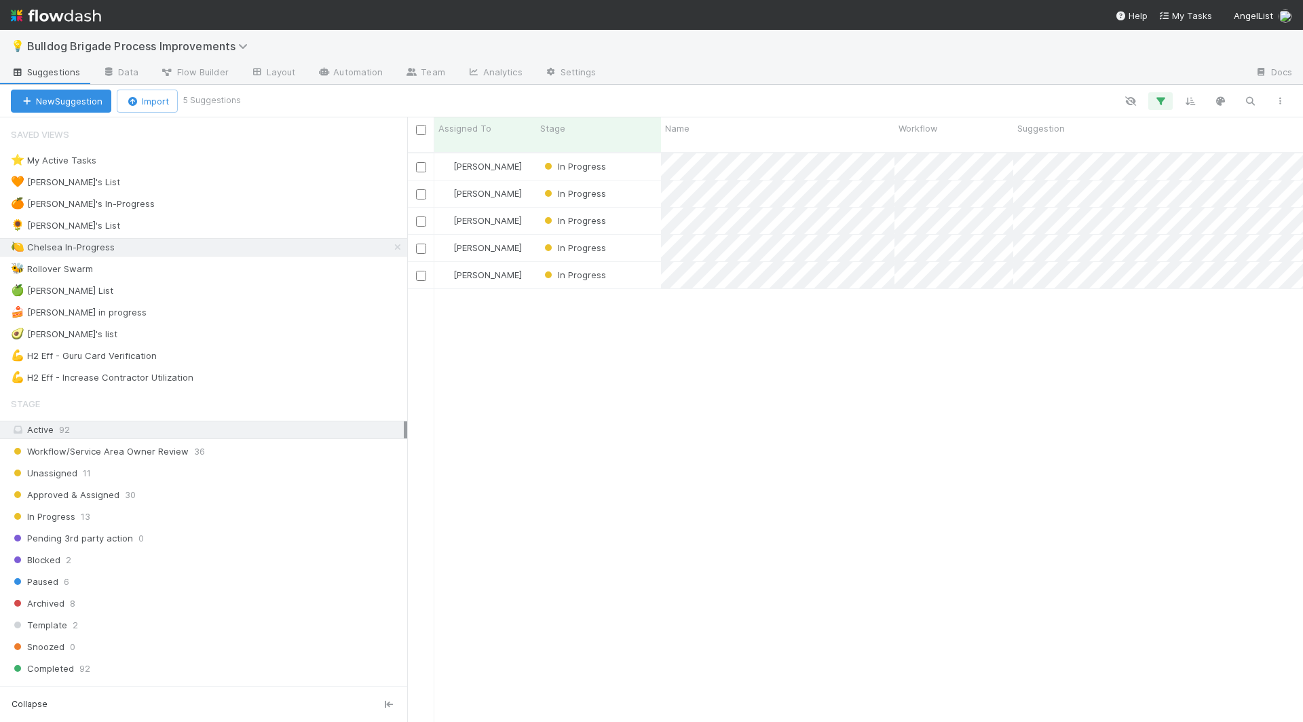
scroll to position [581, 895]
click at [651, 263] on div "In Progress" at bounding box center [598, 275] width 125 height 26
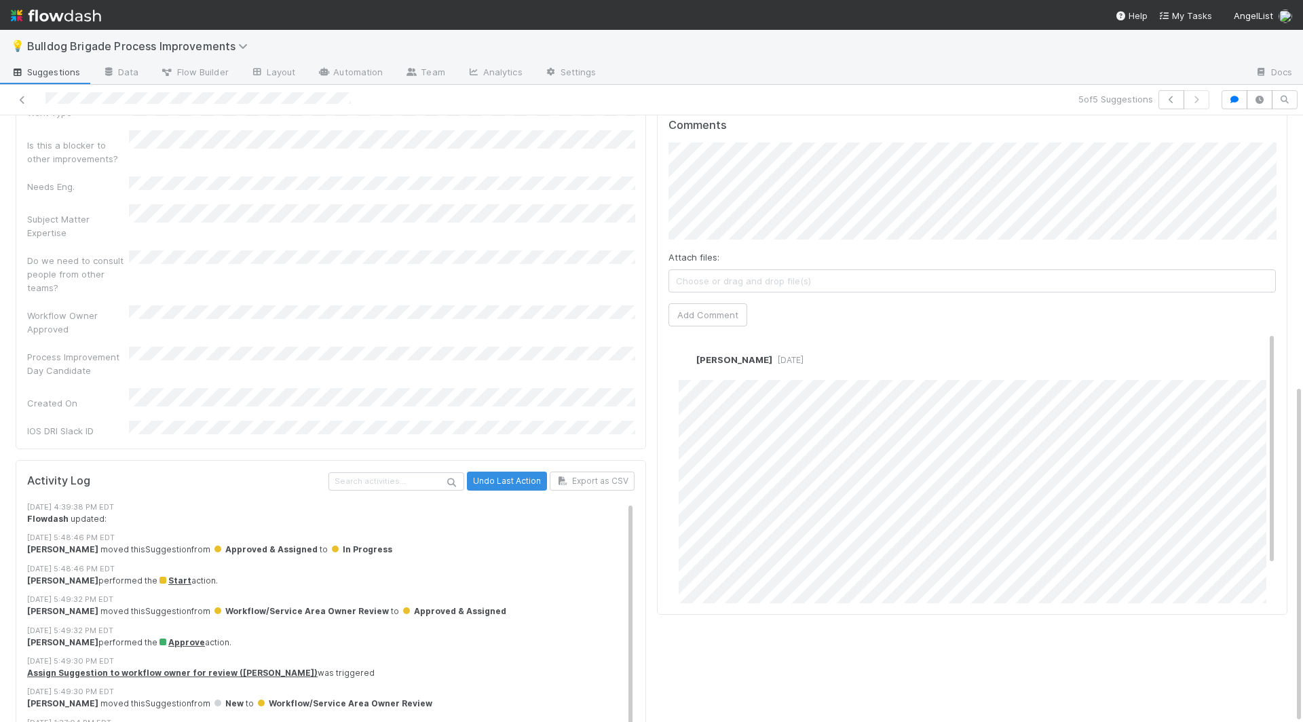
scroll to position [43, 0]
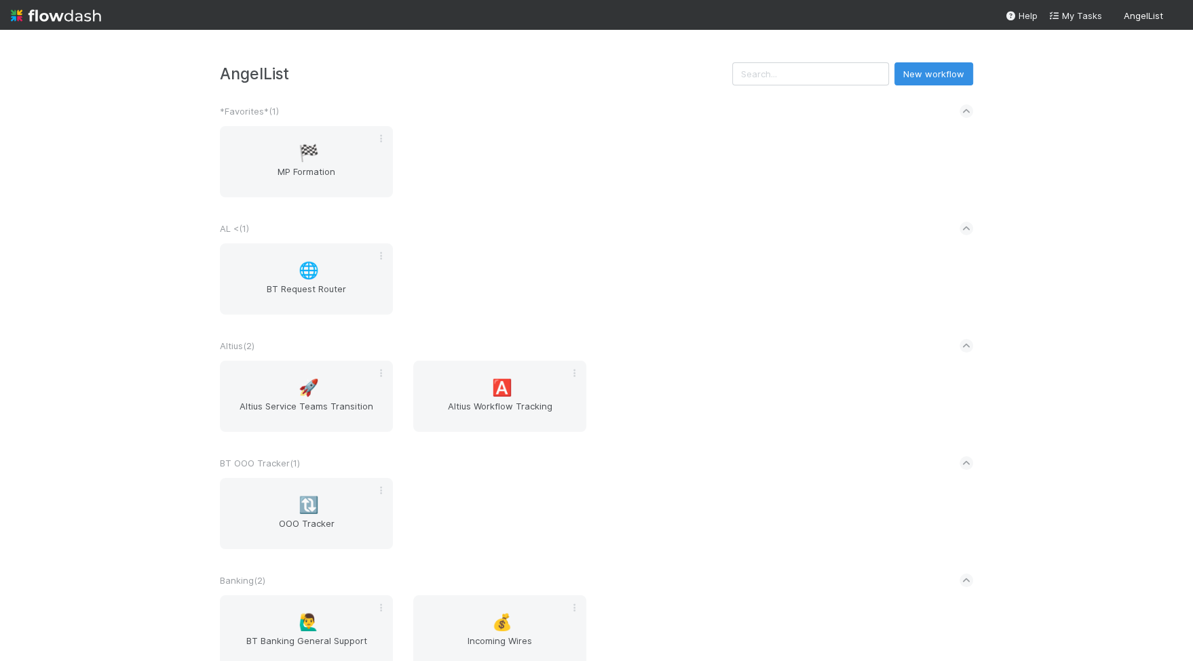
scroll to position [2081, 0]
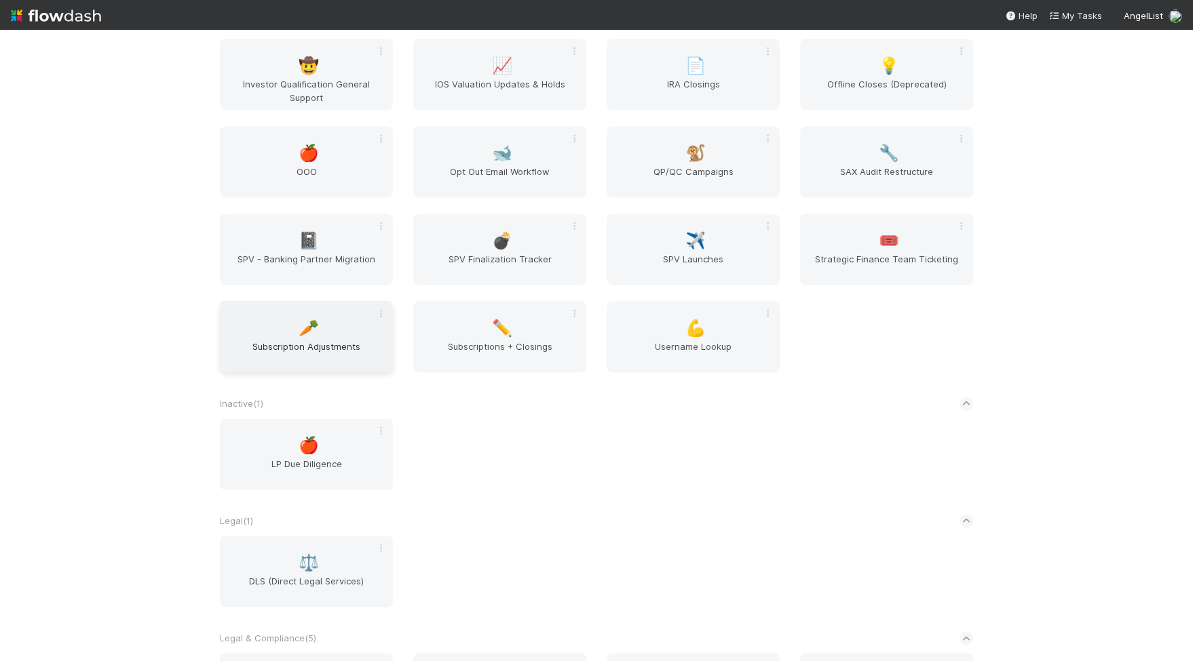
click at [286, 345] on span "Subscription Adjustments" at bounding box center [306, 353] width 162 height 27
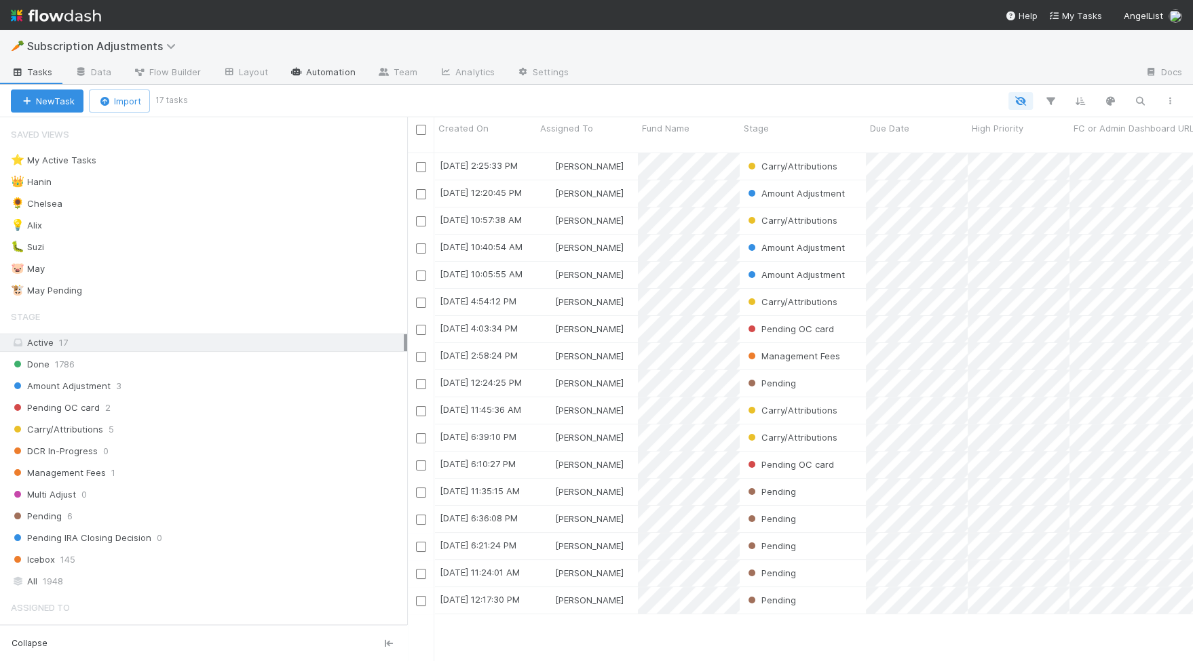
click at [311, 73] on link "Automation" at bounding box center [323, 73] width 88 height 22
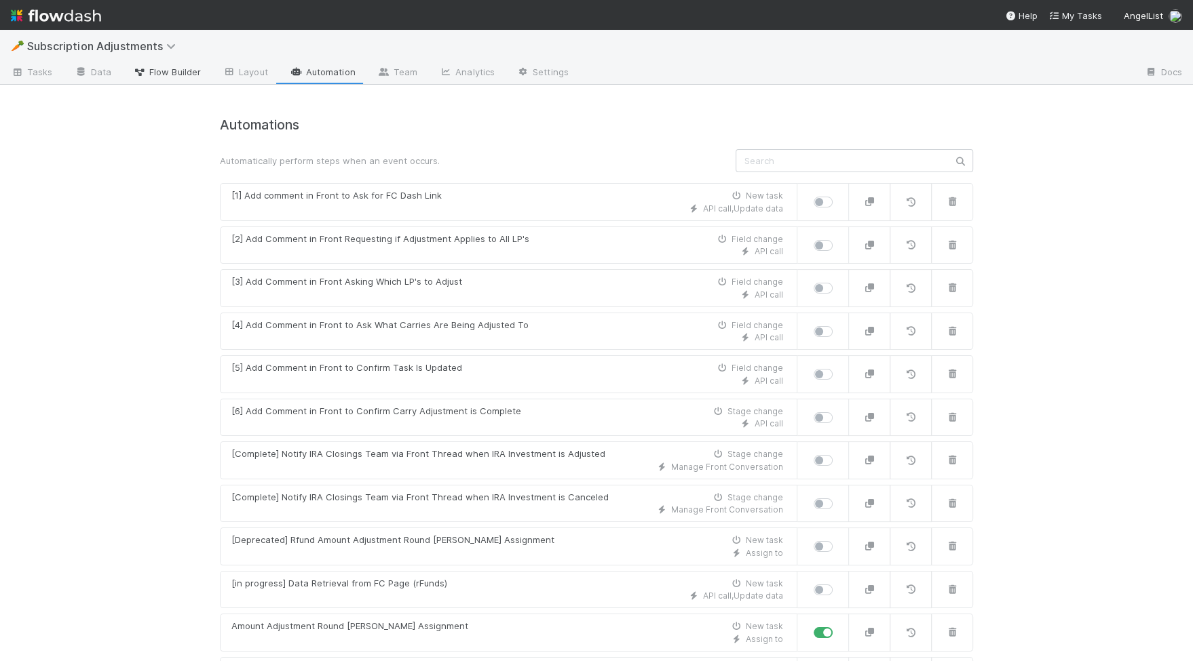
click at [161, 71] on span "Flow Builder" at bounding box center [167, 72] width 68 height 14
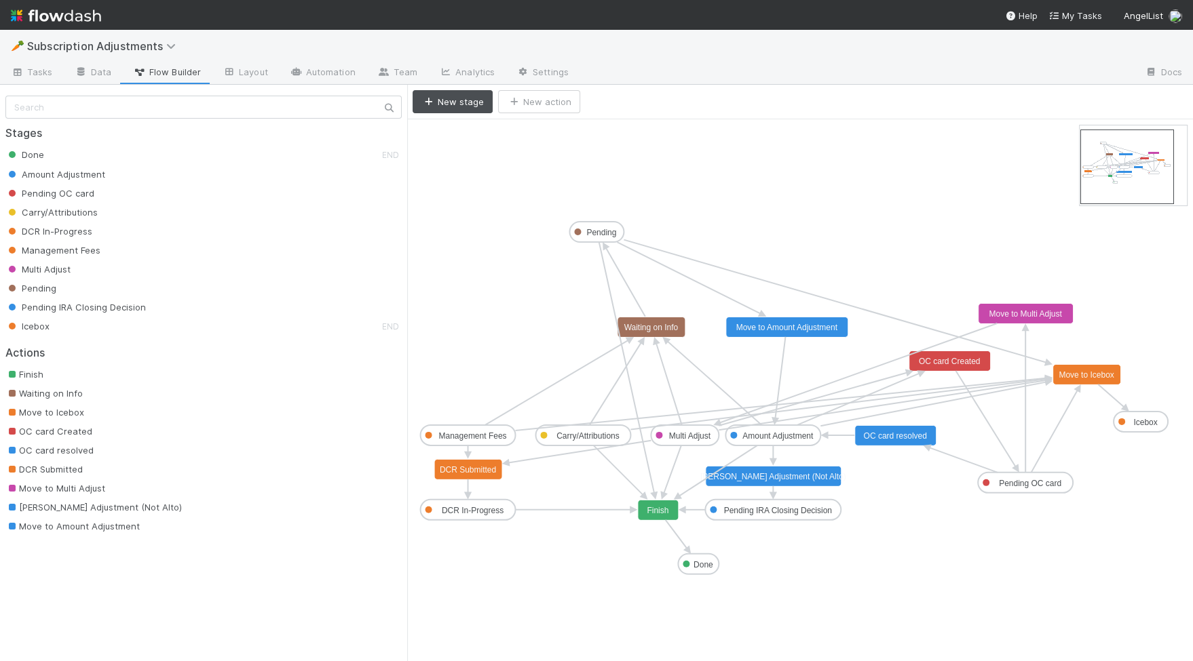
drag, startPoint x: 1106, startPoint y: 162, endPoint x: 1113, endPoint y: 166, distance: 7.3
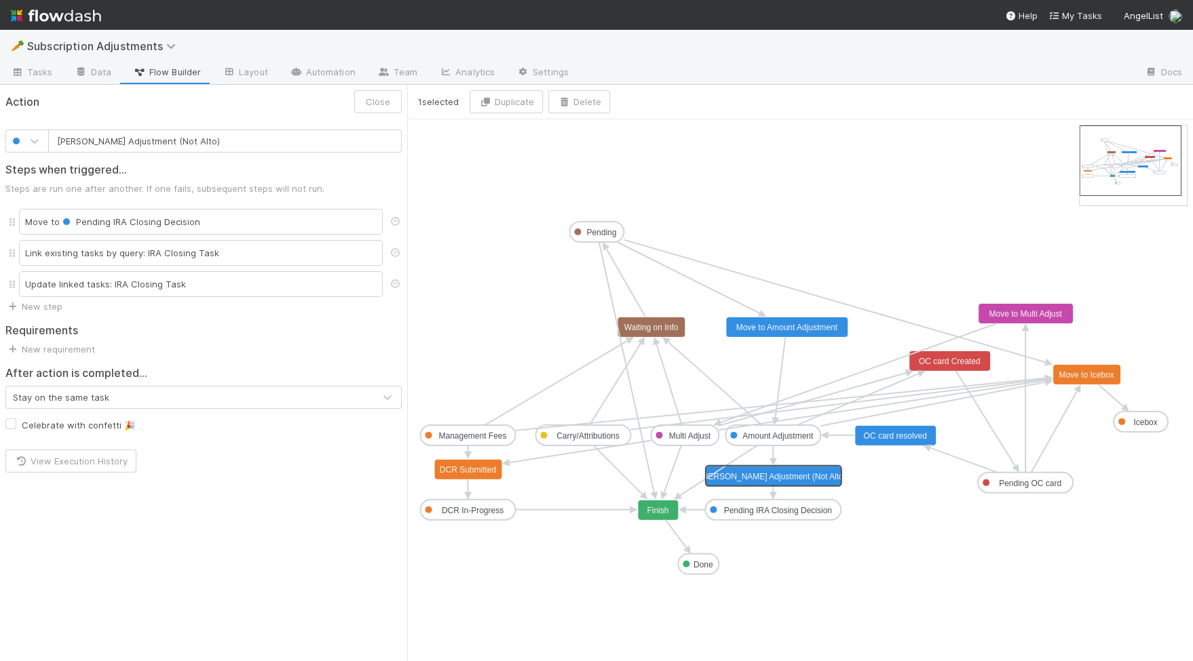
click at [779, 476] on text "IRA Amount Adjustment (Not Alto)" at bounding box center [773, 476] width 146 height 9
click at [258, 284] on div "Update linked tasks: IRA Closing Task" at bounding box center [201, 284] width 364 height 26
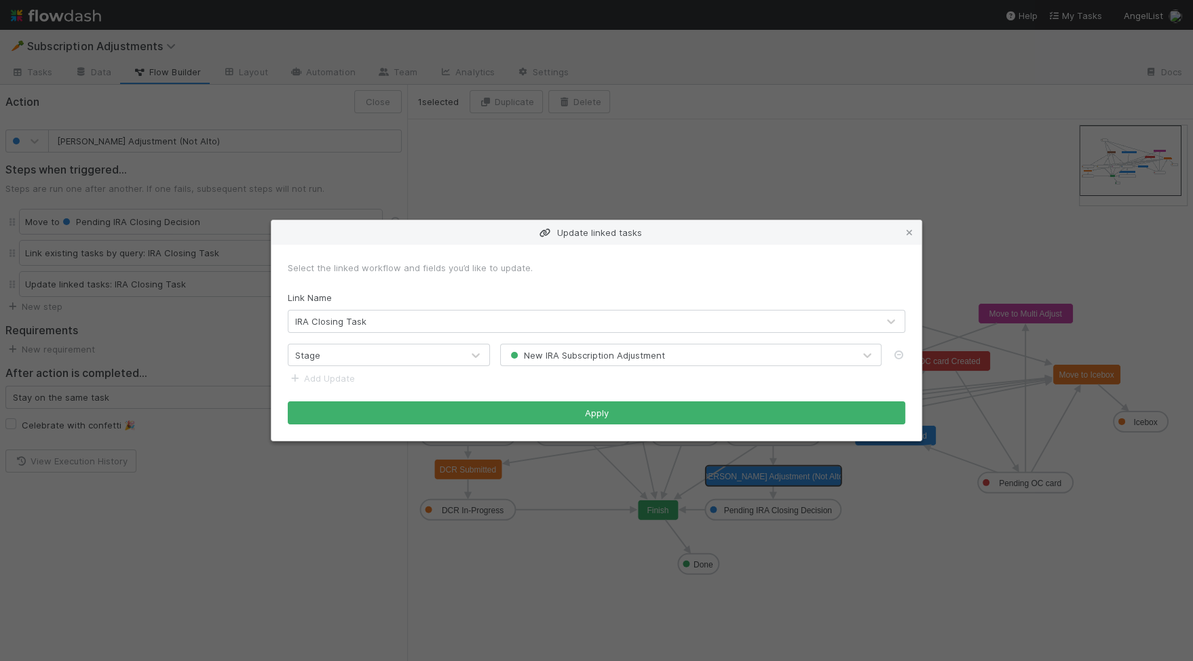
click at [790, 145] on div "Update linked tasks Select the linked workflow and fields you’d like to update.…" at bounding box center [596, 330] width 1193 height 661
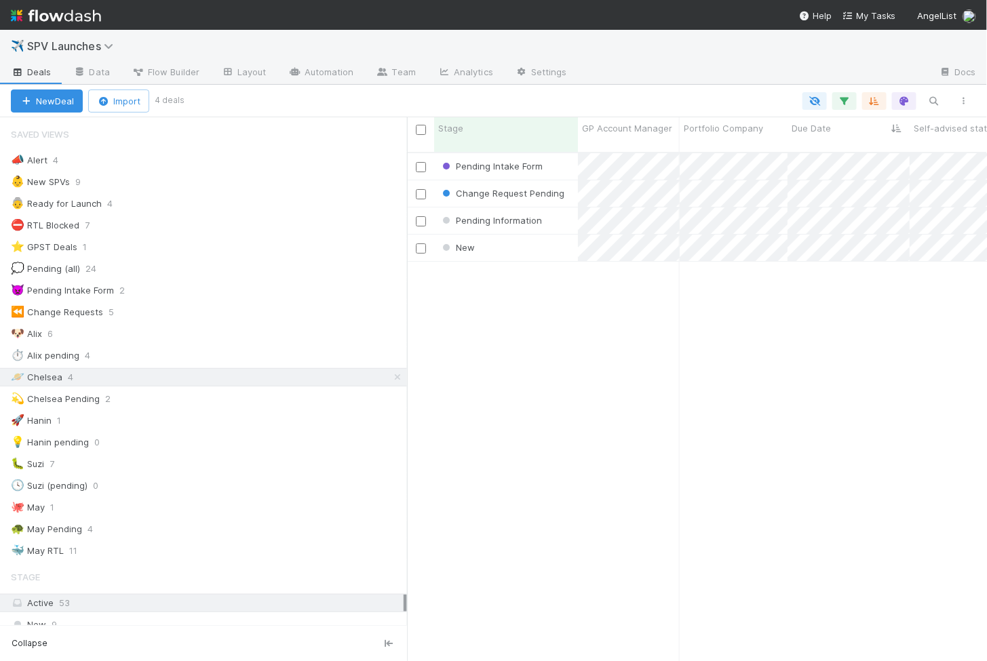
scroll to position [520, 580]
